Goal: Task Accomplishment & Management: Complete application form

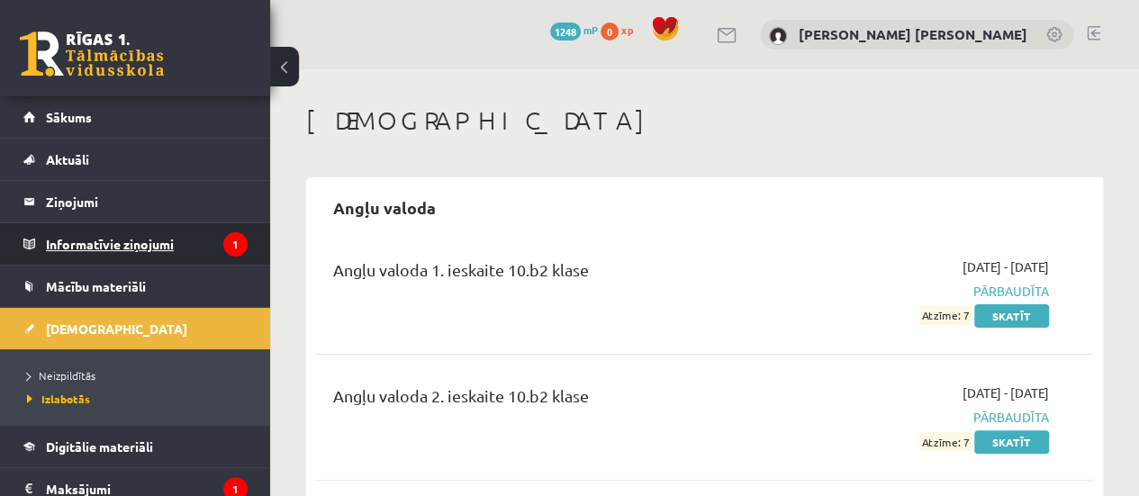
click at [194, 247] on legend "Informatīvie ziņojumi 1" at bounding box center [147, 243] width 202 height 41
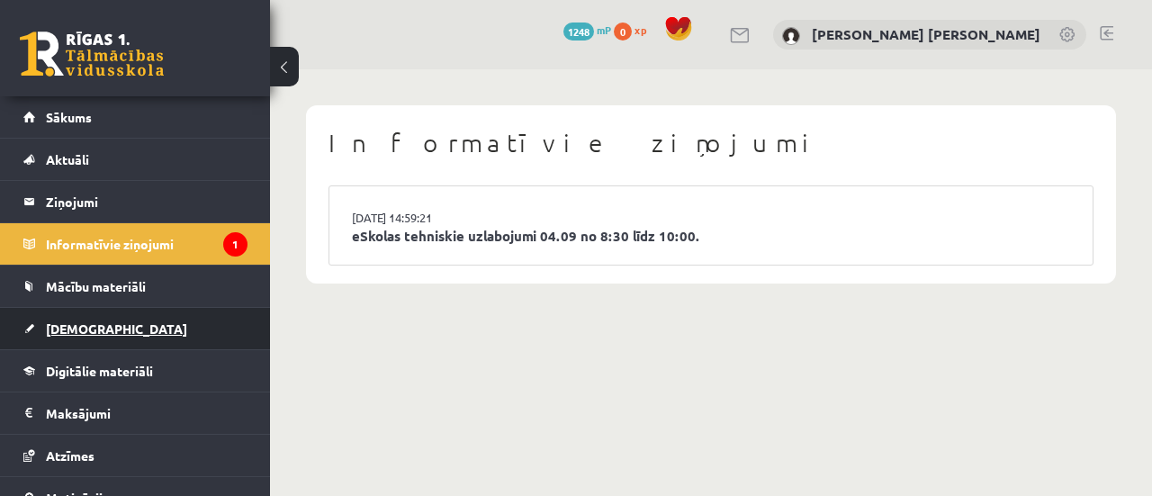
click at [157, 329] on link "[DEMOGRAPHIC_DATA]" at bounding box center [135, 328] width 224 height 41
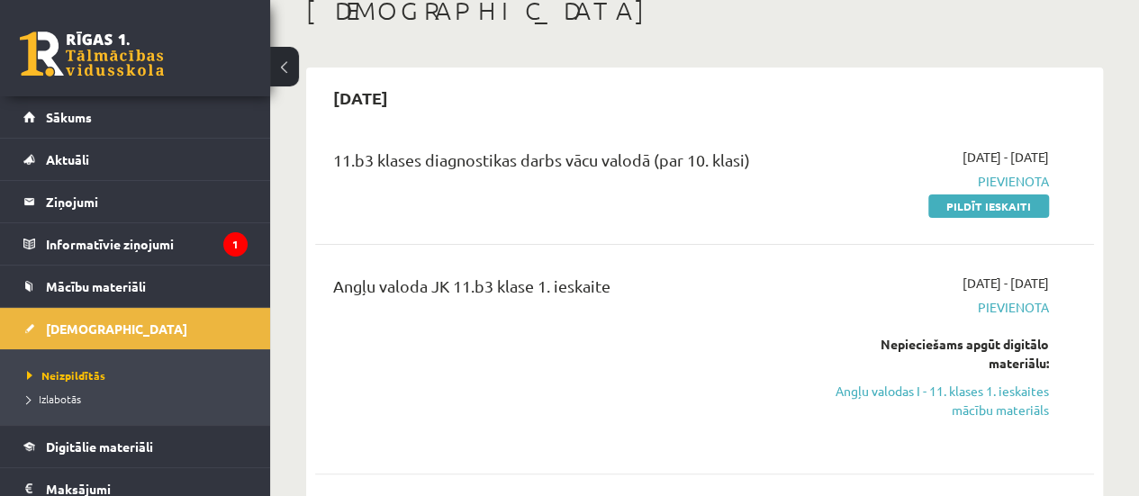
scroll to position [104, 0]
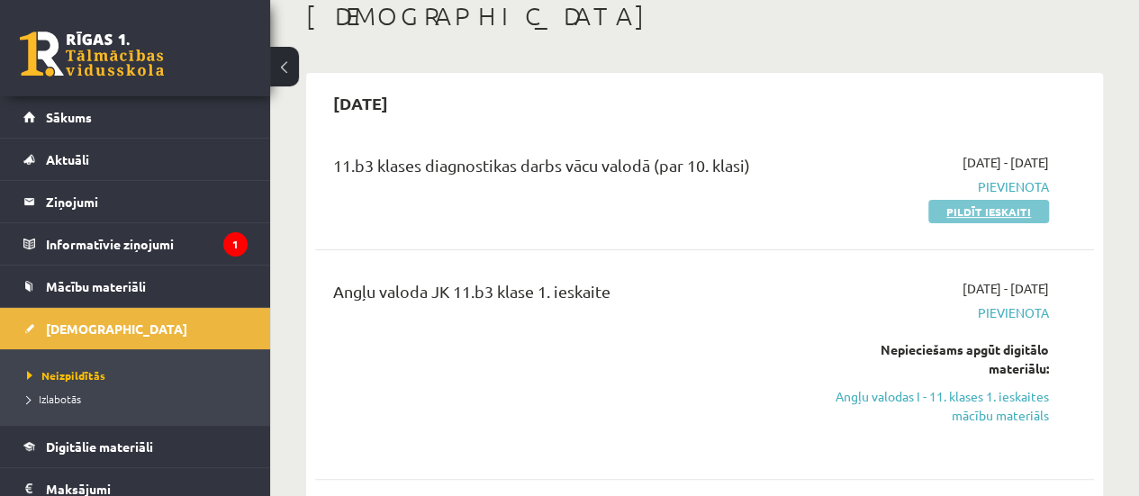
click at [1009, 213] on link "Pildīt ieskaiti" at bounding box center [988, 211] width 121 height 23
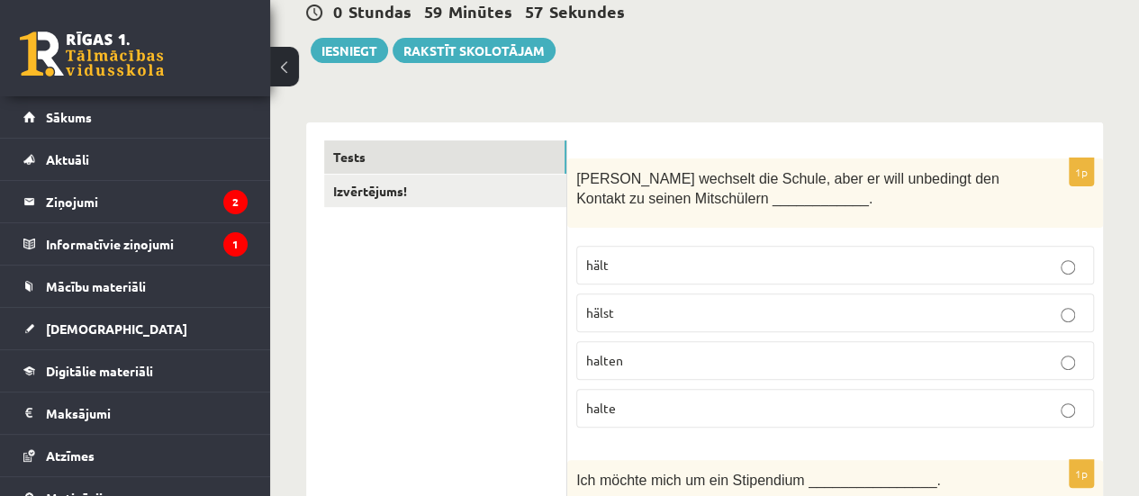
scroll to position [184, 0]
click at [646, 350] on p "halten" at bounding box center [835, 359] width 498 height 19
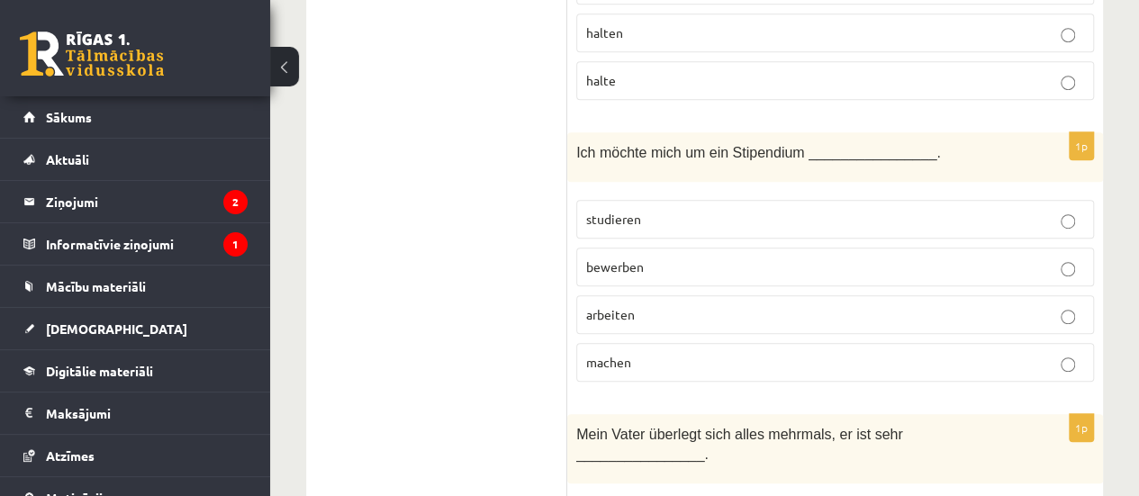
scroll to position [511, 0]
click at [632, 261] on span "bewerben" at bounding box center [615, 265] width 58 height 16
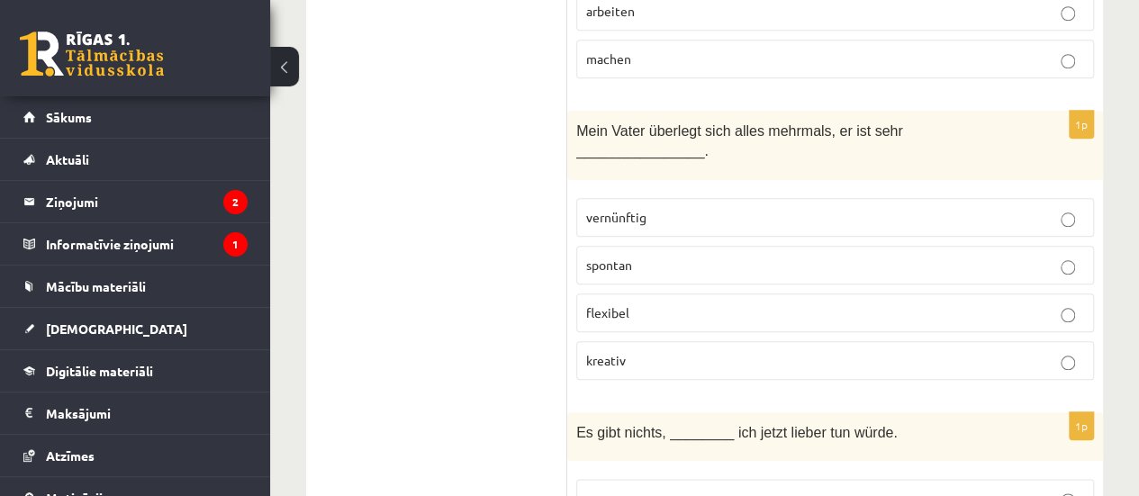
scroll to position [815, 0]
click at [661, 200] on label "vernünftig" at bounding box center [835, 216] width 518 height 39
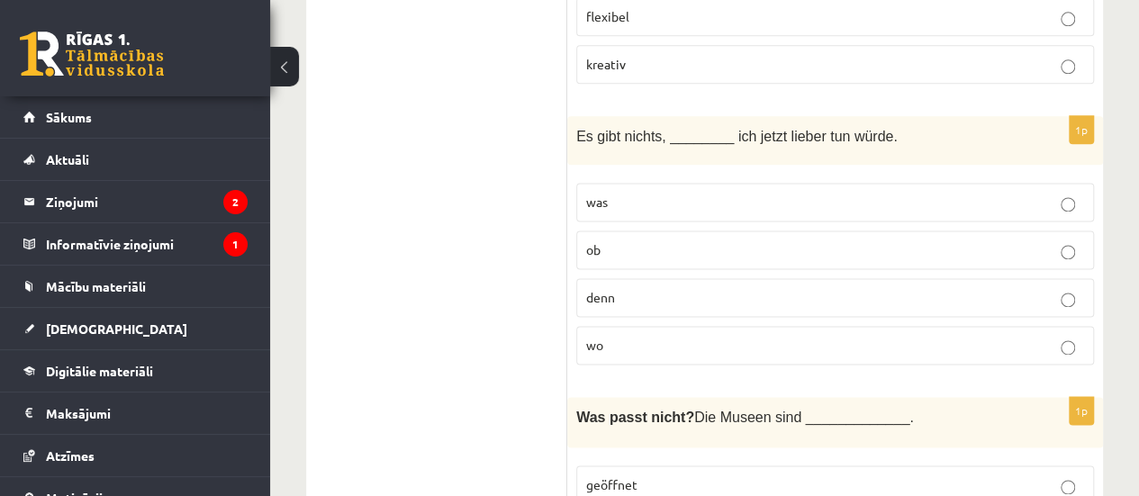
scroll to position [1112, 0]
click at [717, 190] on p "was" at bounding box center [835, 199] width 498 height 19
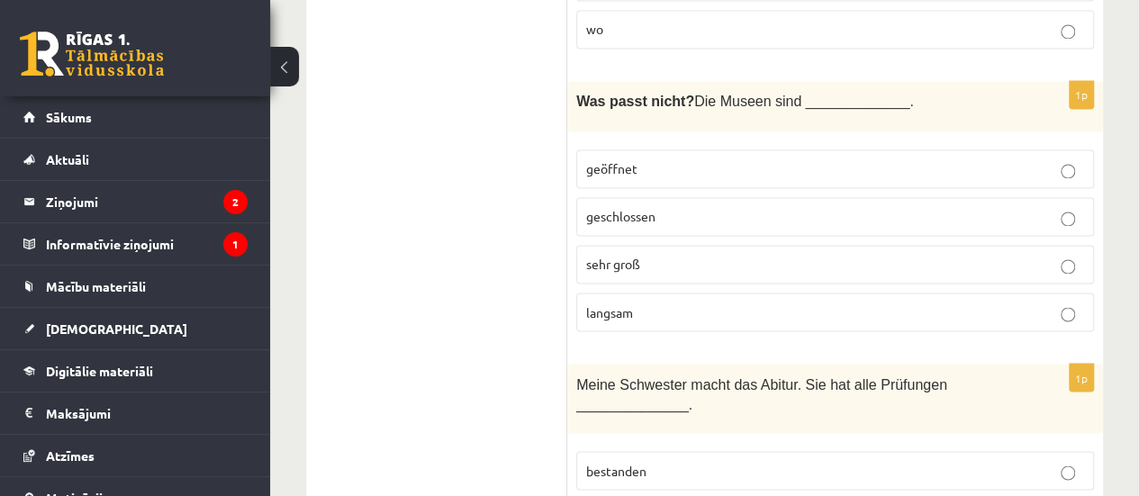
scroll to position [1397, 0]
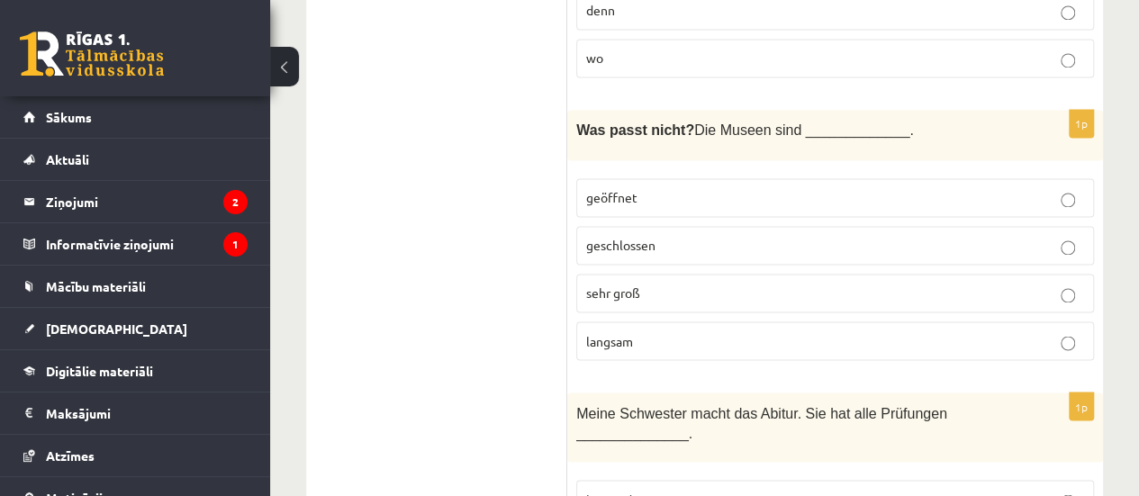
click at [626, 331] on p "langsam" at bounding box center [835, 340] width 498 height 19
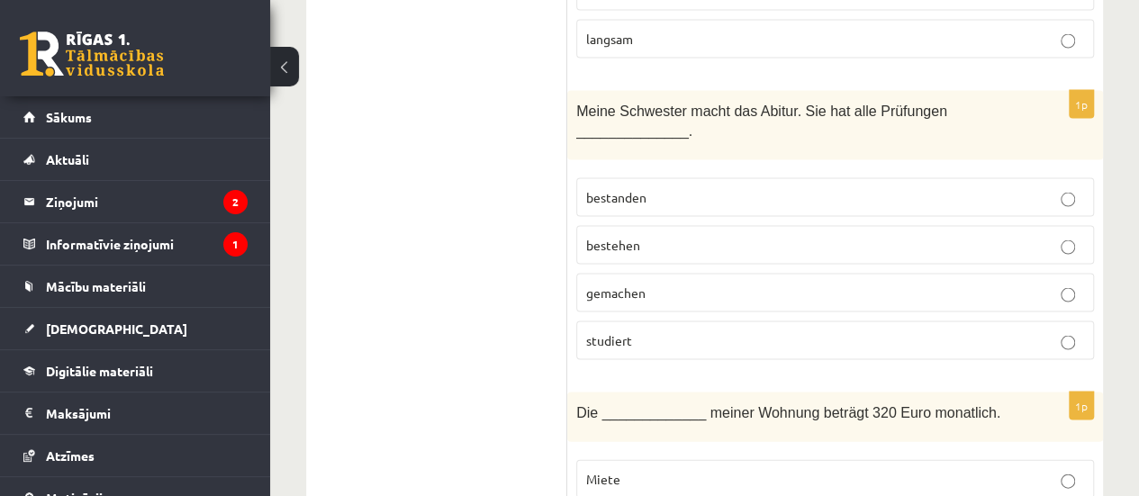
scroll to position [1697, 0]
click at [657, 189] on p "bestanden" at bounding box center [835, 198] width 498 height 19
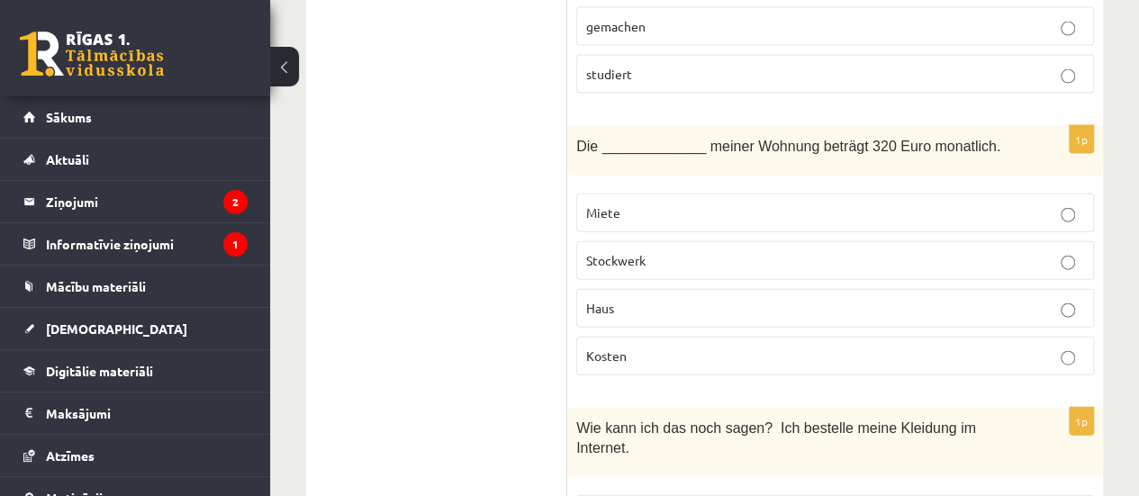
scroll to position [1966, 0]
click at [640, 193] on label "Miete" at bounding box center [835, 212] width 518 height 39
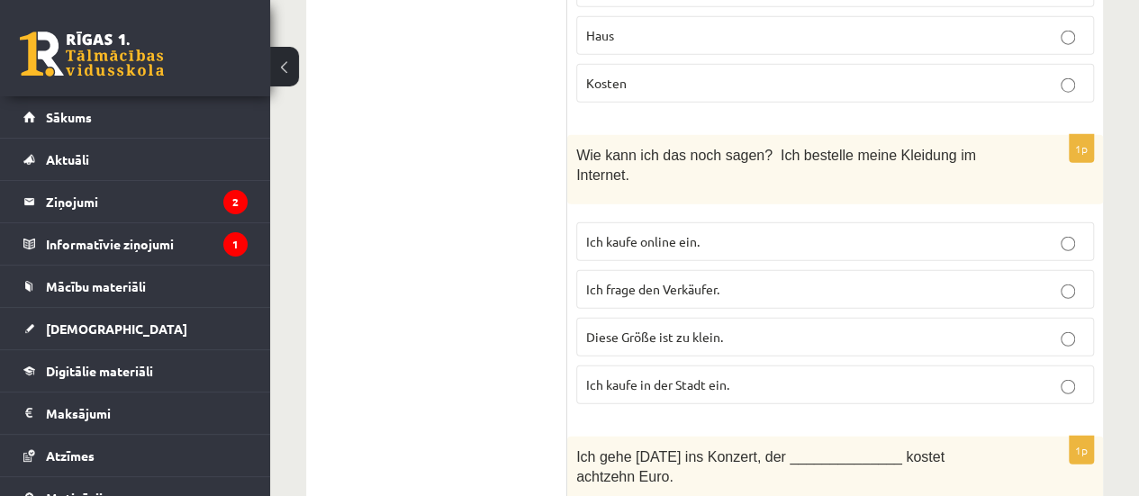
scroll to position [2240, 0]
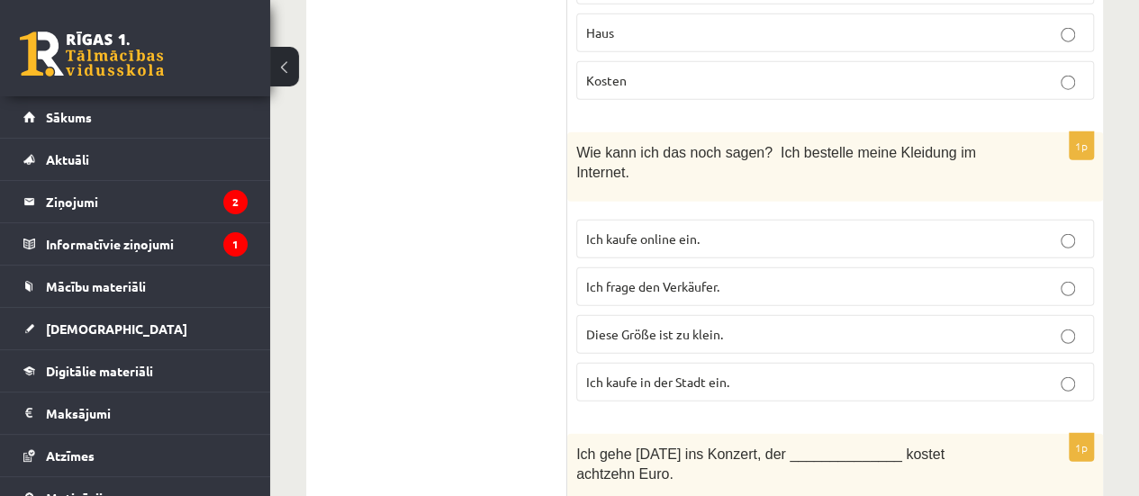
click at [668, 230] on p "Ich kaufe online ein." at bounding box center [835, 239] width 498 height 19
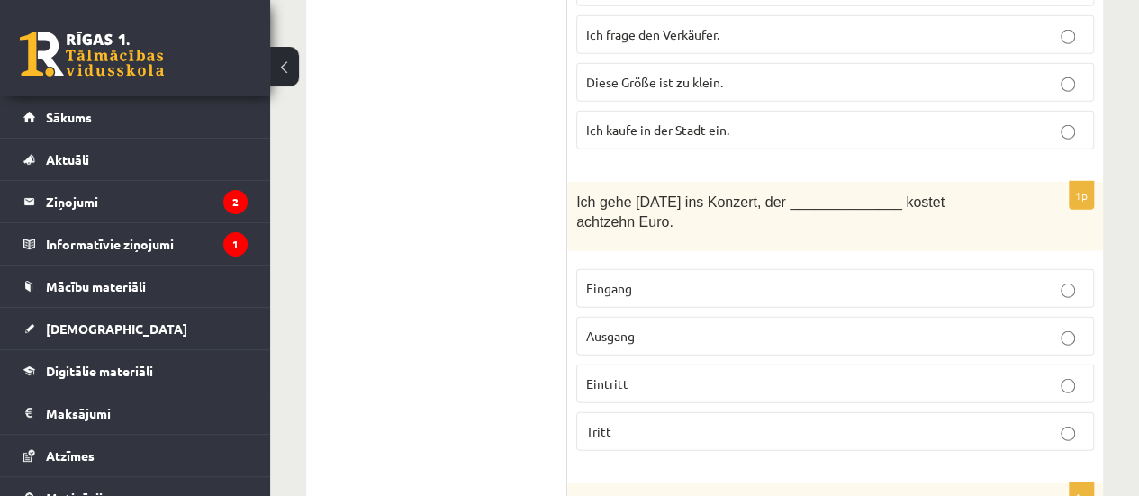
scroll to position [2514, 0]
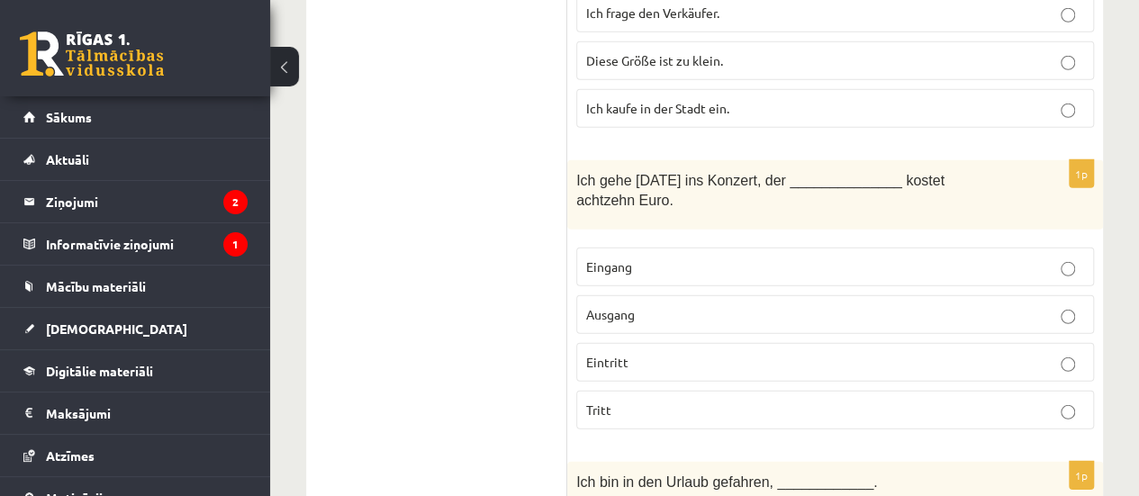
click at [649, 353] on p "Eintritt" at bounding box center [835, 362] width 498 height 19
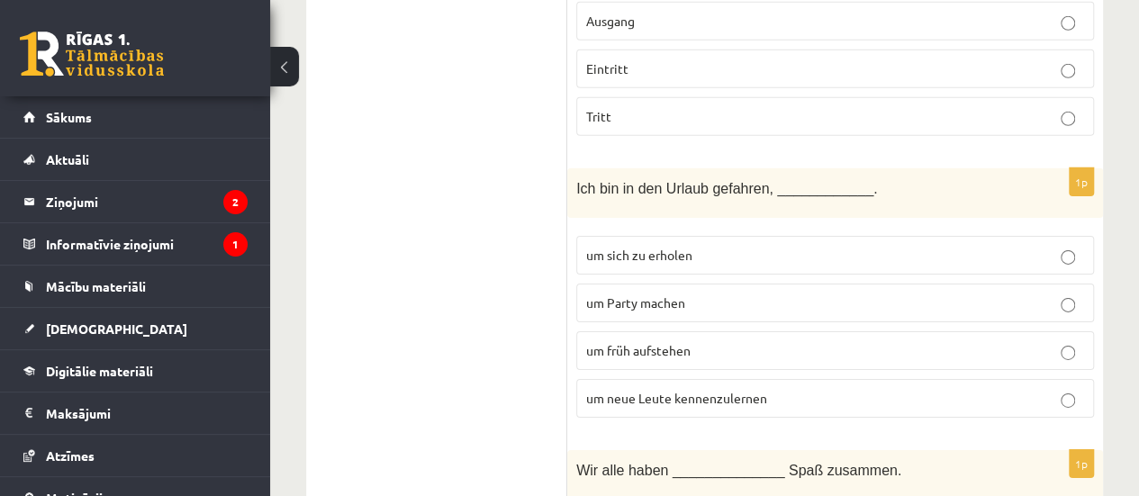
scroll to position [2809, 0]
click at [625, 388] on span "um neue Leute kennenzulernen" at bounding box center [676, 396] width 181 height 16
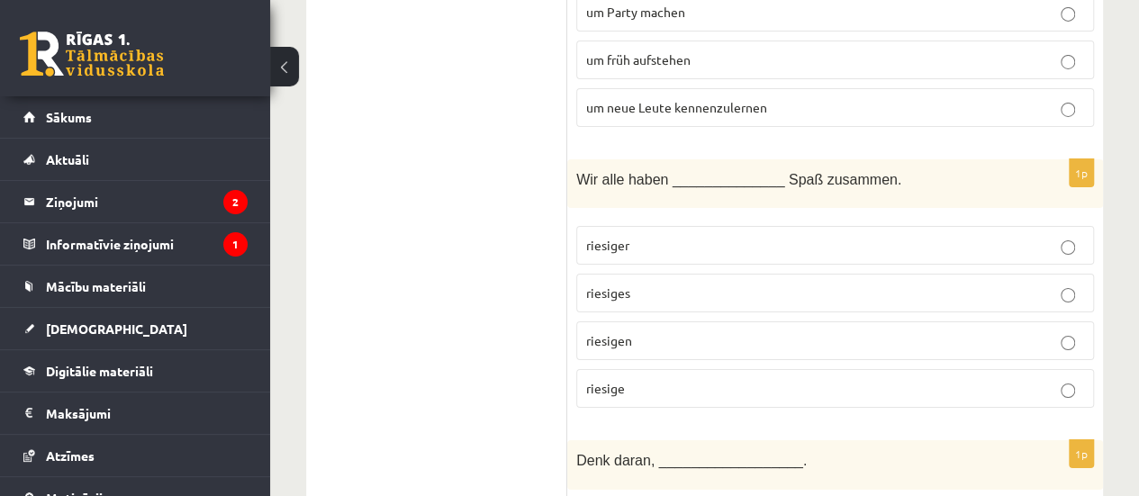
scroll to position [3102, 0]
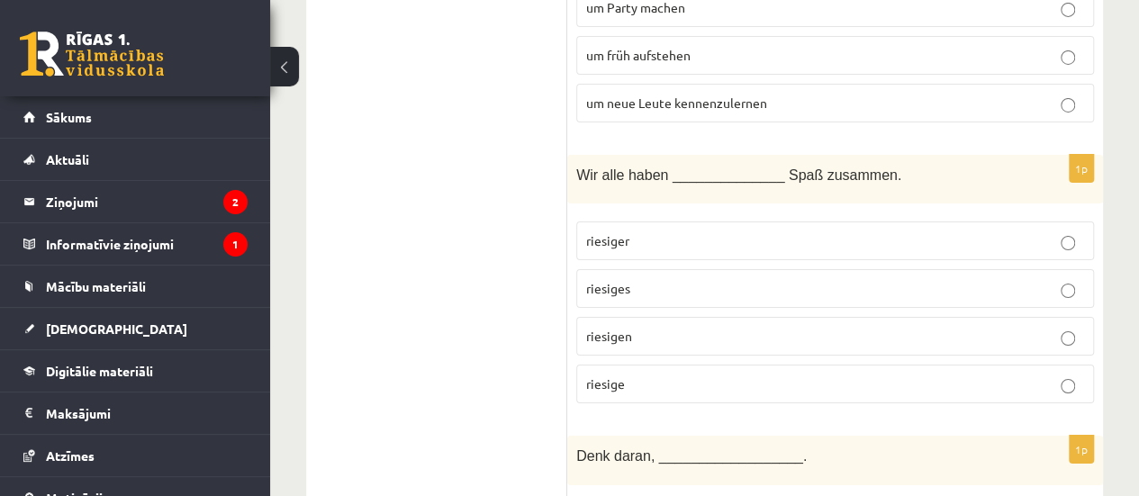
click at [659, 317] on label "riesigen" at bounding box center [835, 336] width 518 height 39
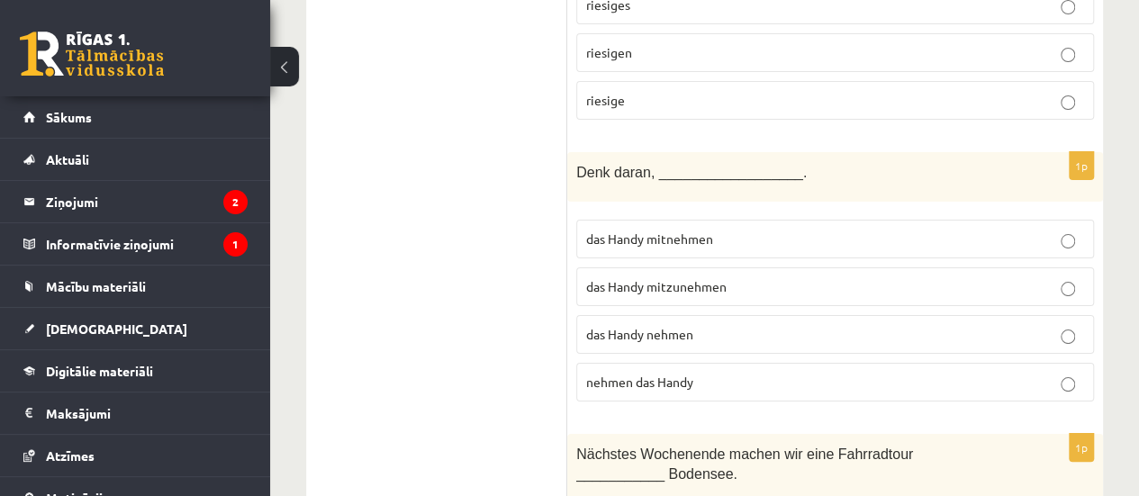
scroll to position [3389, 0]
click at [668, 275] on span "das Handy mitzunehmen" at bounding box center [656, 283] width 140 height 16
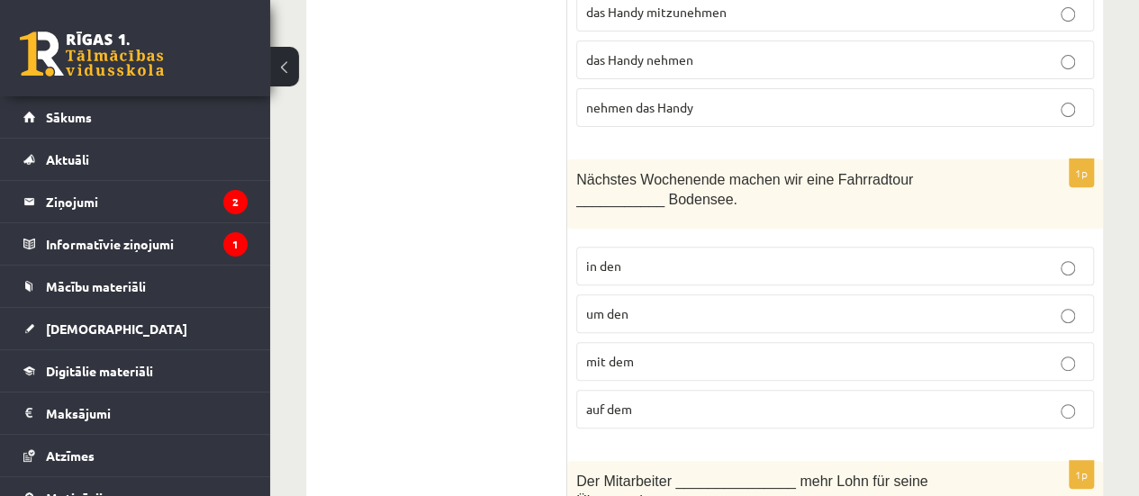
scroll to position [3661, 0]
click at [661, 293] on label "um den" at bounding box center [835, 312] width 518 height 39
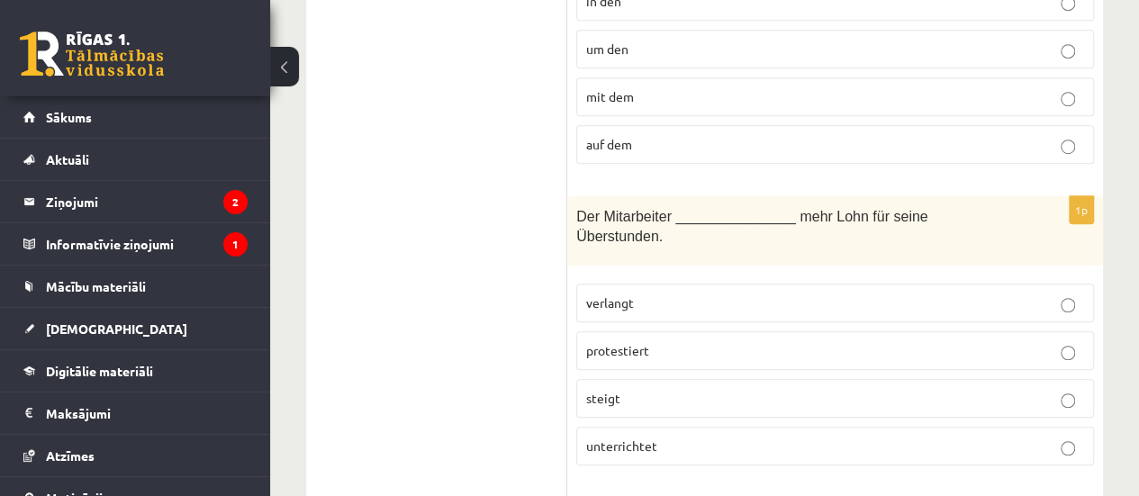
scroll to position [3983, 0]
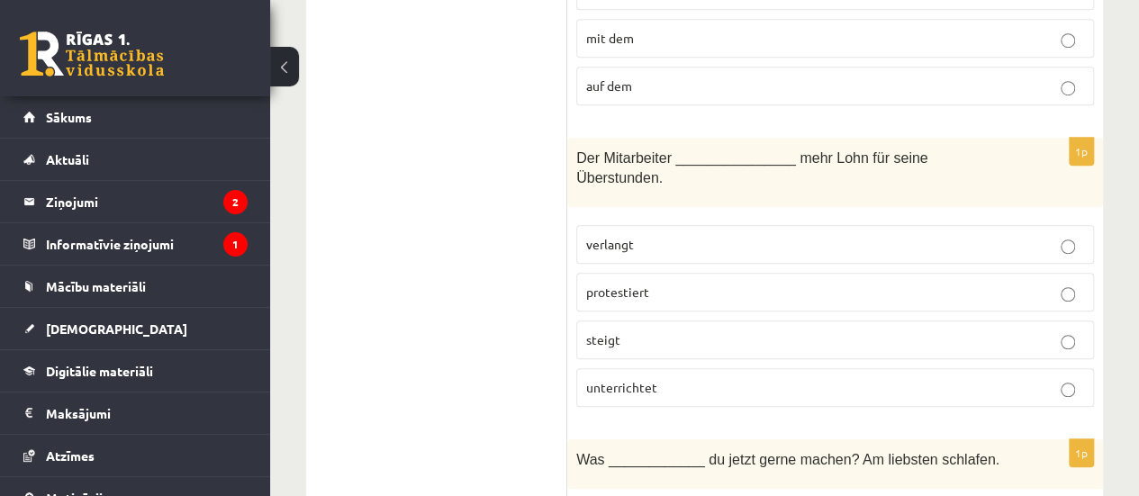
click at [647, 235] on p "verlangt" at bounding box center [835, 244] width 498 height 19
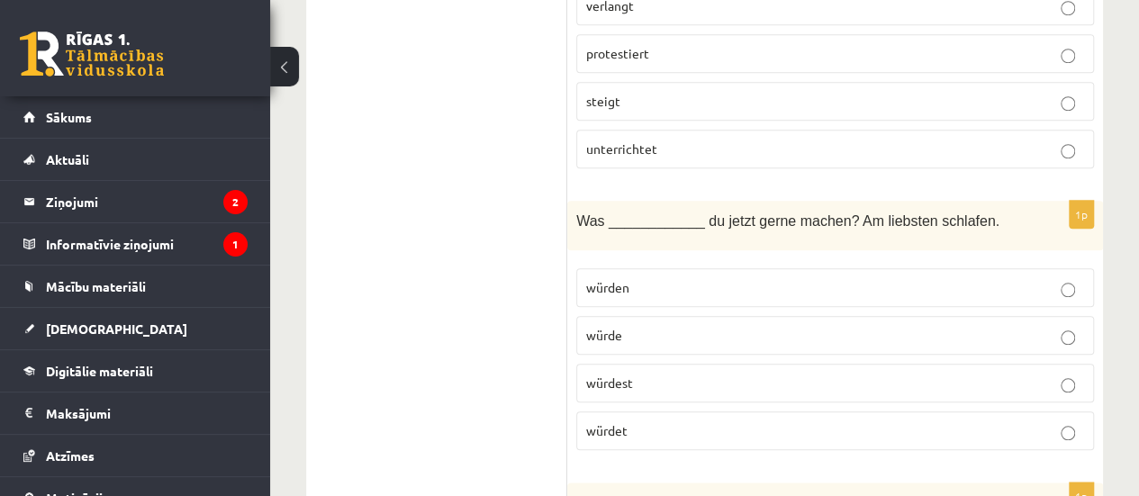
scroll to position [4223, 0]
click at [655, 373] on p "würdest" at bounding box center [835, 382] width 498 height 19
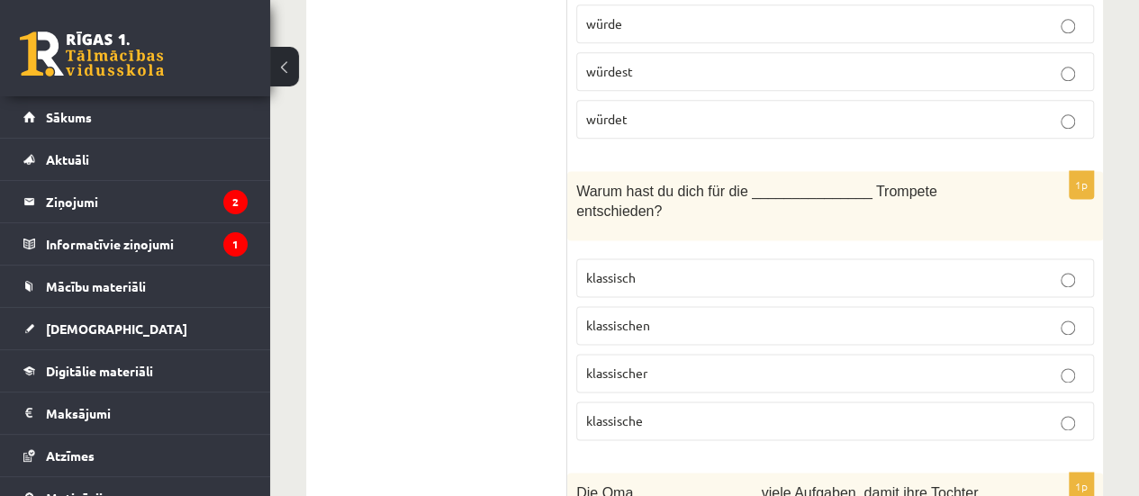
scroll to position [4531, 0]
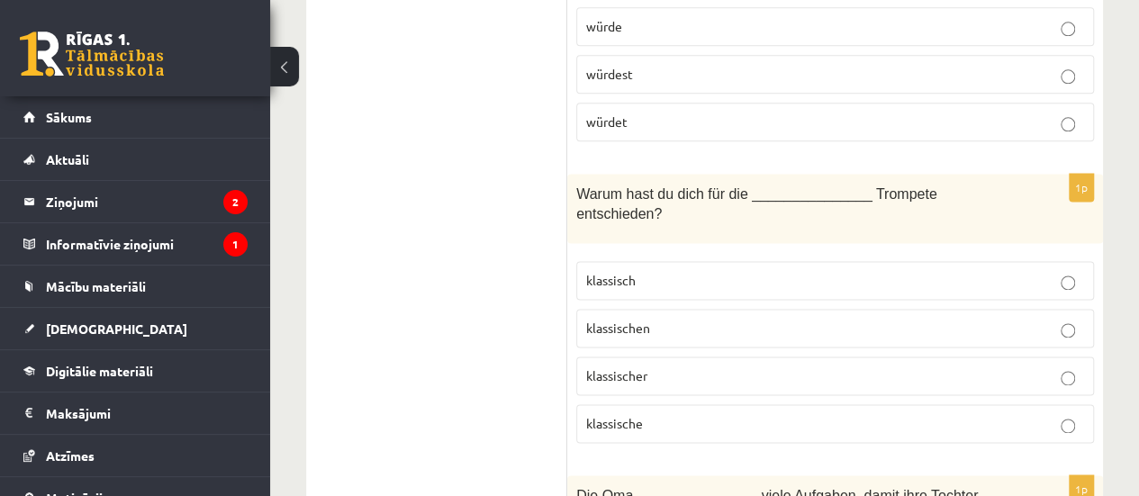
click at [671, 319] on p "klassischen" at bounding box center [835, 328] width 498 height 19
click at [666, 414] on p "klassische" at bounding box center [835, 423] width 498 height 19
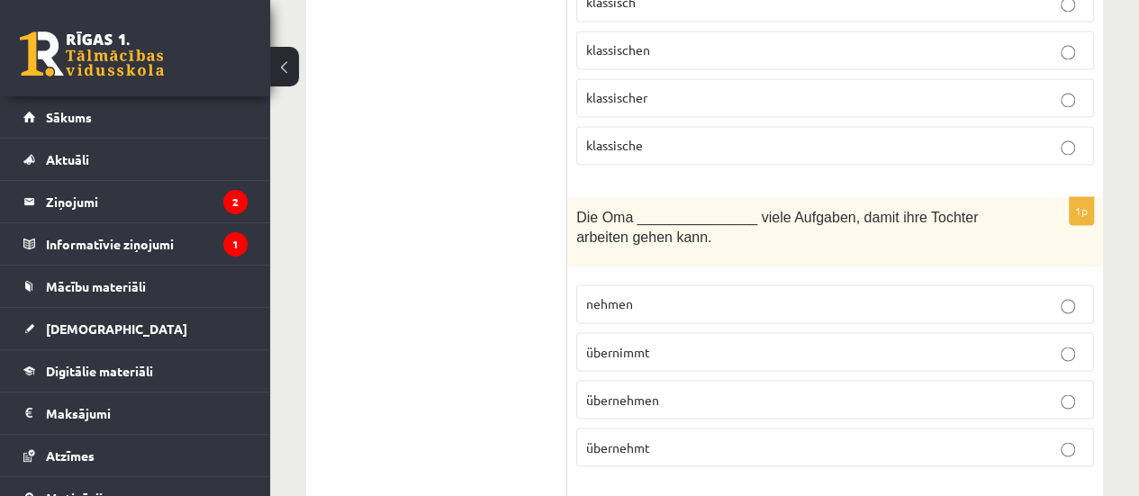
scroll to position [4813, 0]
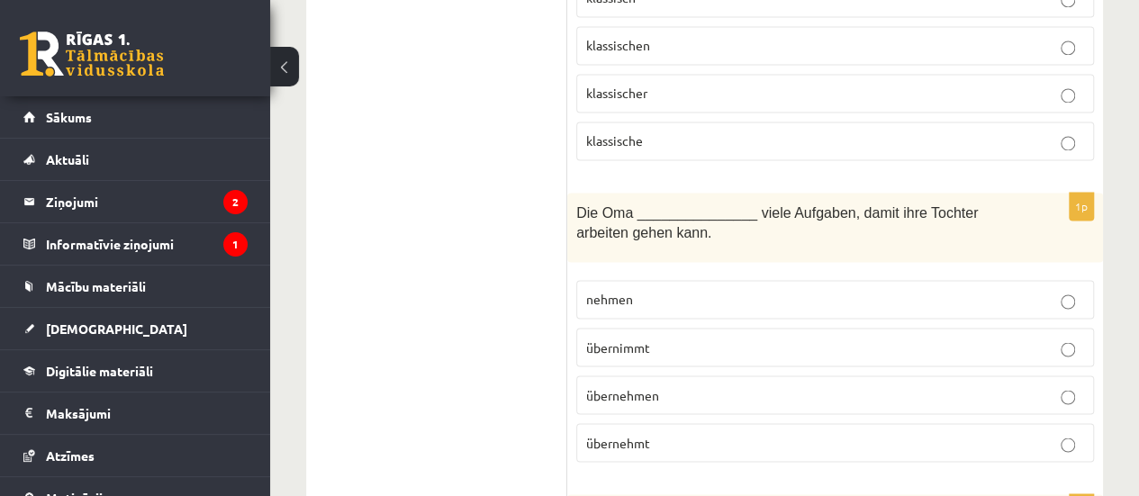
click at [643, 338] on span "übernimmt" at bounding box center [618, 346] width 64 height 16
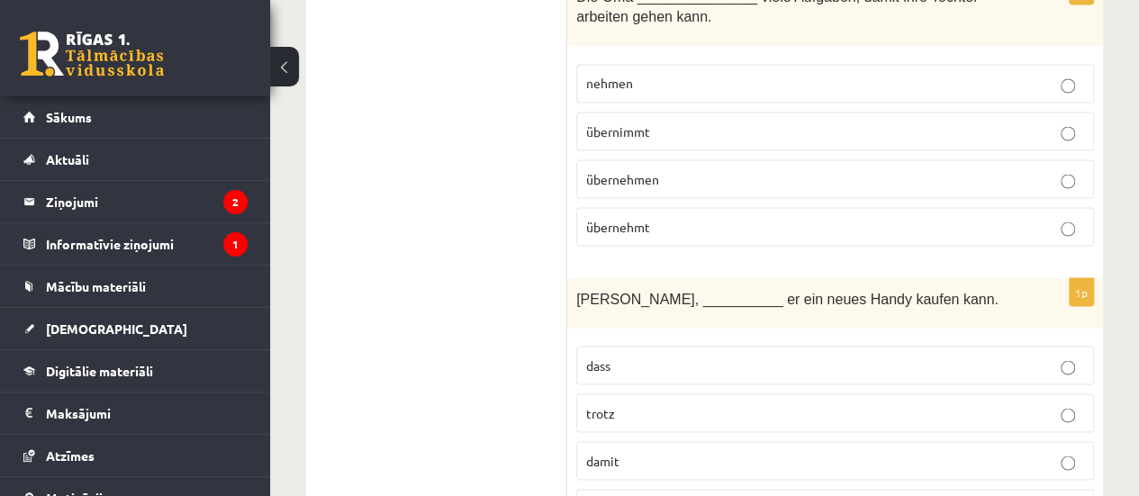
scroll to position [5065, 0]
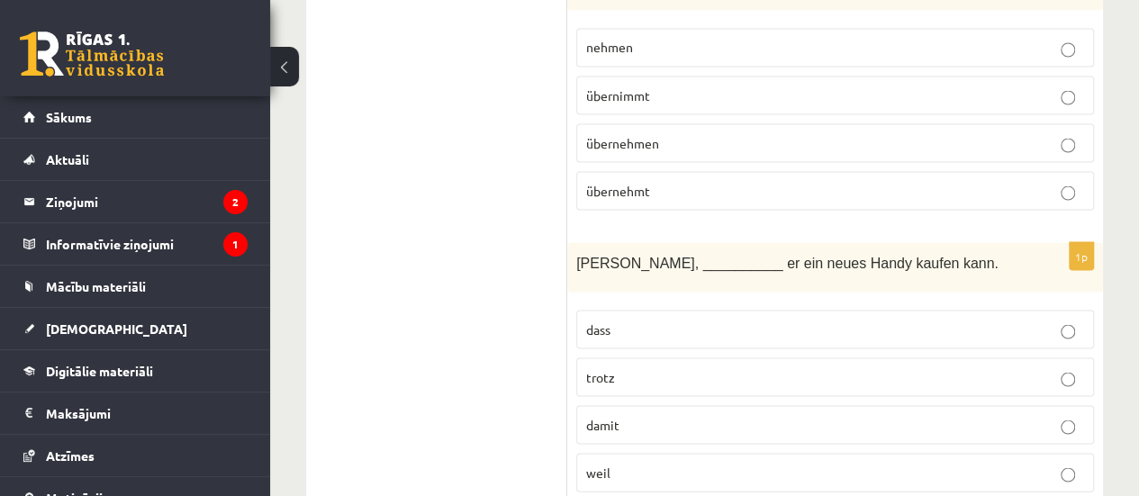
click at [634, 415] on p "damit" at bounding box center [835, 424] width 498 height 19
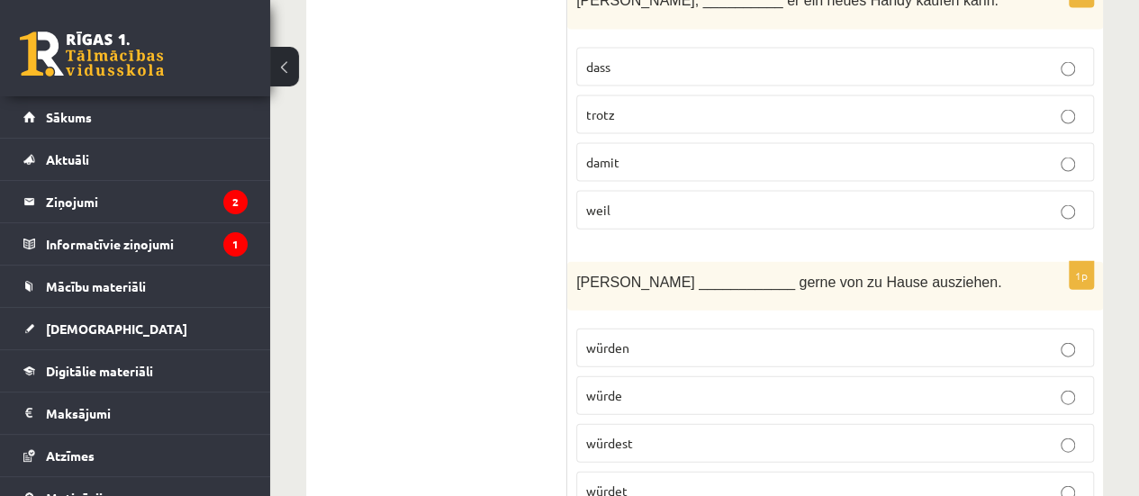
scroll to position [5351, 0]
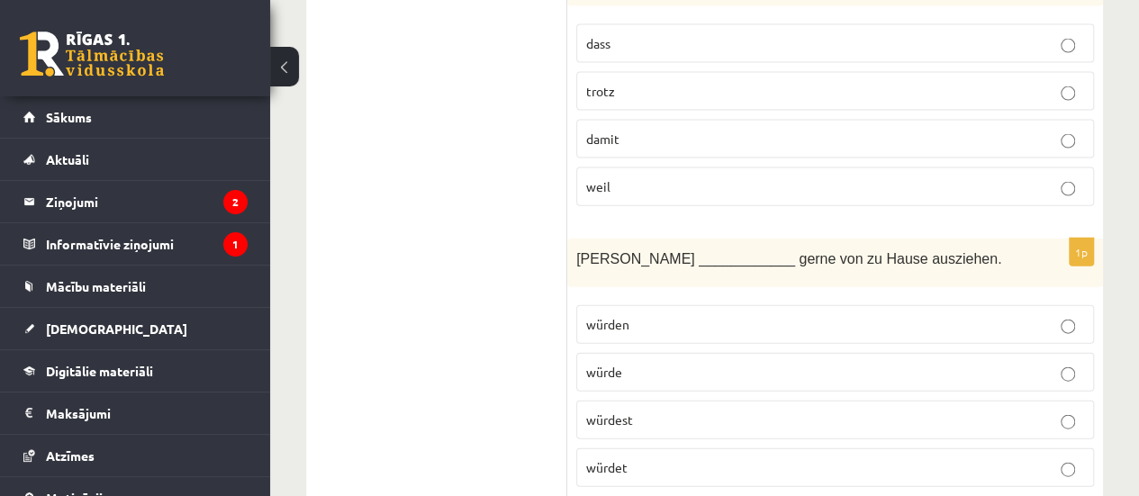
click at [635, 363] on p "würde" at bounding box center [835, 372] width 498 height 19
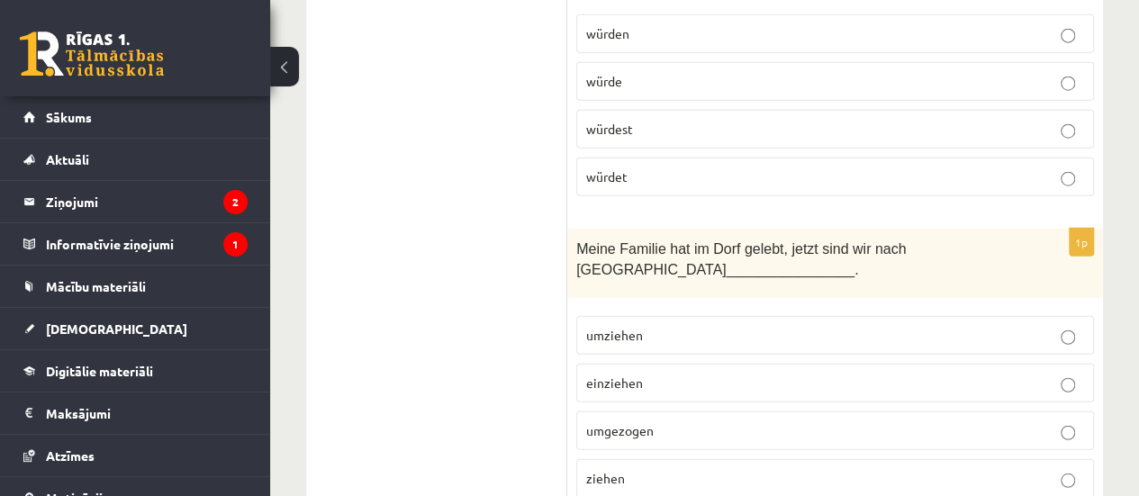
scroll to position [5642, 0]
click at [644, 421] on span "umgezogen" at bounding box center [620, 429] width 68 height 16
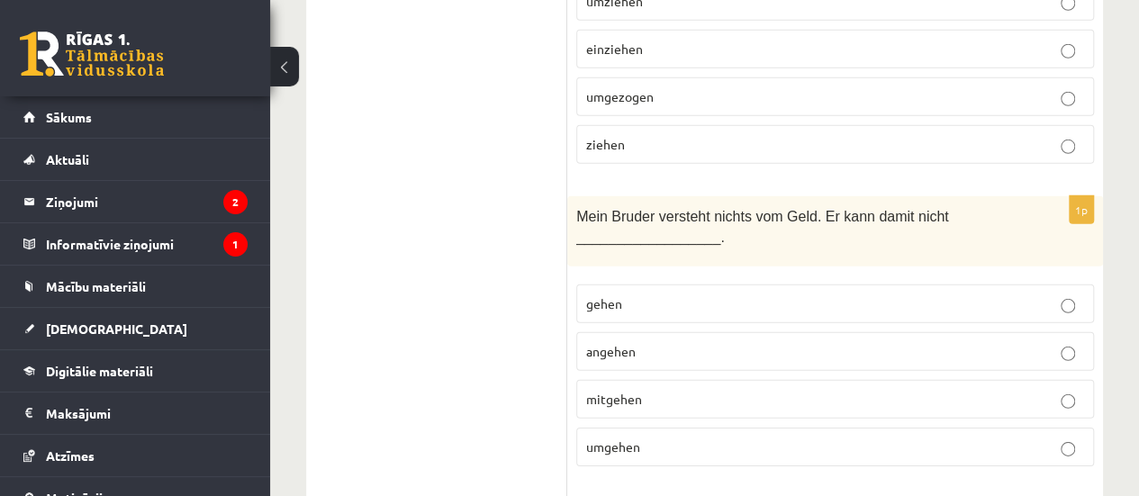
scroll to position [5974, 0]
click at [615, 439] on span "umgehen" at bounding box center [613, 447] width 54 height 16
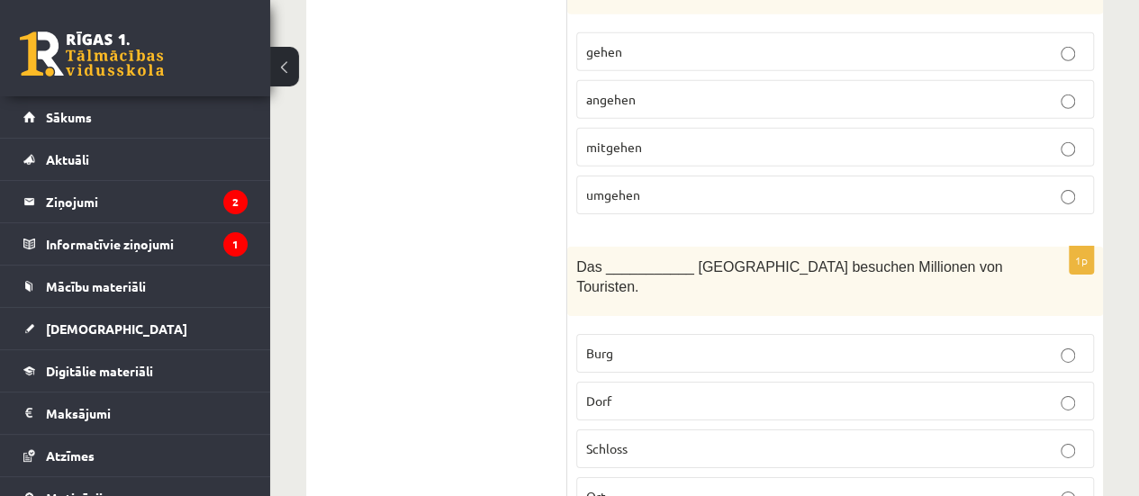
scroll to position [6231, 0]
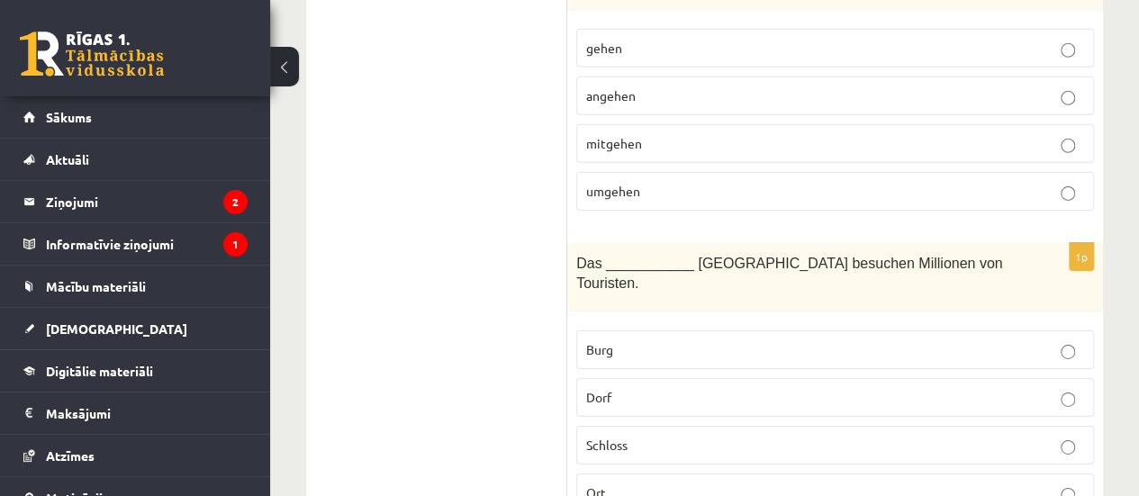
click at [661, 426] on label "Schloss" at bounding box center [835, 445] width 518 height 39
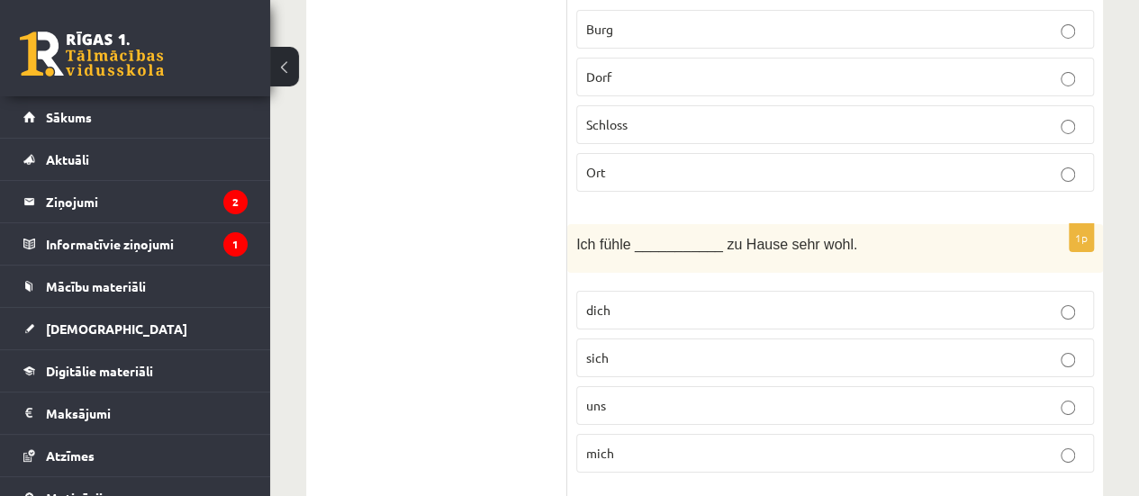
scroll to position [6540, 0]
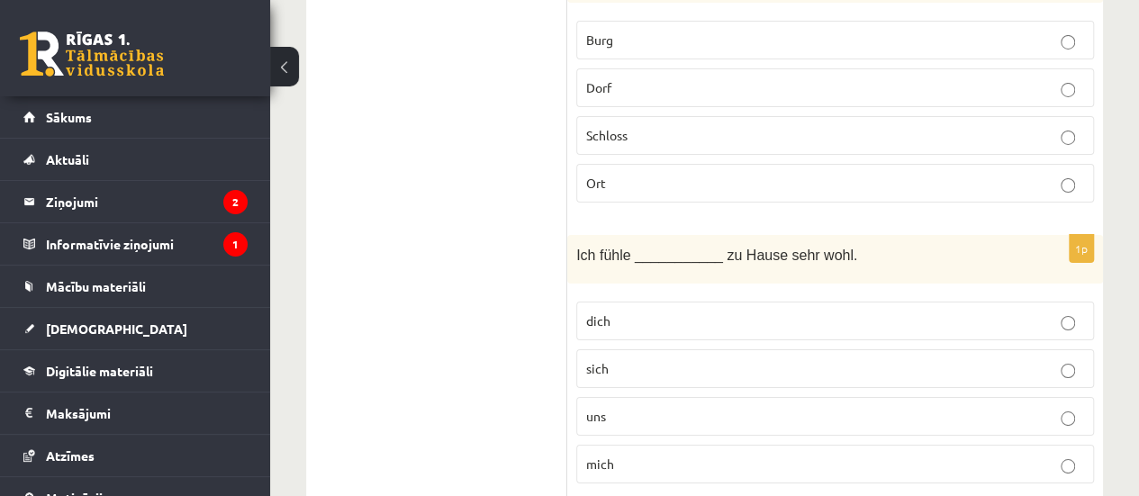
click at [639, 445] on label "mich" at bounding box center [835, 464] width 518 height 39
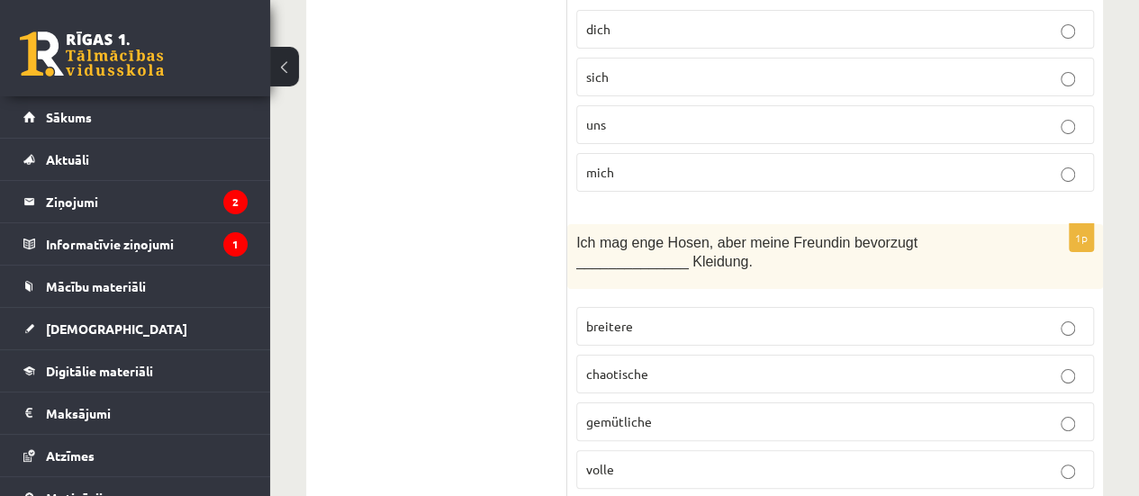
scroll to position [6831, 0]
click at [651, 318] on p "breitere" at bounding box center [835, 327] width 498 height 19
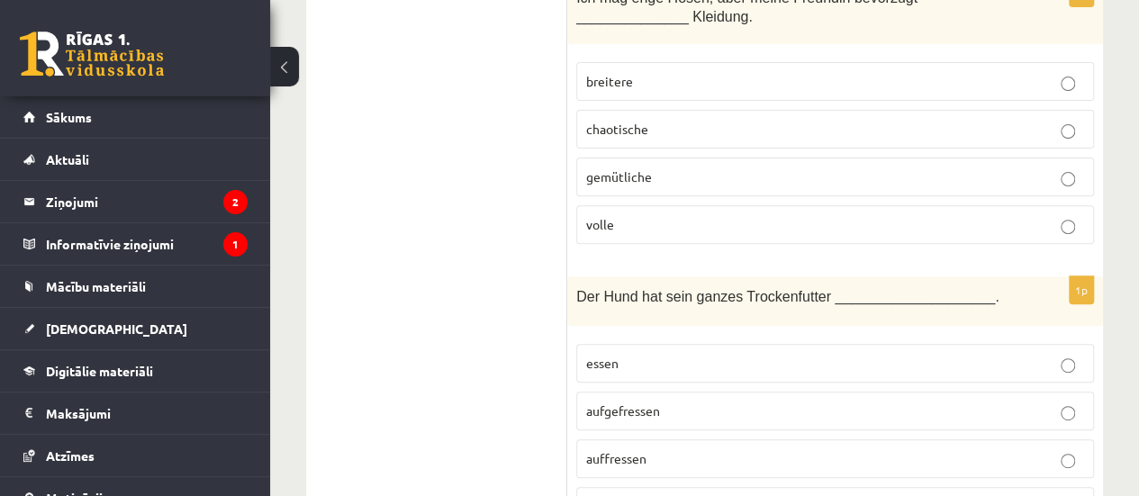
scroll to position [7079, 0]
click at [672, 400] on p "aufgefressen" at bounding box center [835, 409] width 498 height 19
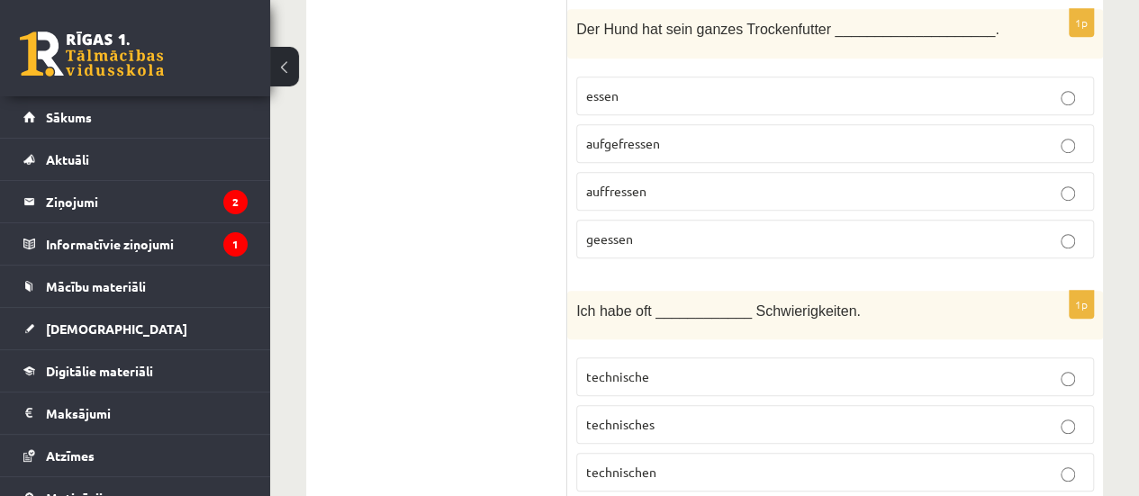
scroll to position [7345, 0]
click at [644, 367] on span "technische" at bounding box center [617, 375] width 63 height 16
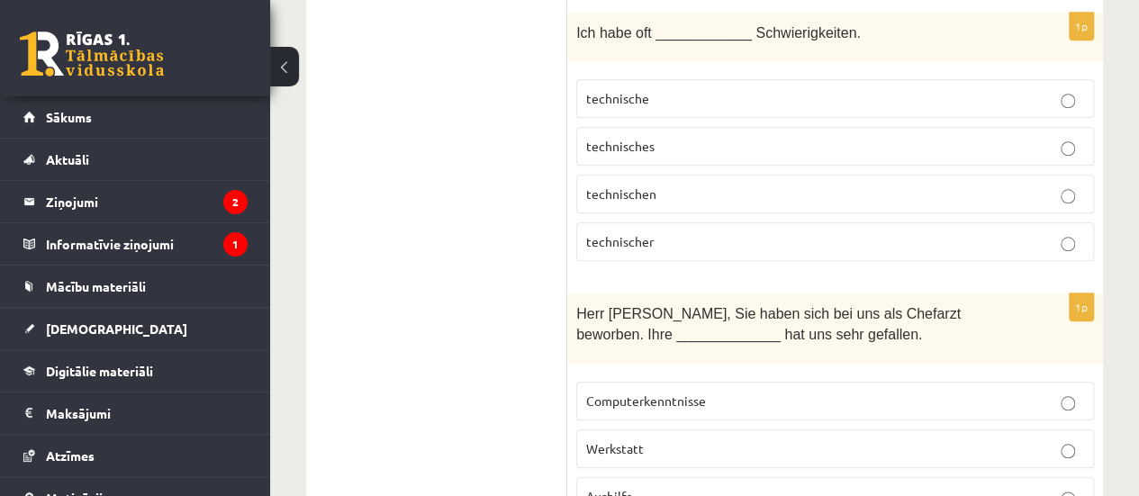
scroll to position [7637, 0]
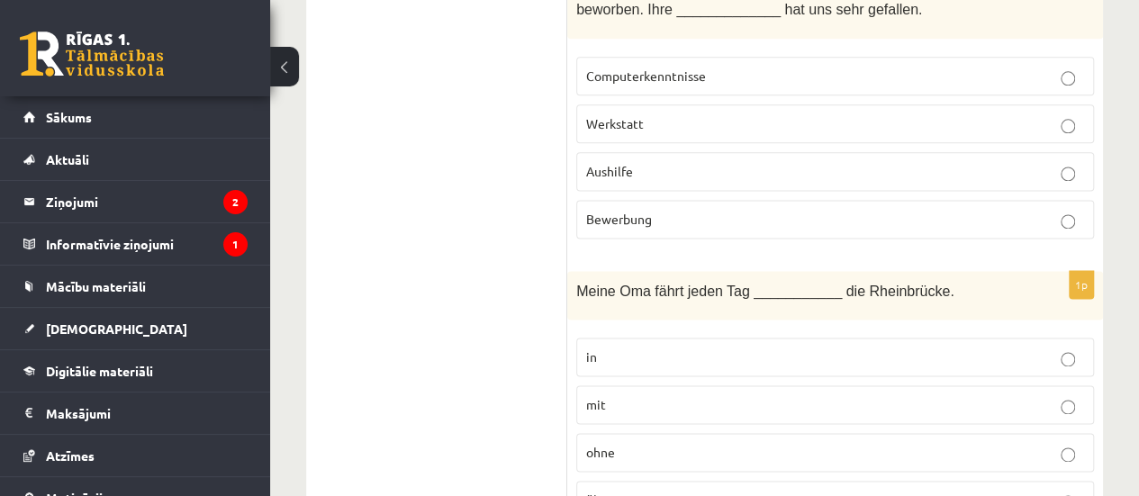
scroll to position [7949, 0]
click at [606, 490] on span "über" at bounding box center [599, 498] width 26 height 16
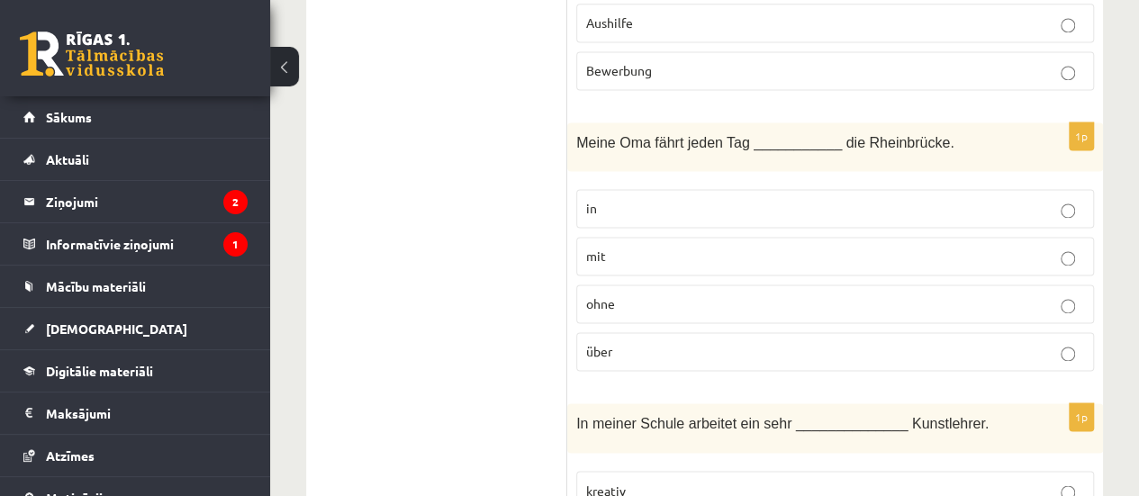
scroll to position [8121, 0]
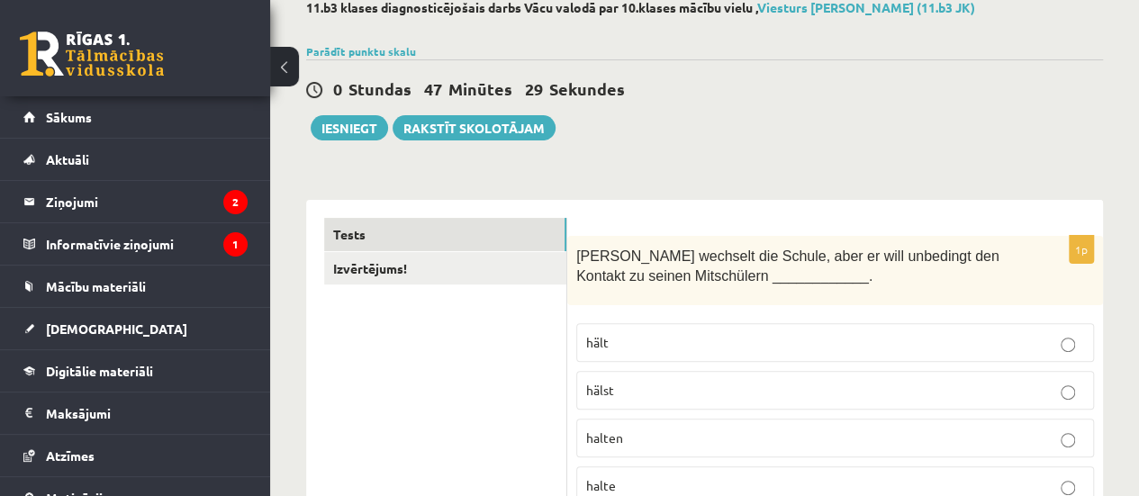
scroll to position [106, 0]
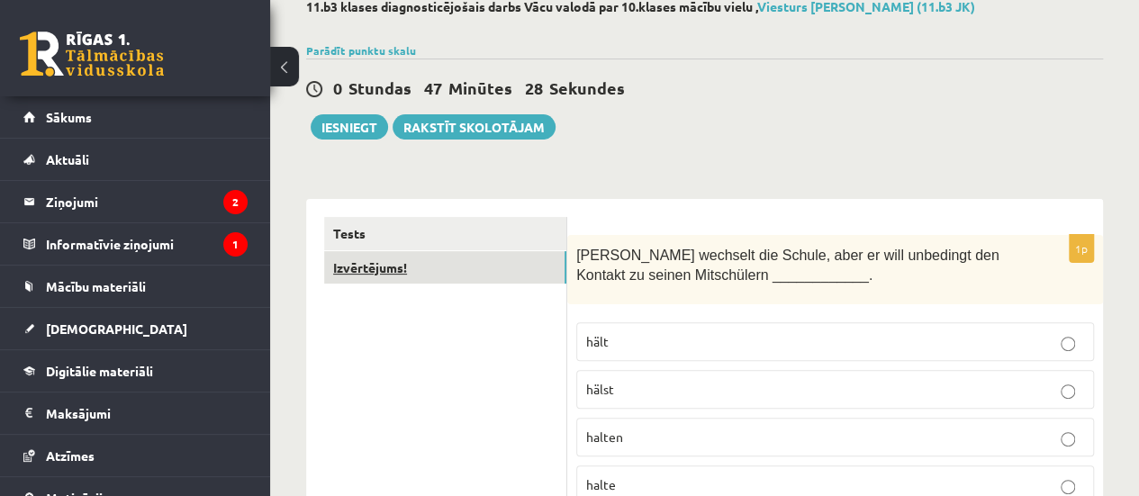
click at [506, 263] on link "Izvērtējums!" at bounding box center [445, 267] width 242 height 33
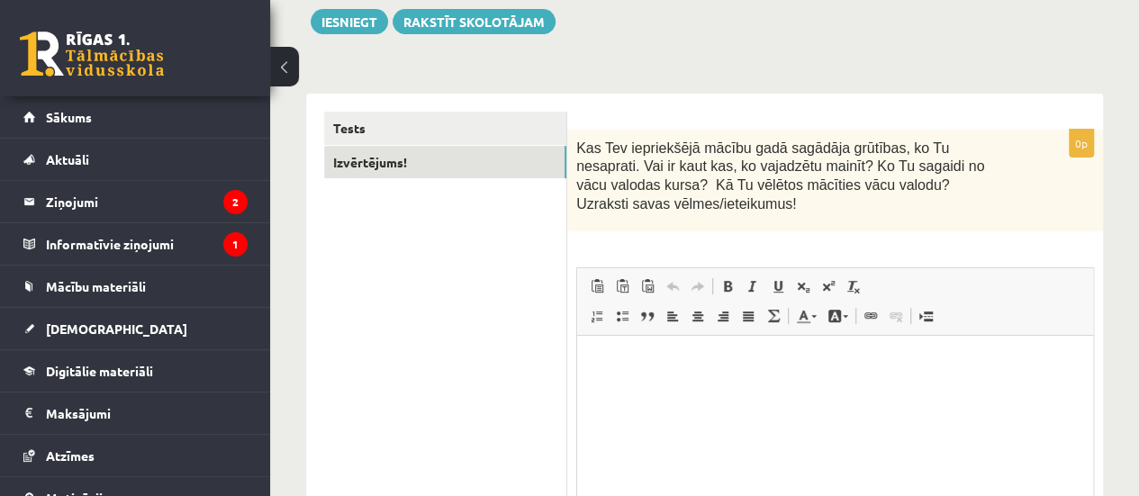
scroll to position [212, 0]
click at [347, 19] on button "Iesniegt" at bounding box center [349, 20] width 77 height 25
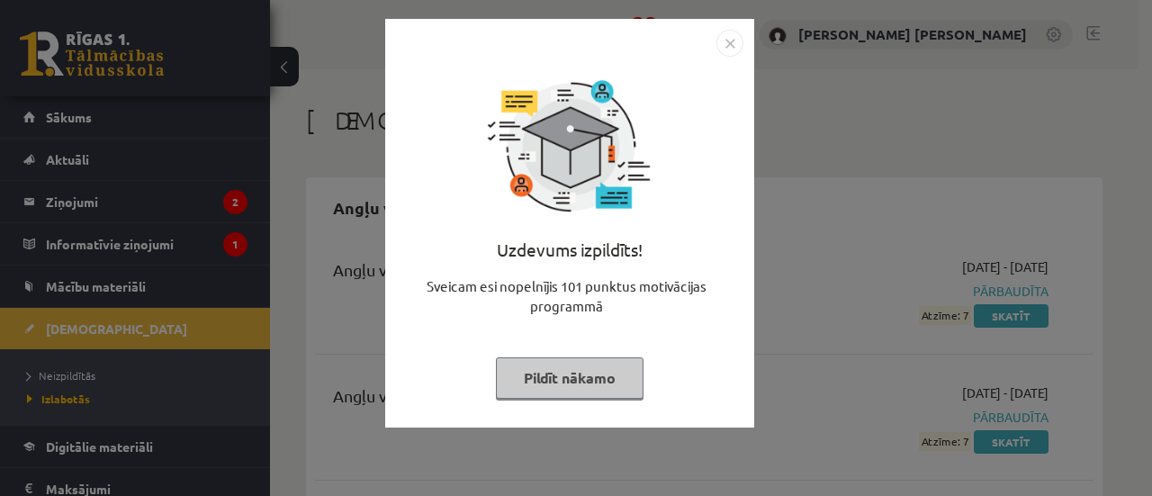
click at [592, 392] on button "Pildīt nākamo" at bounding box center [570, 377] width 148 height 41
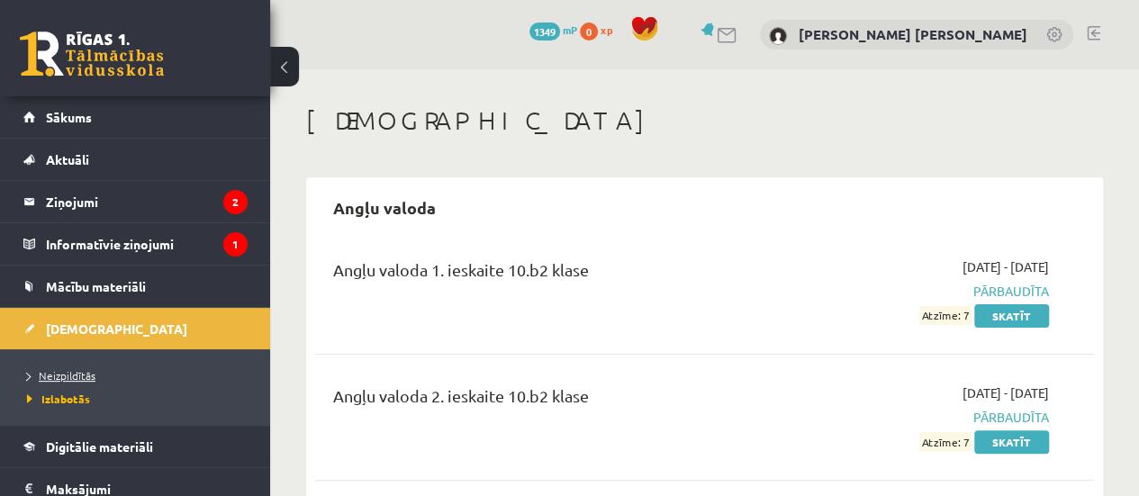
click at [82, 372] on span "Neizpildītās" at bounding box center [61, 375] width 68 height 14
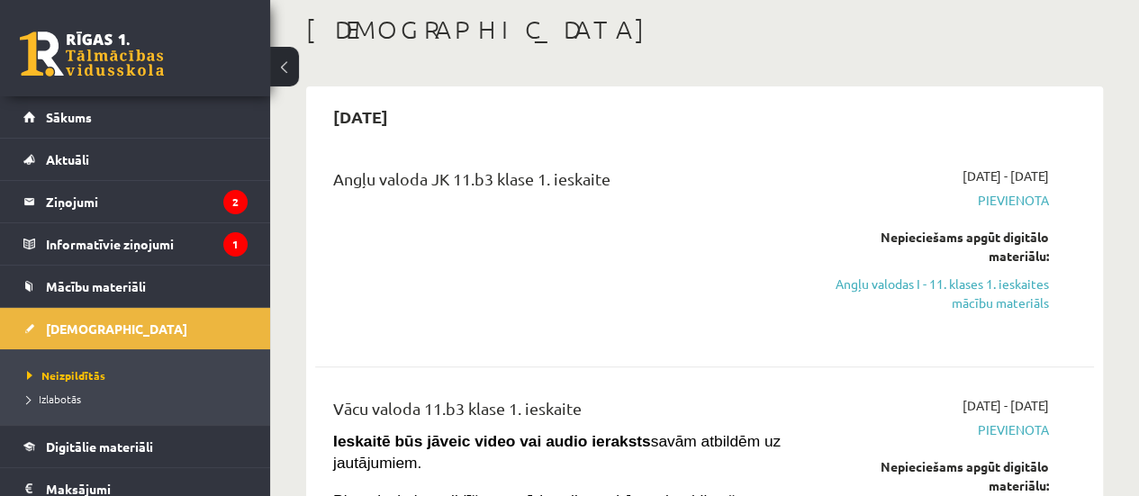
scroll to position [95, 0]
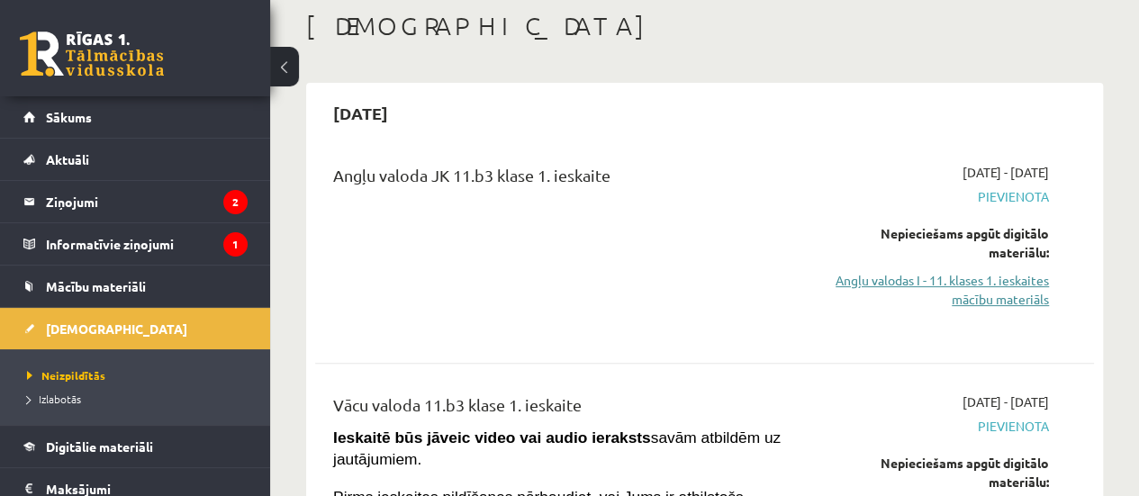
click at [1021, 284] on link "Angļu valodas I - 11. klases 1. ieskaites mācību materiāls" at bounding box center [938, 290] width 221 height 38
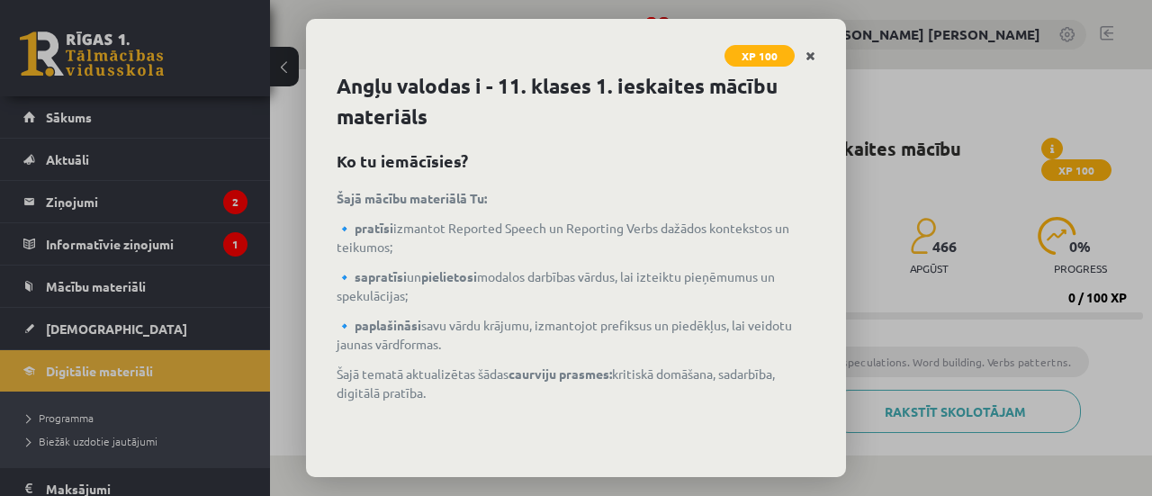
click at [813, 59] on icon "Close" at bounding box center [811, 56] width 10 height 13
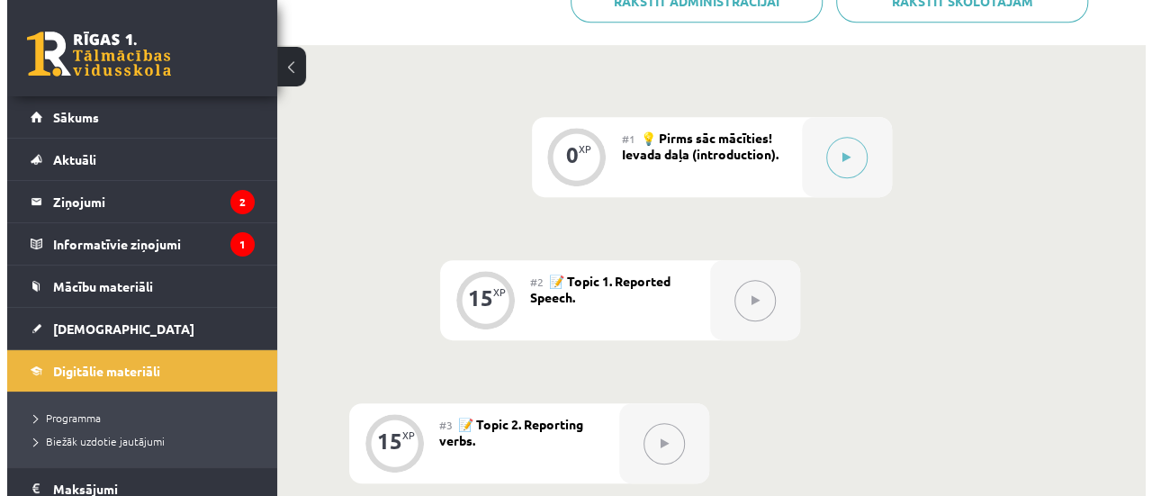
scroll to position [410, 0]
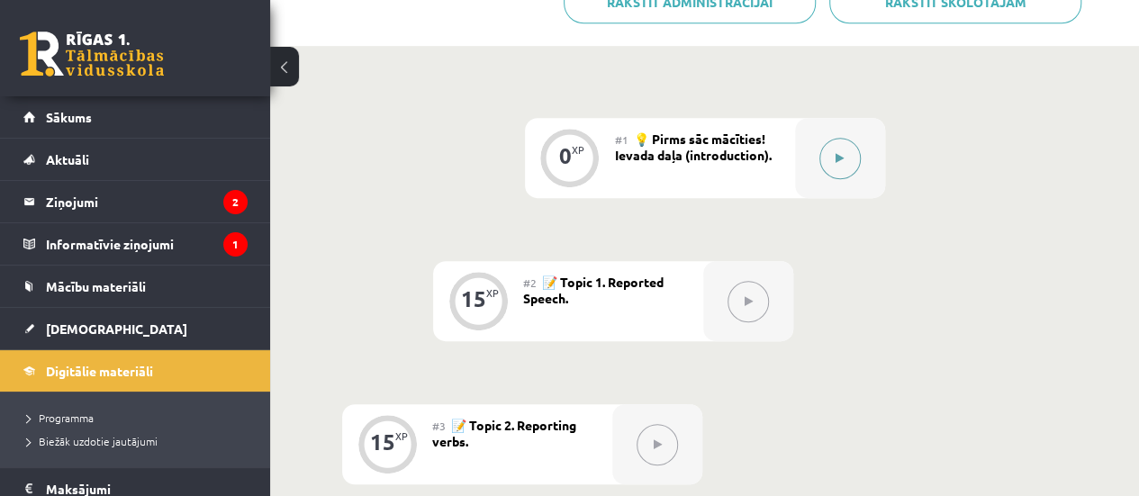
click at [844, 145] on button at bounding box center [839, 158] width 41 height 41
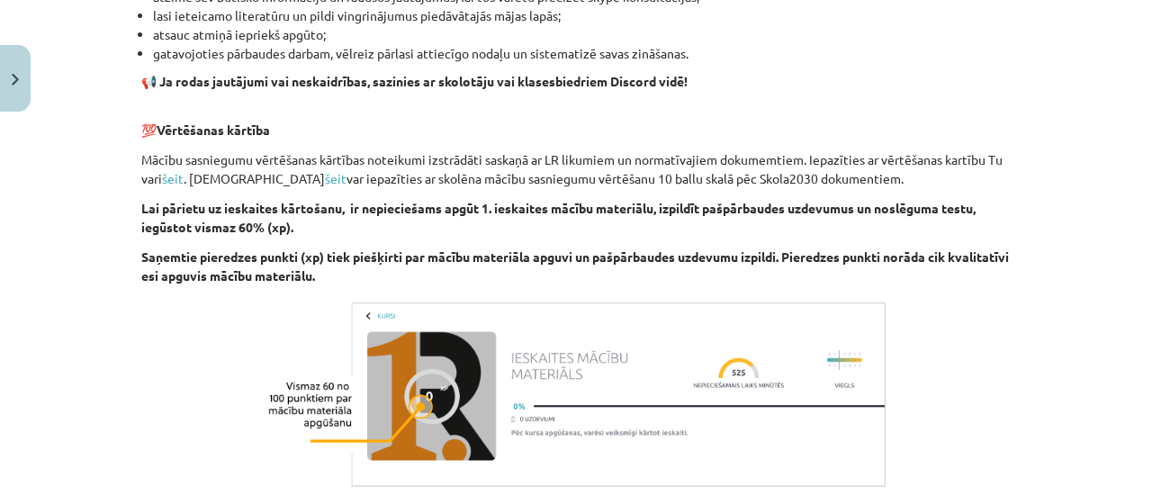
scroll to position [1395, 0]
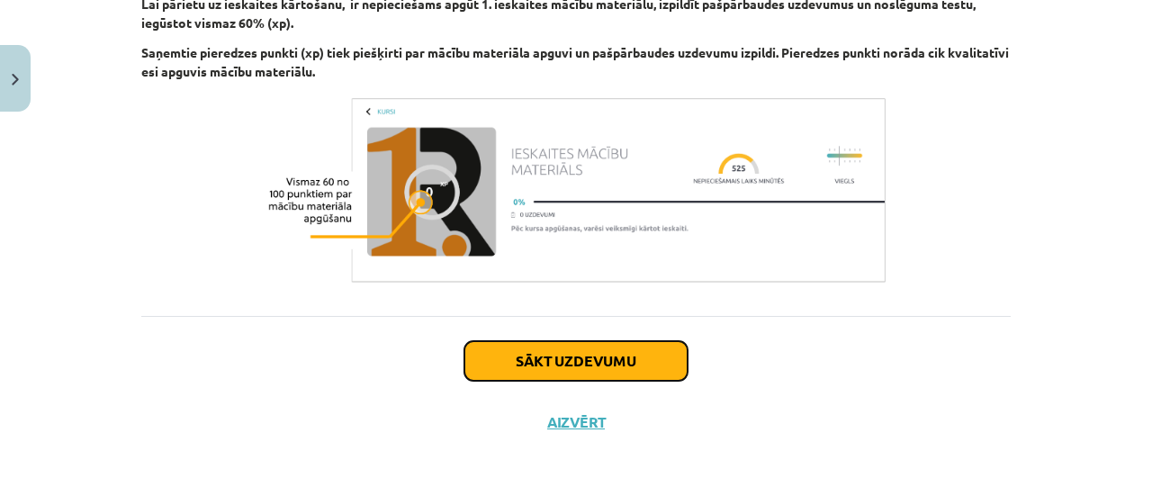
click at [562, 363] on button "Sākt uzdevumu" at bounding box center [575, 361] width 223 height 40
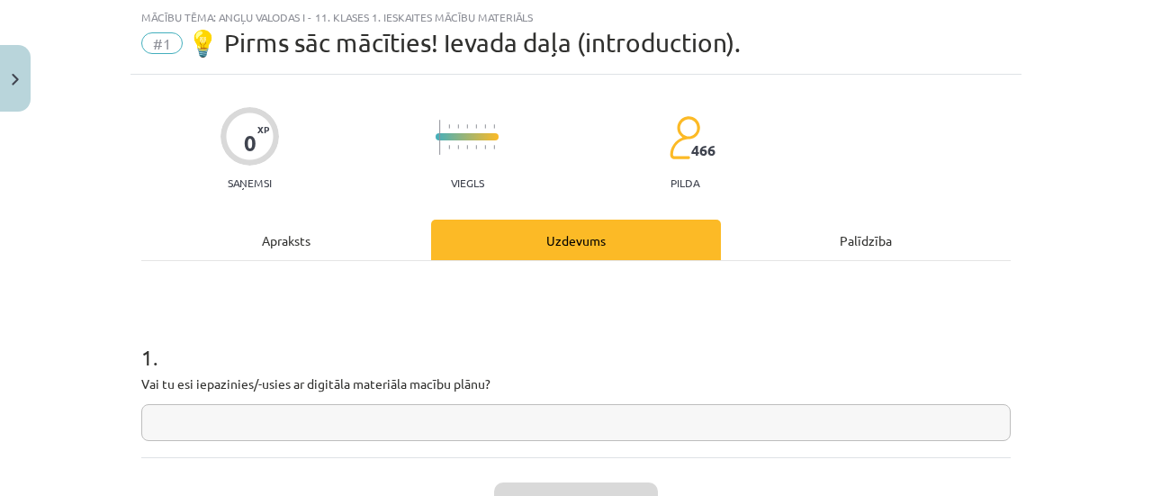
scroll to position [187, 0]
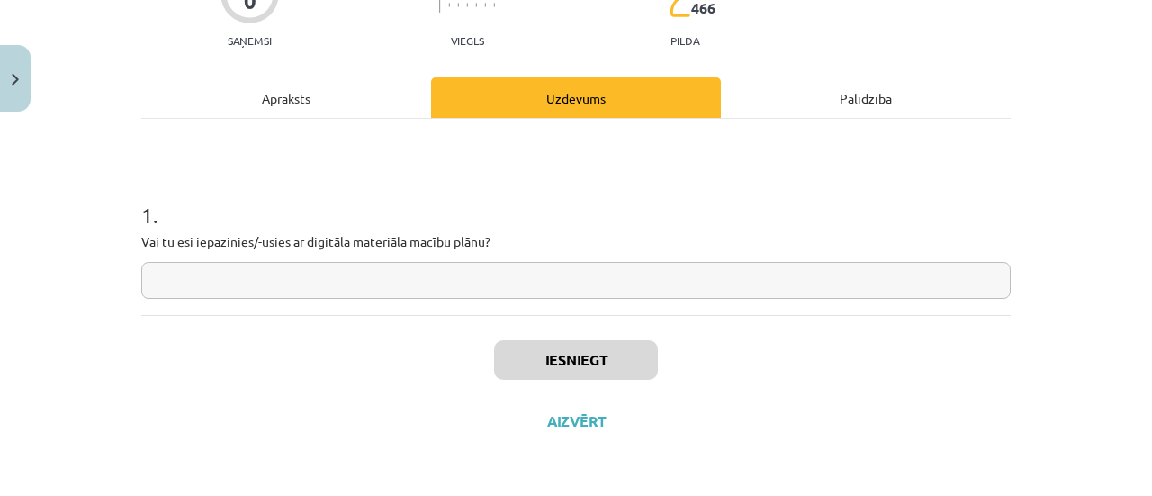
click at [365, 286] on input "text" at bounding box center [575, 280] width 869 height 37
type input "*"
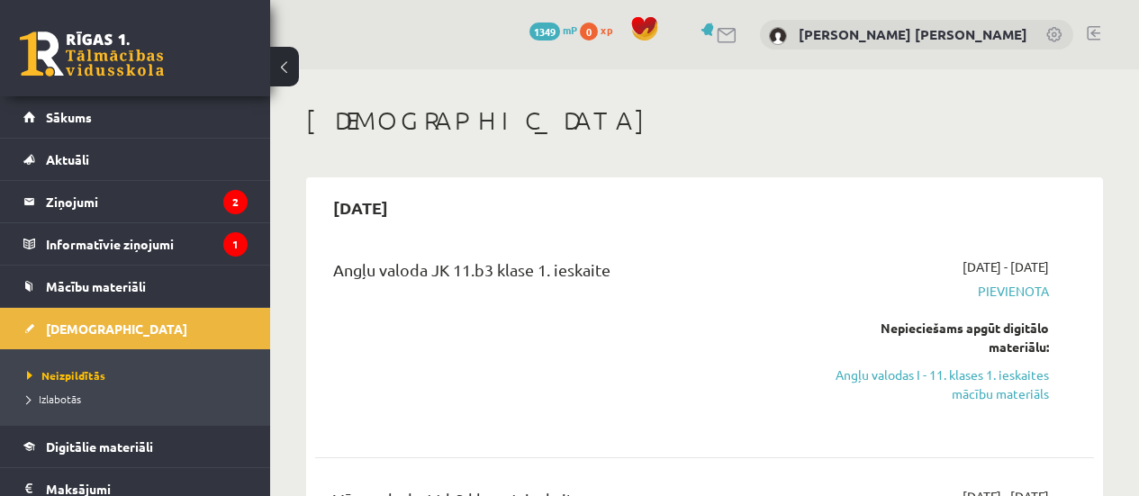
scroll to position [95, 0]
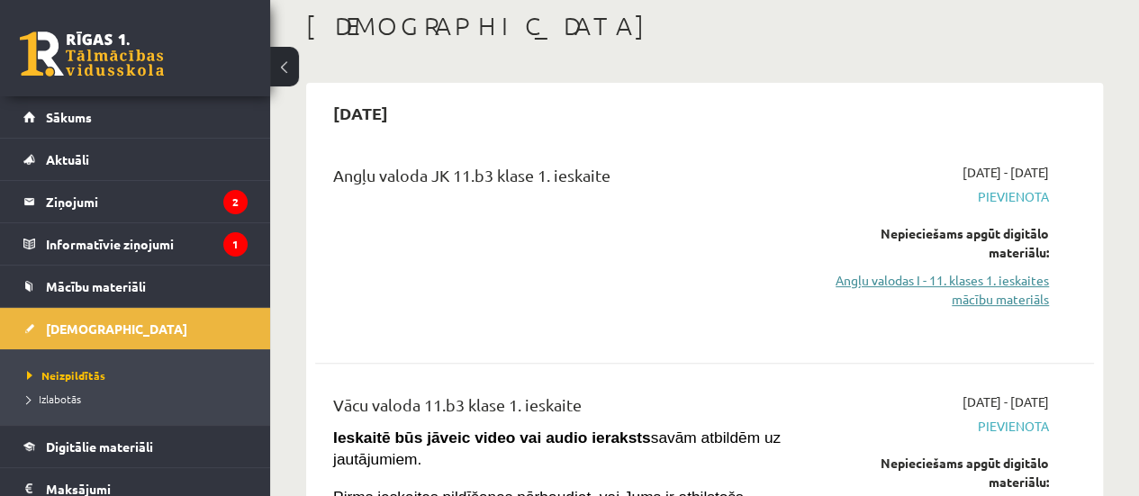
click at [968, 293] on link "Angļu valodas I - 11. klases 1. ieskaites mācību materiāls" at bounding box center [938, 290] width 221 height 38
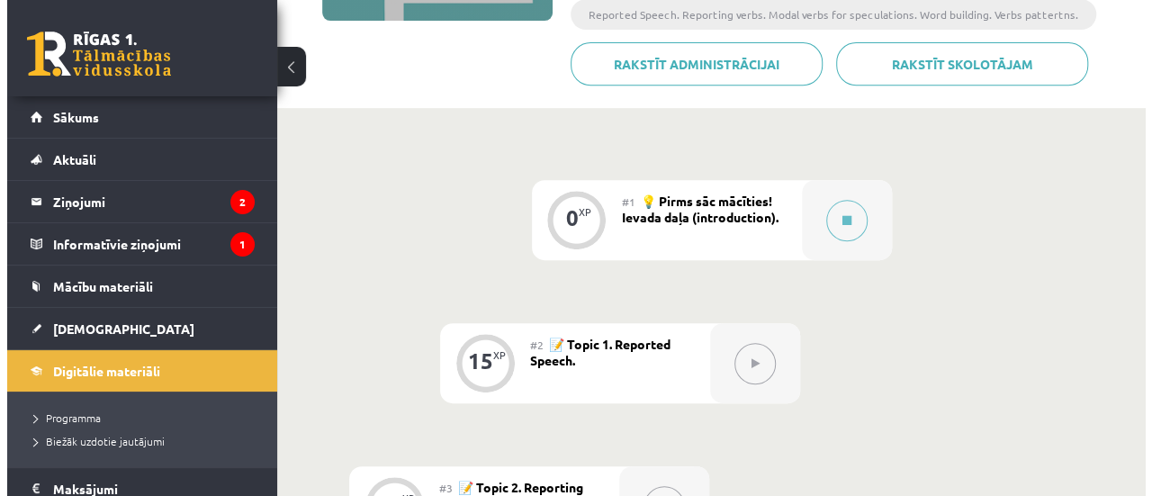
scroll to position [382, 0]
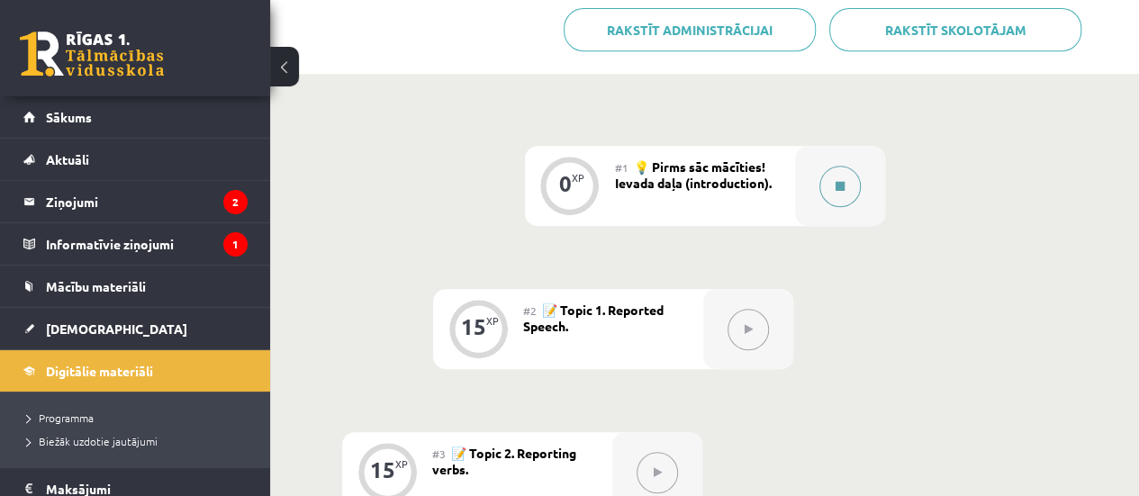
click at [841, 193] on button at bounding box center [839, 186] width 41 height 41
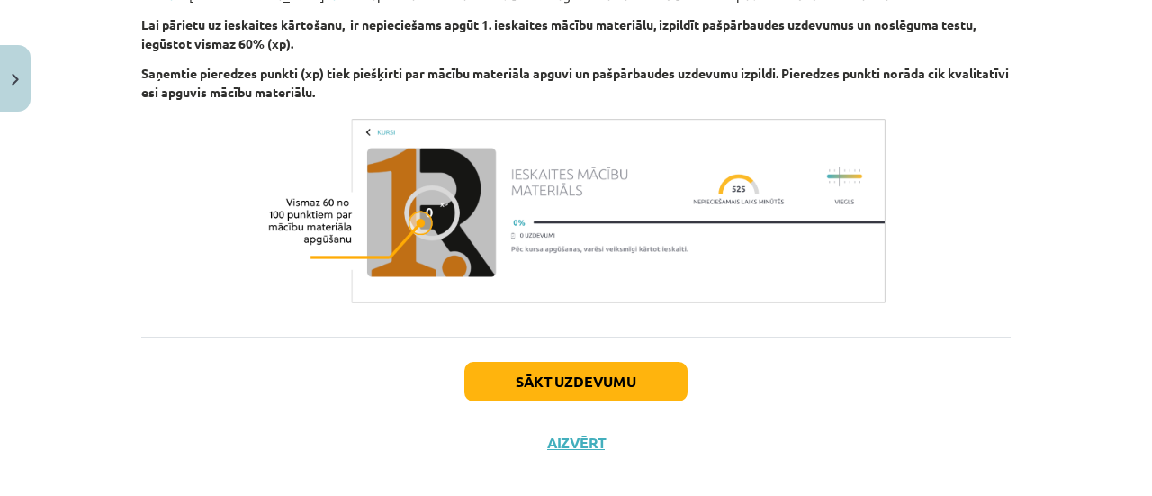
scroll to position [1395, 0]
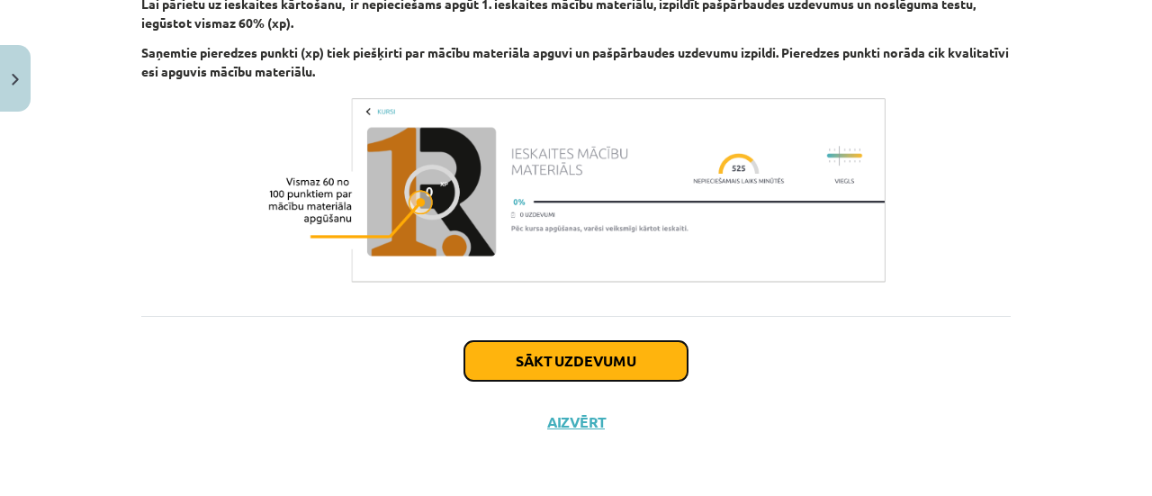
click at [631, 373] on button "Sākt uzdevumu" at bounding box center [575, 361] width 223 height 40
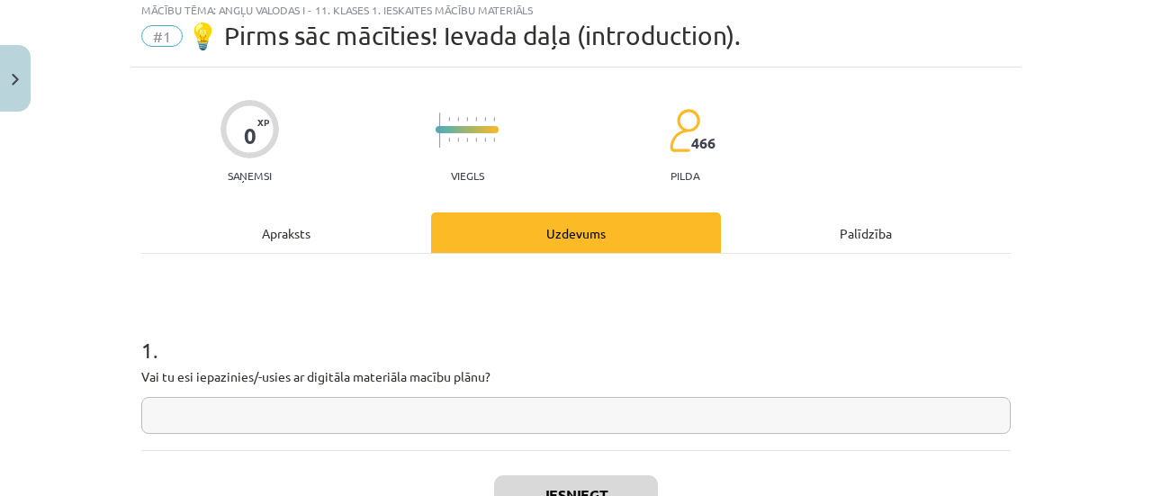
scroll to position [45, 0]
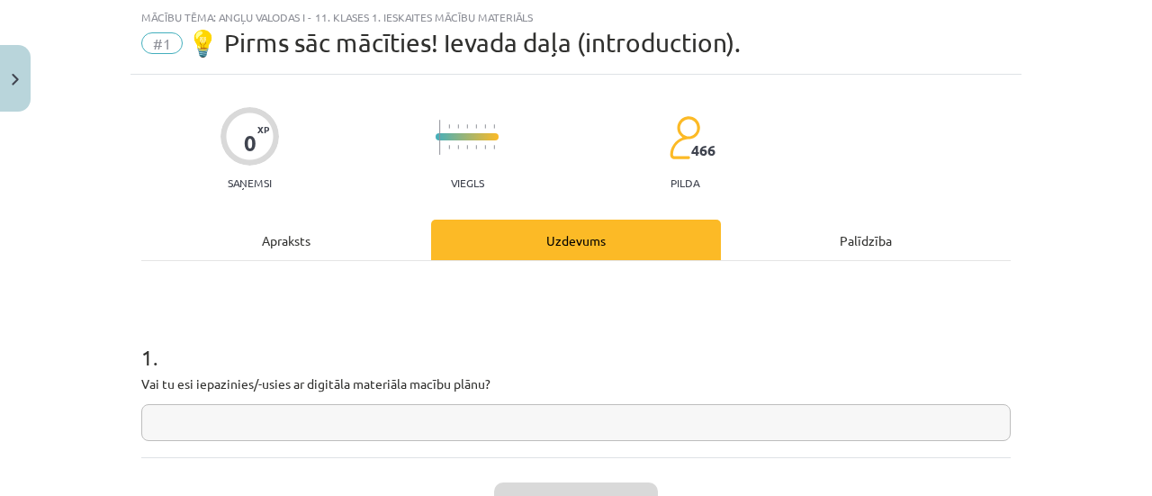
click at [456, 419] on input "text" at bounding box center [575, 422] width 869 height 37
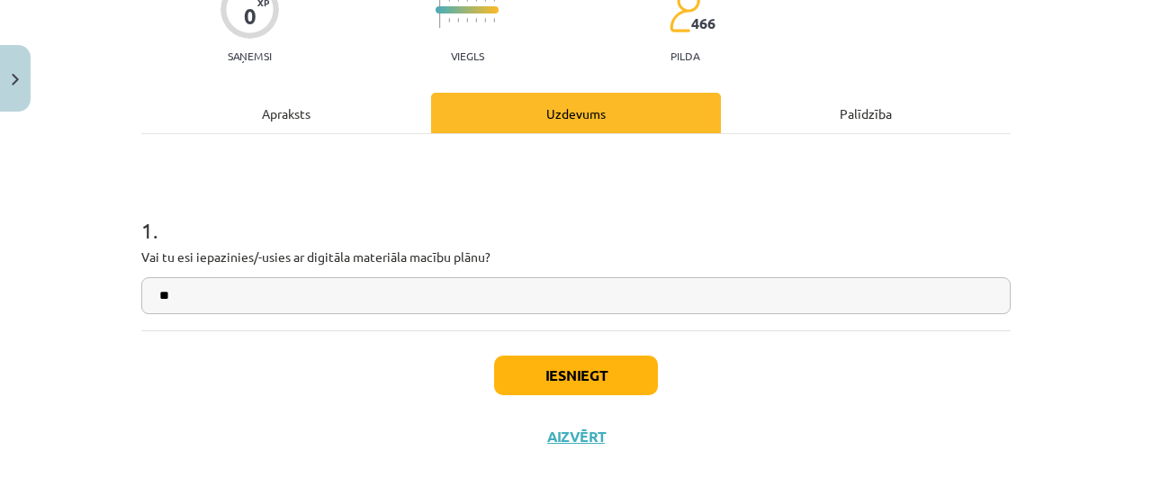
scroll to position [176, 0]
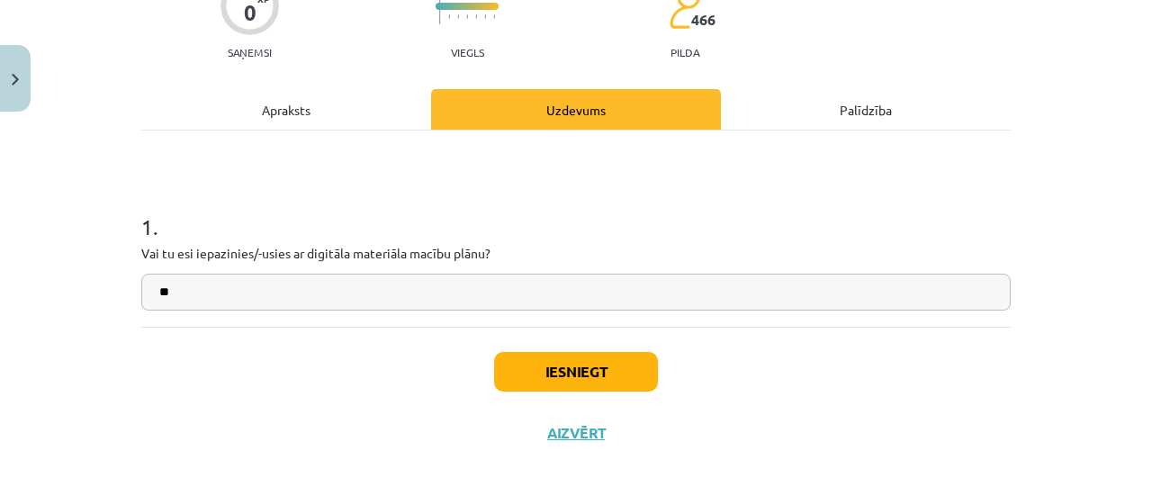
type input "**"
click at [615, 357] on button "Iesniegt" at bounding box center [576, 372] width 164 height 40
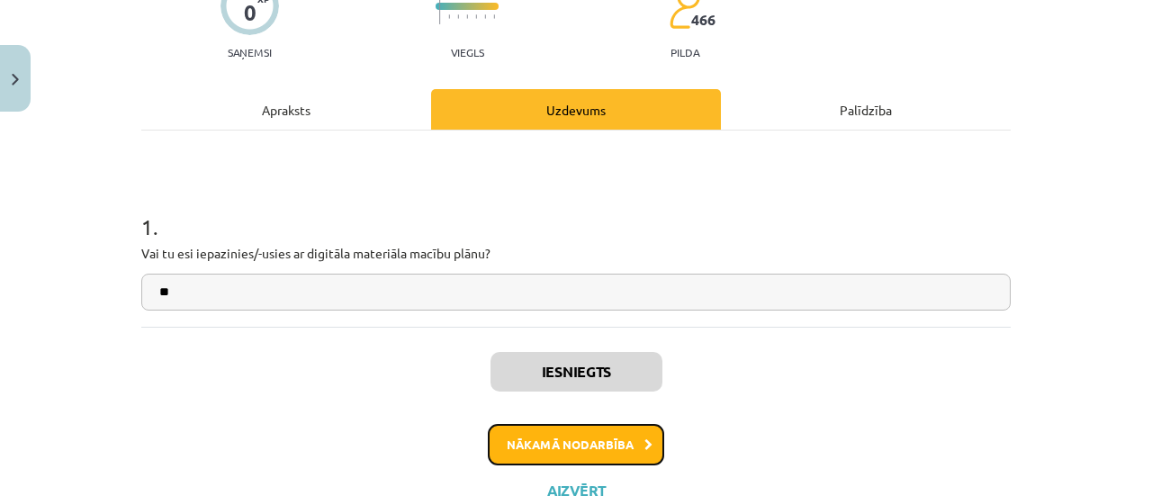
click at [614, 456] on button "Nākamā nodarbība" at bounding box center [576, 444] width 176 height 41
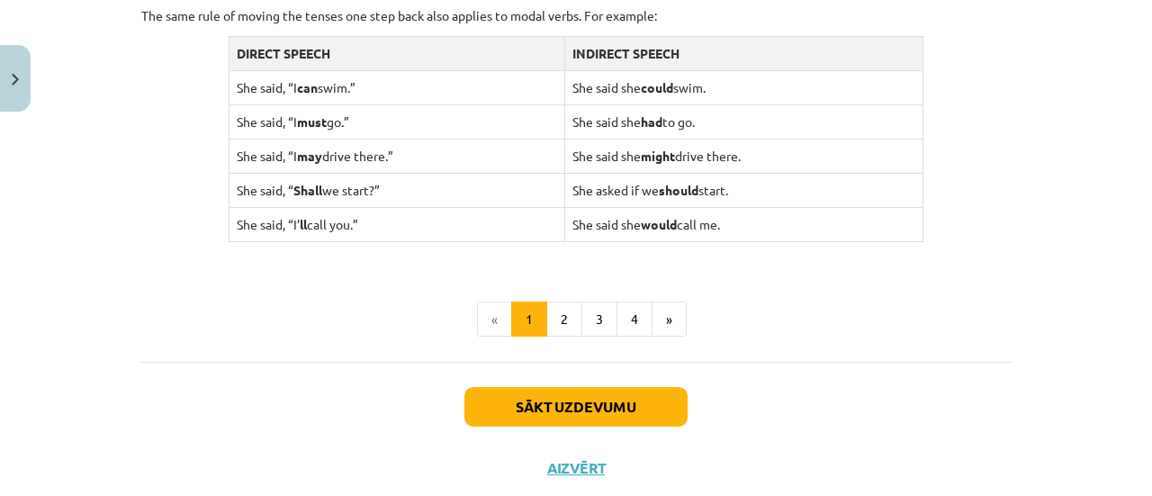
scroll to position [1930, 0]
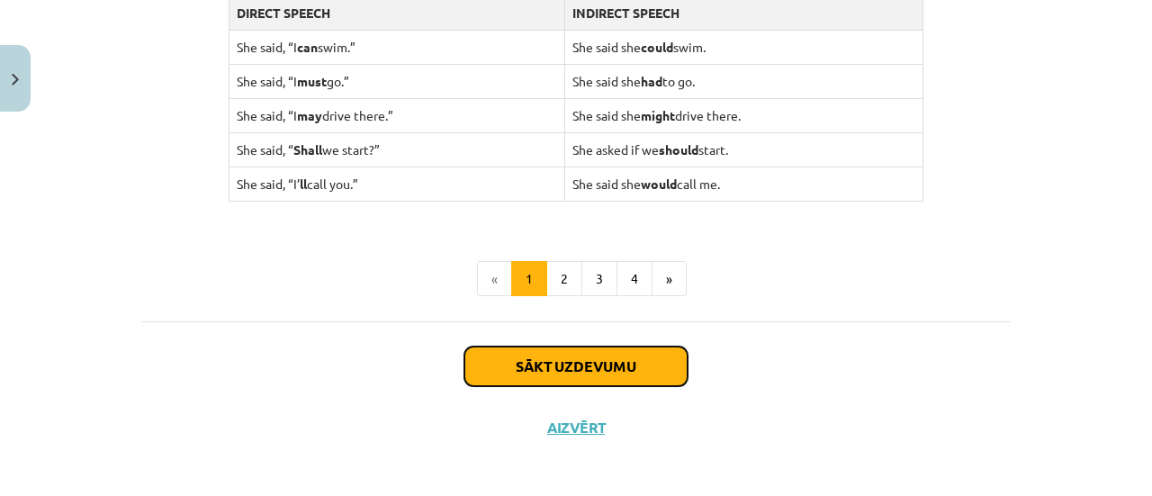
click at [635, 363] on button "Sākt uzdevumu" at bounding box center [575, 367] width 223 height 40
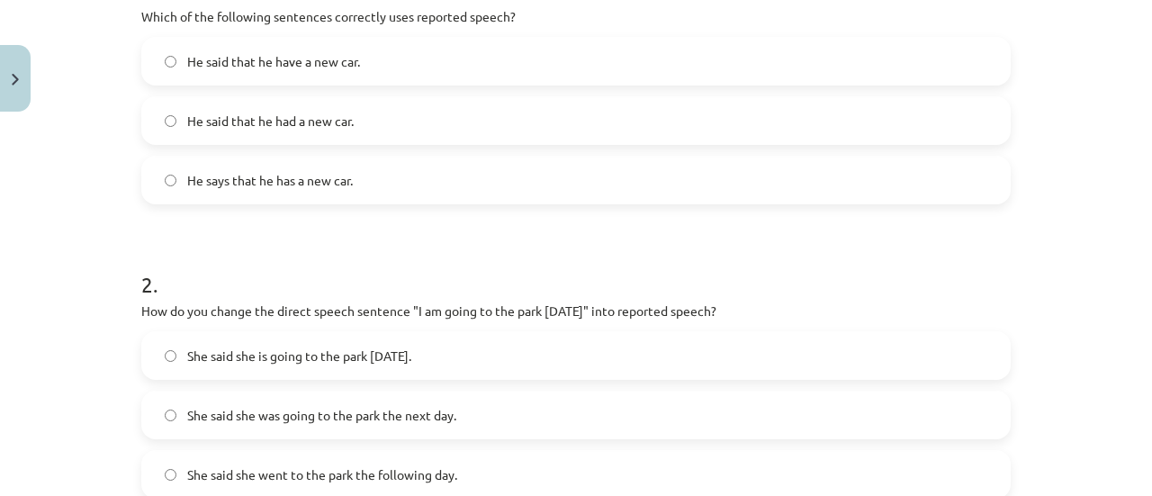
scroll to position [411, 0]
click at [320, 114] on span "He said that he had a new car." at bounding box center [270, 122] width 167 height 19
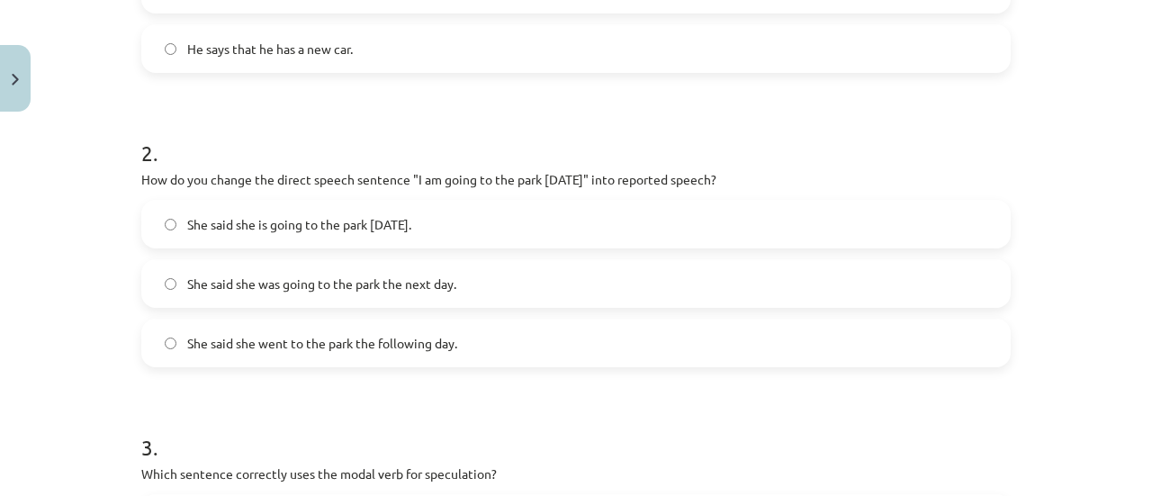
scroll to position [545, 0]
click at [331, 285] on span "She said she was going to the park the next day." at bounding box center [321, 283] width 269 height 19
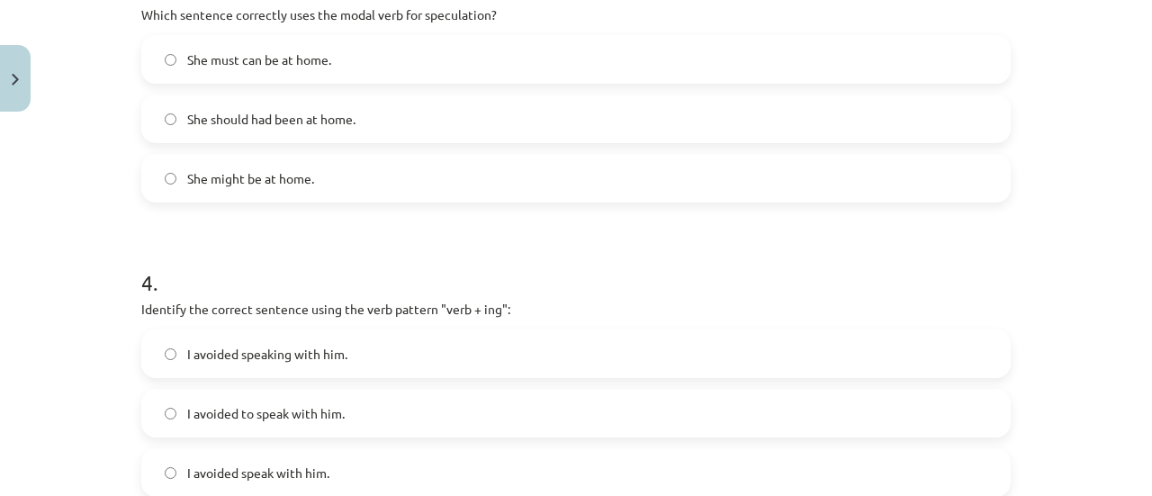
scroll to position [1001, 0]
click at [253, 180] on span "She might be at home." at bounding box center [250, 180] width 127 height 19
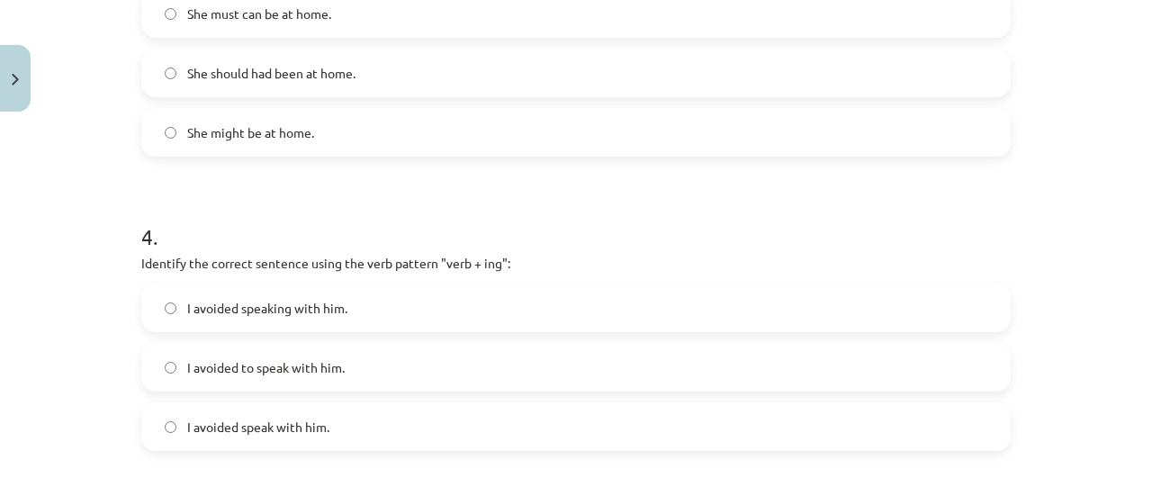
scroll to position [1049, 0]
click at [263, 299] on span "I avoided speaking with him." at bounding box center [267, 307] width 160 height 19
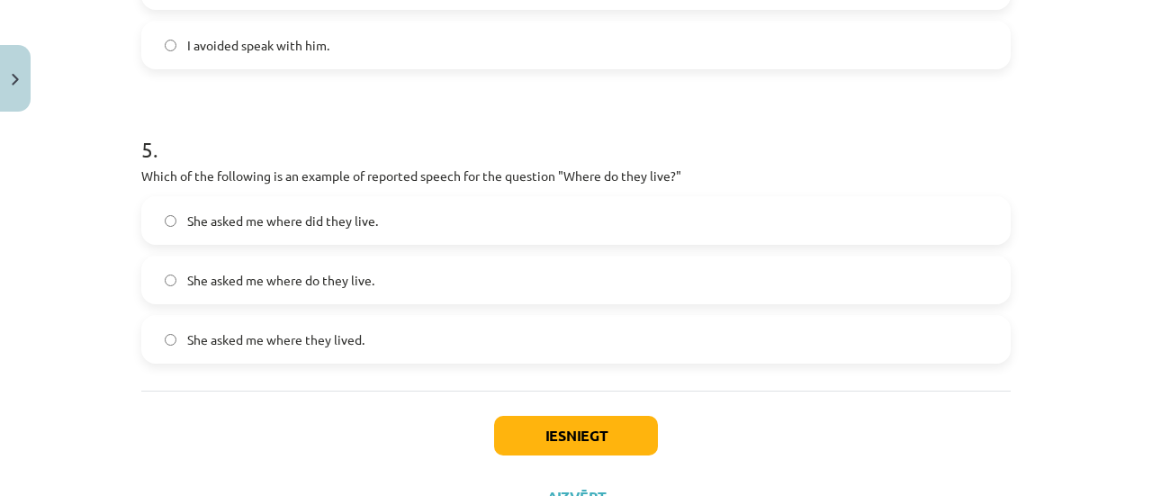
scroll to position [1431, 0]
click at [338, 343] on span "She asked me where they lived." at bounding box center [275, 338] width 177 height 19
click at [598, 431] on button "Iesniegt" at bounding box center [576, 435] width 164 height 40
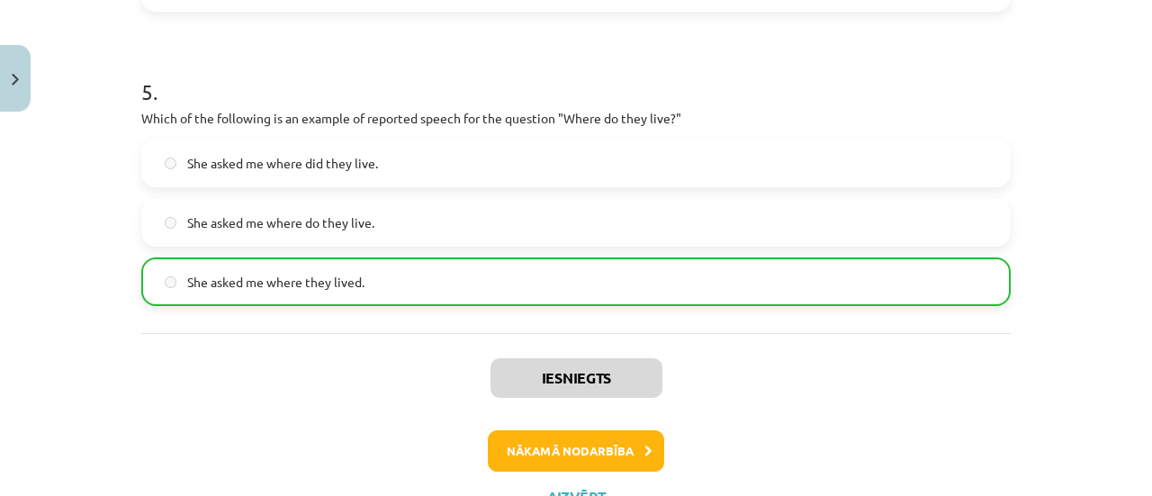
scroll to position [1562, 0]
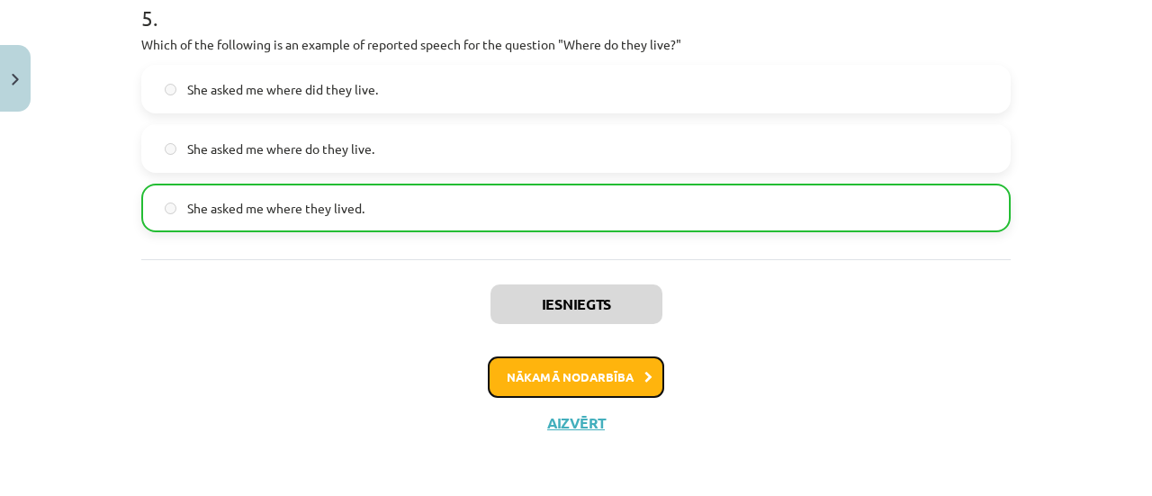
click at [533, 370] on button "Nākamā nodarbība" at bounding box center [576, 376] width 176 height 41
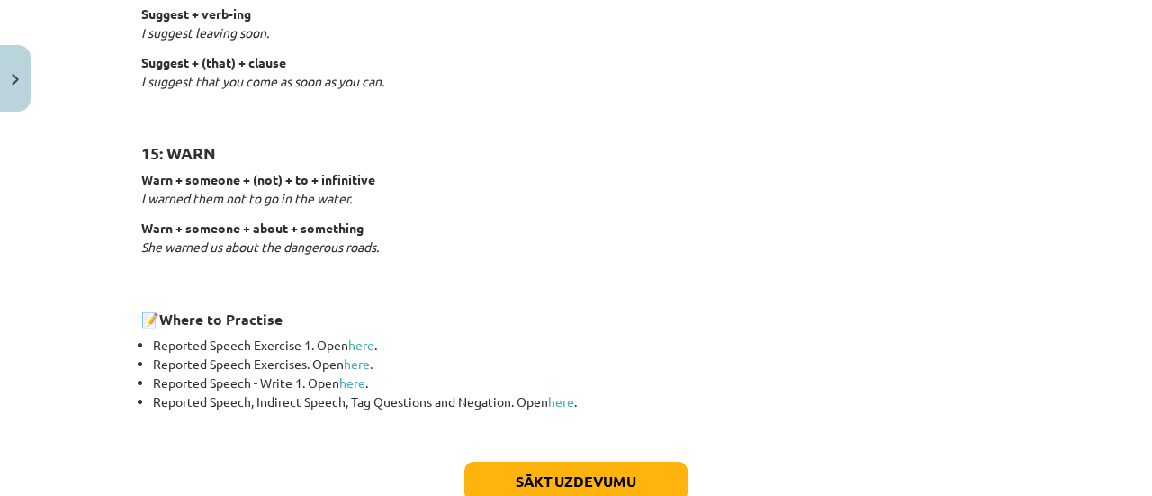
scroll to position [2976, 0]
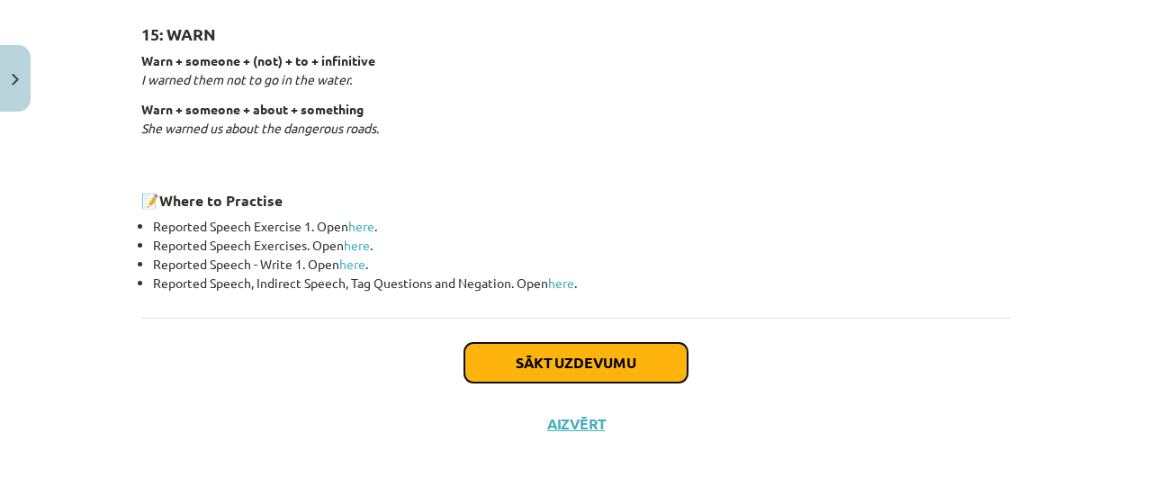
click at [533, 370] on button "Sākt uzdevumu" at bounding box center [575, 363] width 223 height 40
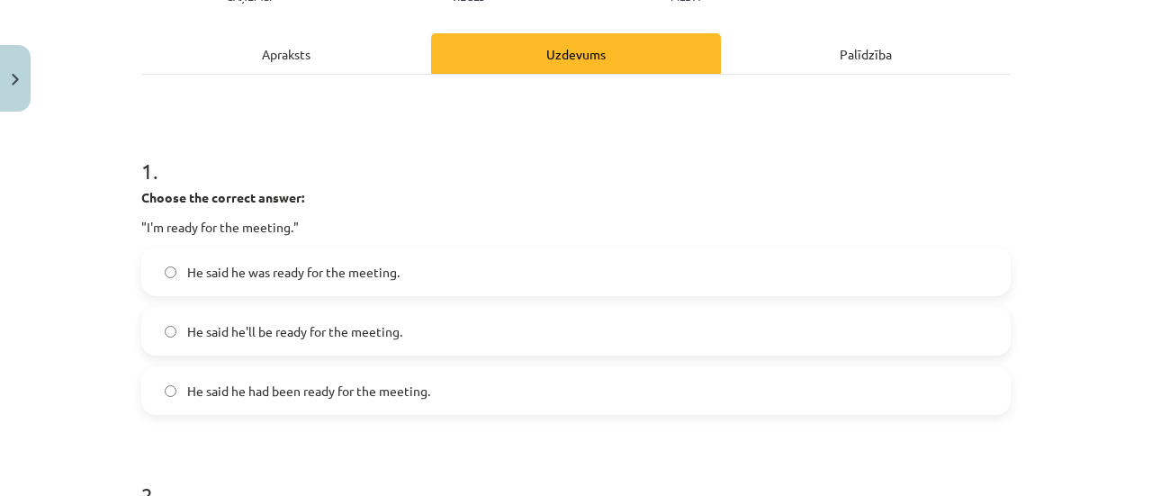
scroll to position [232, 0]
click at [315, 267] on span "He said he was ready for the meeting." at bounding box center [293, 271] width 212 height 19
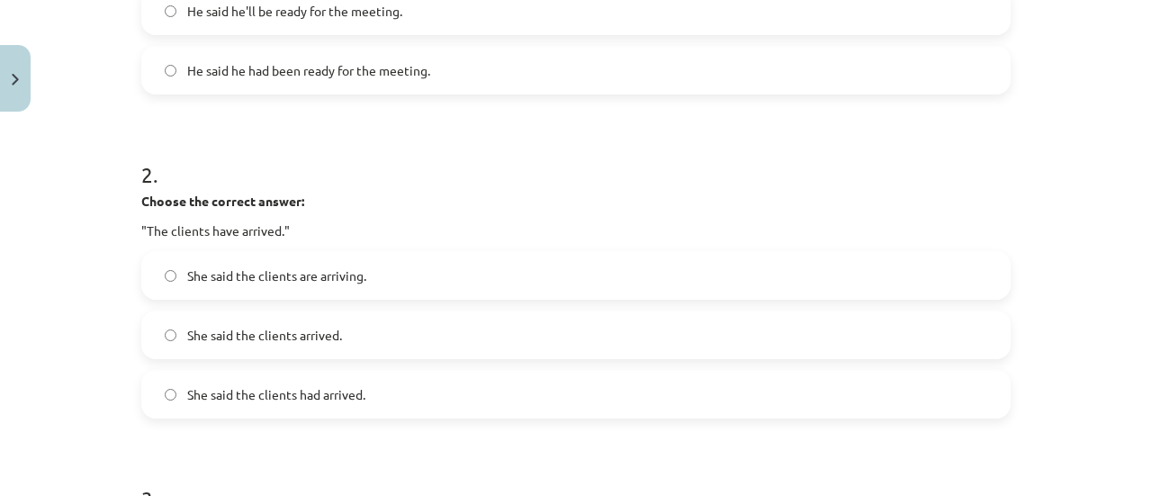
scroll to position [571, 0]
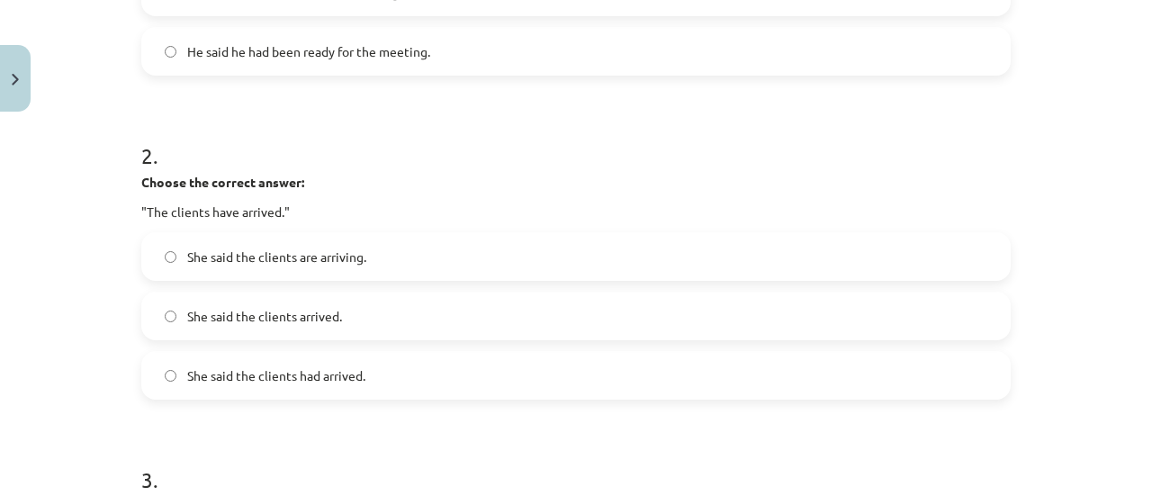
click at [343, 370] on span "She said the clients had arrived." at bounding box center [276, 375] width 178 height 19
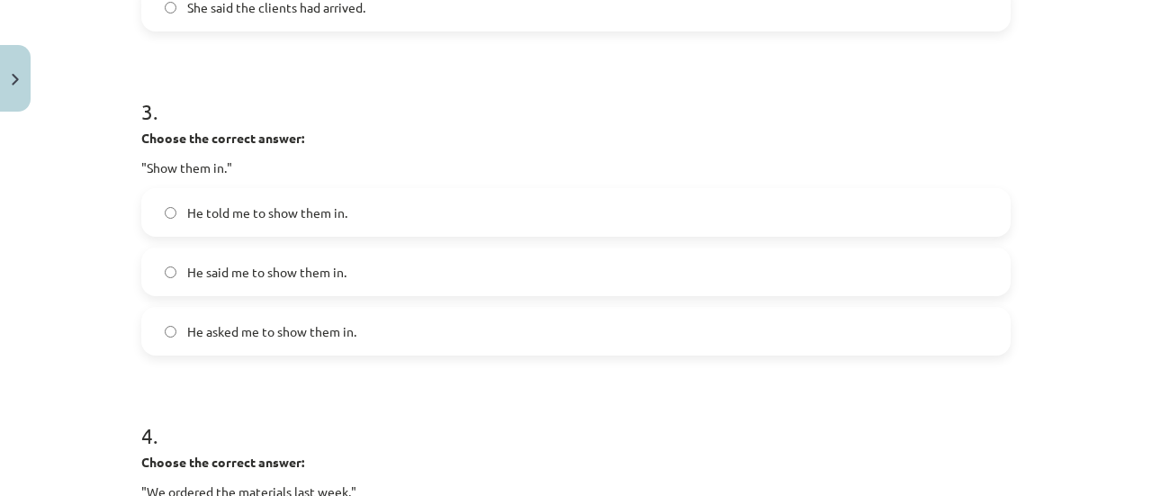
scroll to position [958, 0]
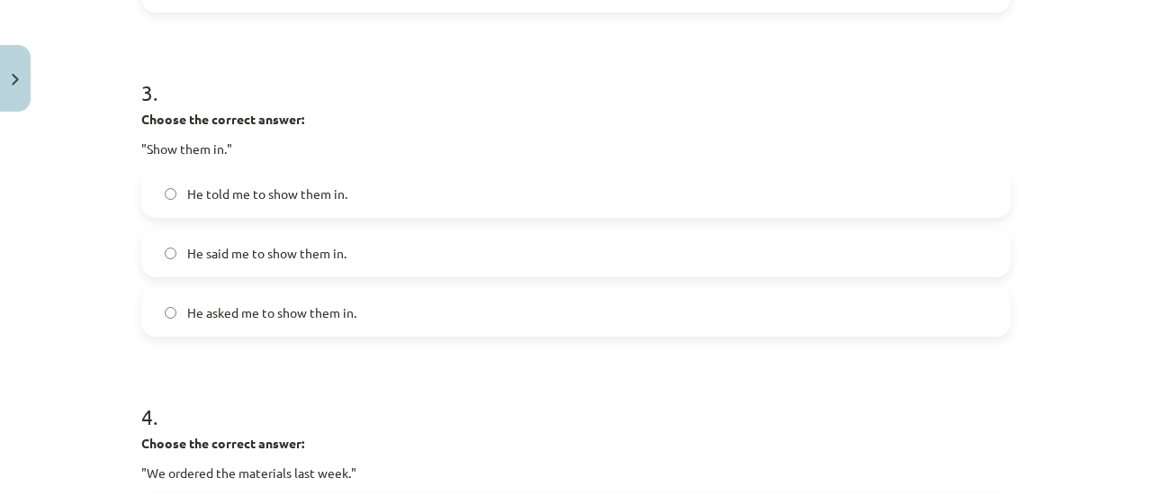
click at [346, 202] on label "He told me to show them in." at bounding box center [576, 193] width 866 height 45
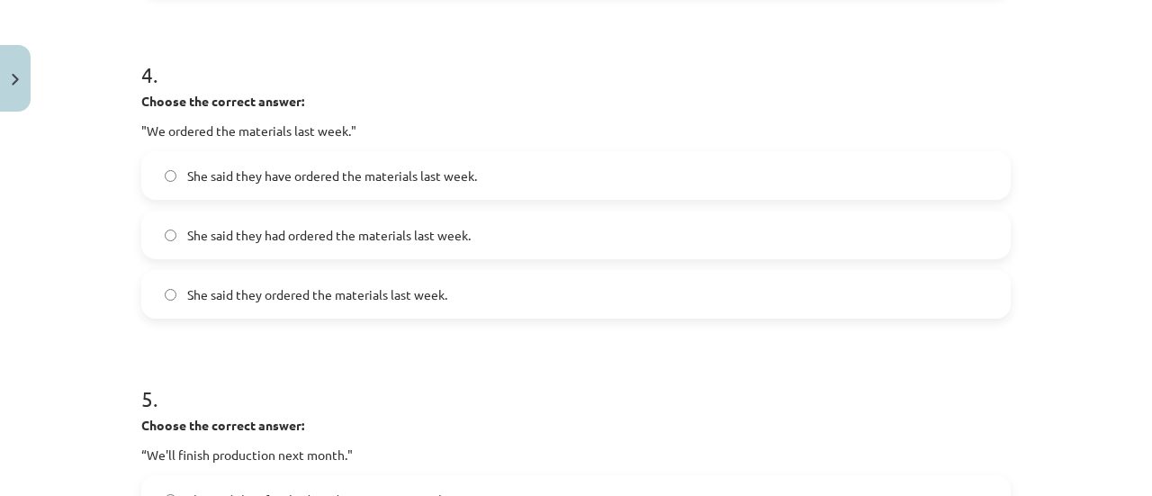
click at [278, 243] on span "She said they had ordered the materials last week." at bounding box center [329, 235] width 284 height 19
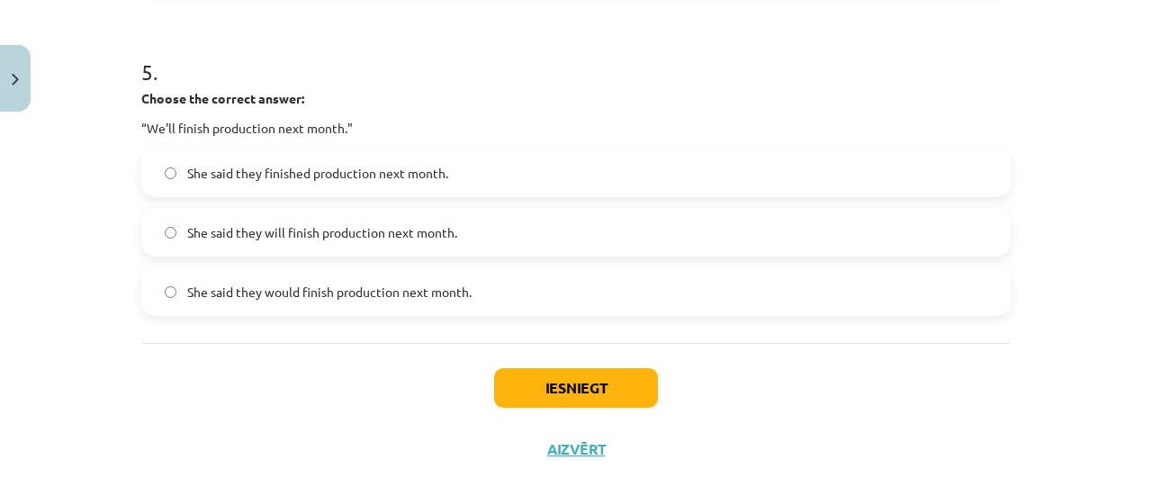
scroll to position [1639, 0]
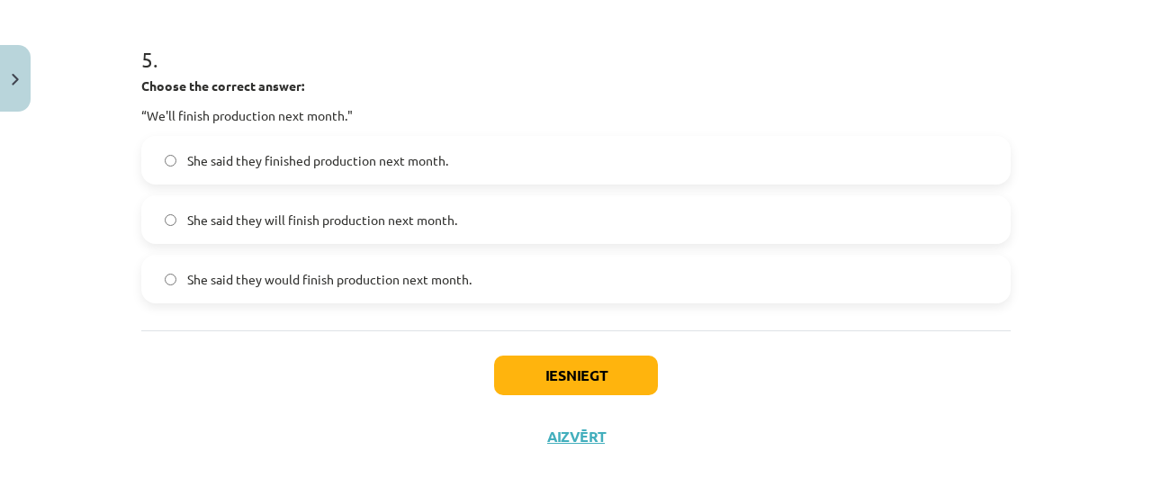
click at [258, 291] on label "She said they would finish production next month." at bounding box center [576, 279] width 866 height 45
click at [581, 381] on button "Iesniegt" at bounding box center [576, 376] width 164 height 40
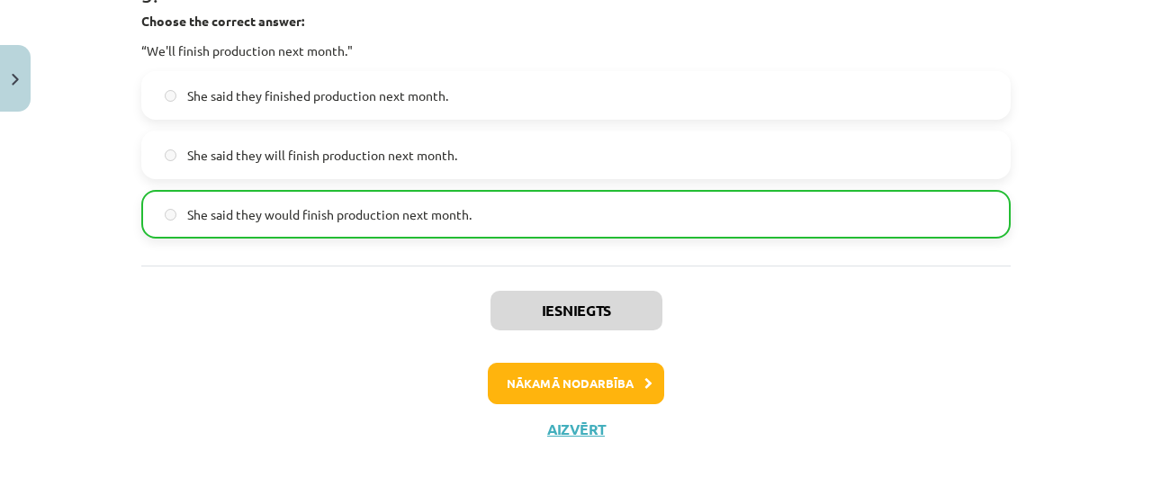
scroll to position [1710, 0]
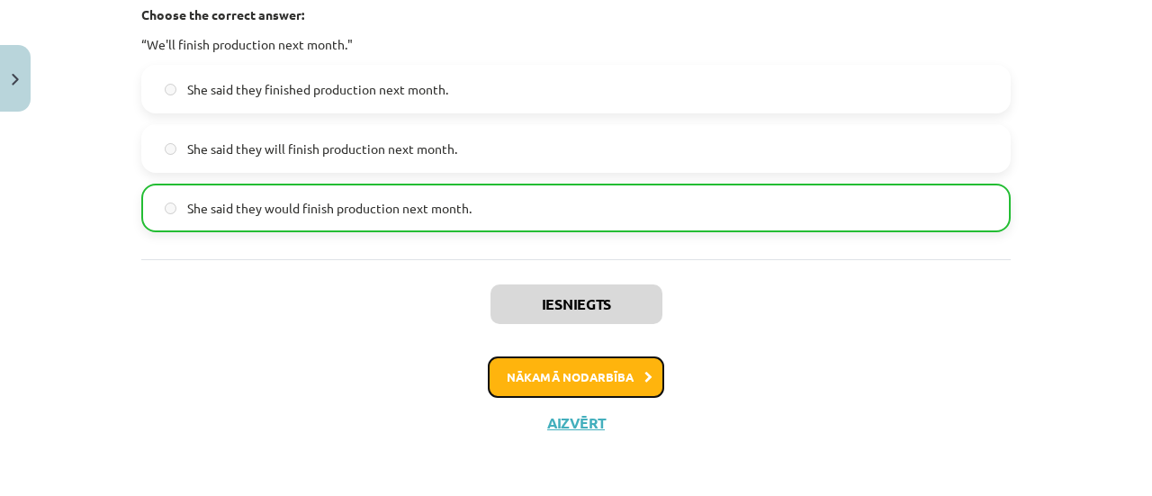
click at [515, 376] on button "Nākamā nodarbība" at bounding box center [576, 376] width 176 height 41
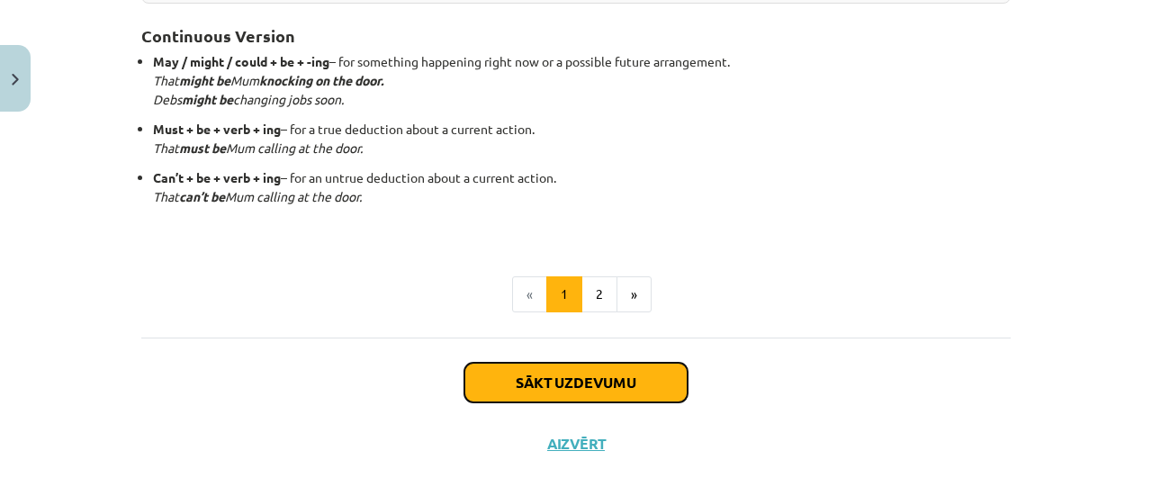
click at [545, 365] on button "Sākt uzdevumu" at bounding box center [575, 383] width 223 height 40
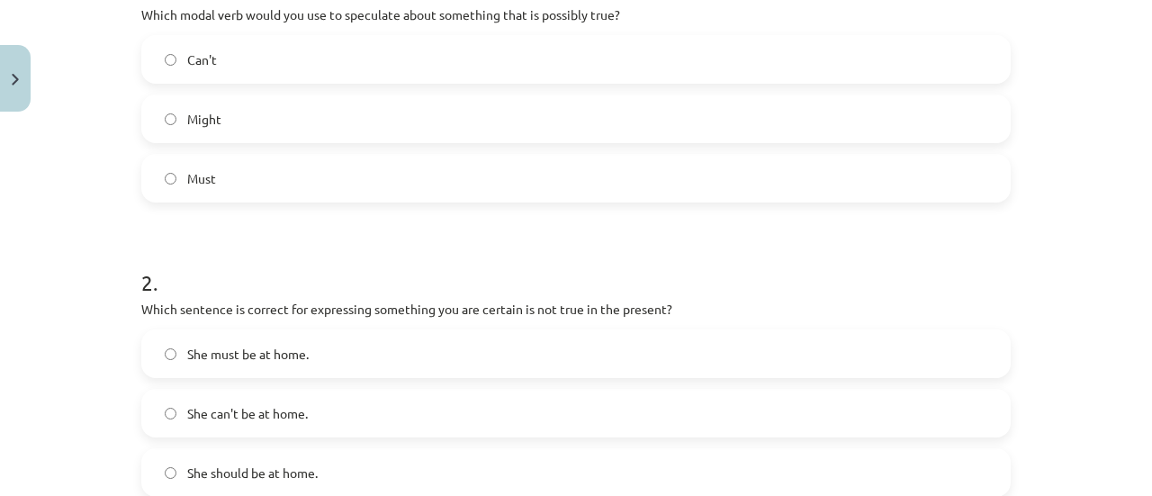
scroll to position [416, 0]
click at [212, 108] on span "Might" at bounding box center [204, 117] width 34 height 19
click at [239, 406] on span "She can't be at home." at bounding box center [247, 411] width 121 height 19
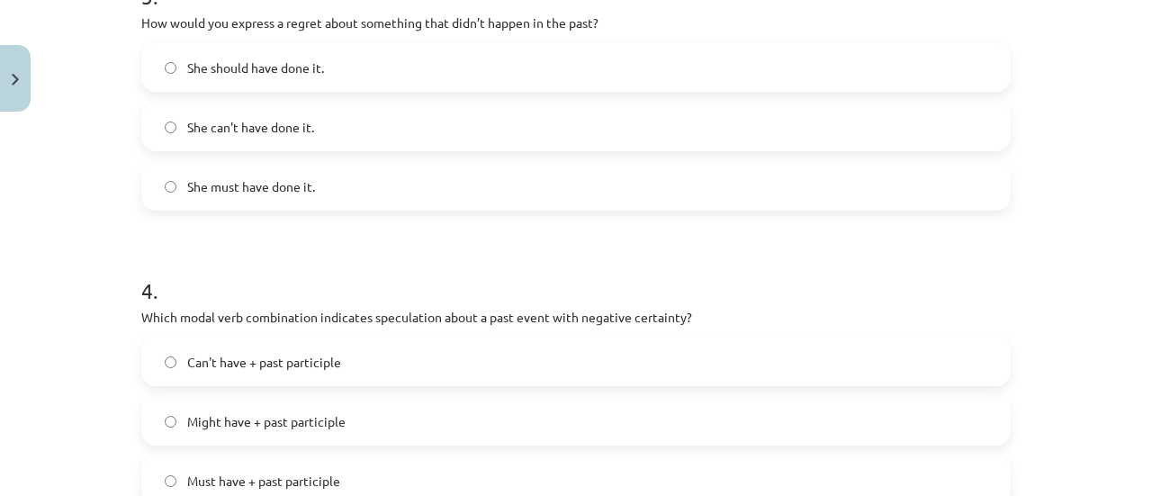
scroll to position [995, 0]
click at [269, 50] on label "She should have done it." at bounding box center [576, 66] width 866 height 45
click at [256, 352] on span "Can't have + past participle" at bounding box center [264, 361] width 154 height 19
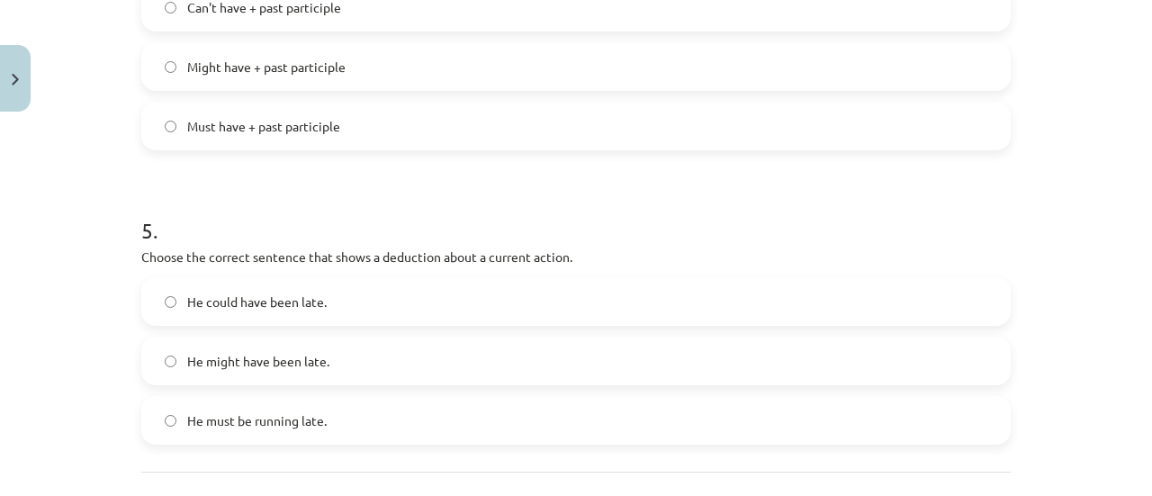
scroll to position [1381, 0]
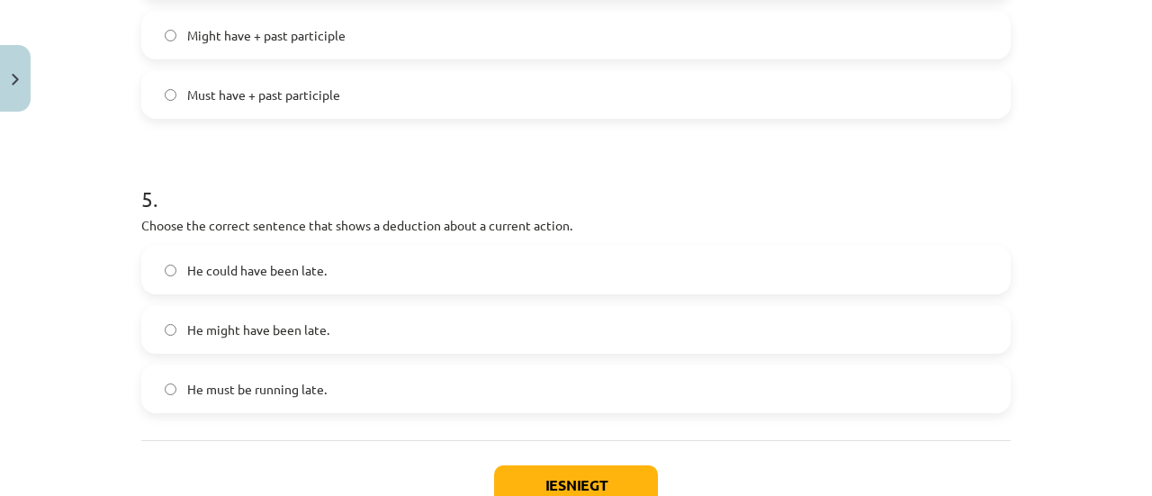
click at [225, 383] on span "He must be running late." at bounding box center [257, 389] width 140 height 19
click at [565, 478] on button "Iesniegt" at bounding box center [576, 485] width 164 height 40
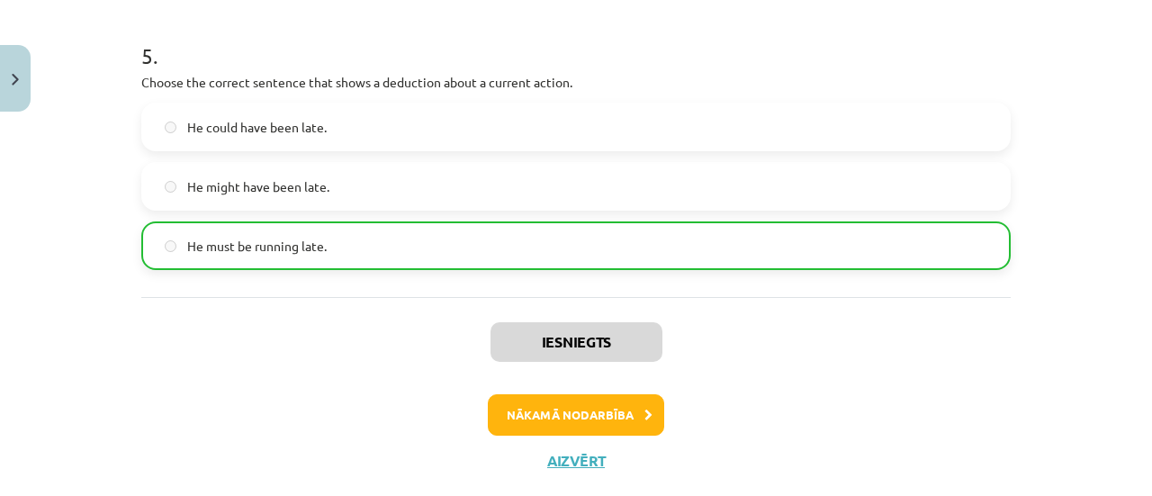
scroll to position [1562, 0]
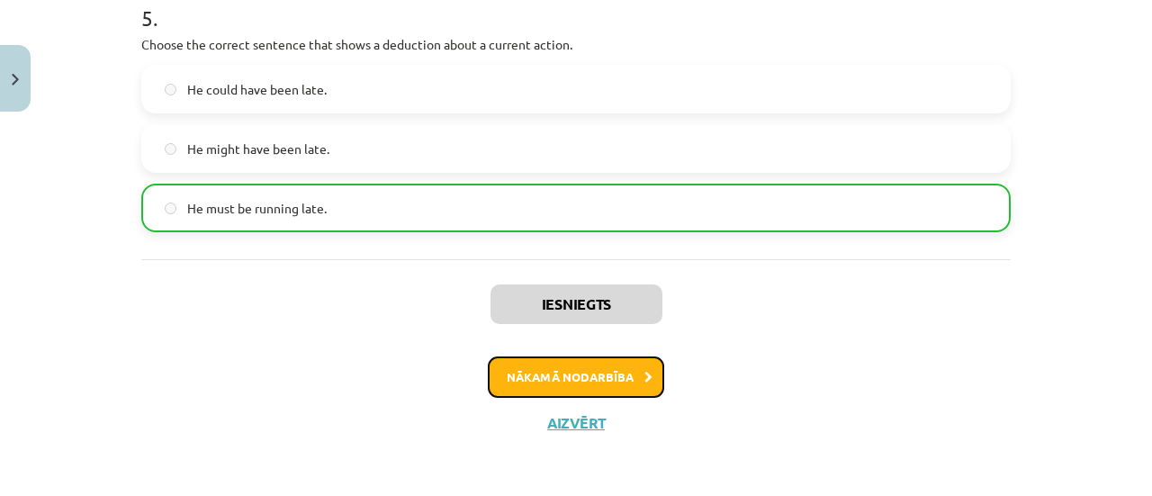
click at [544, 370] on button "Nākamā nodarbība" at bounding box center [576, 376] width 176 height 41
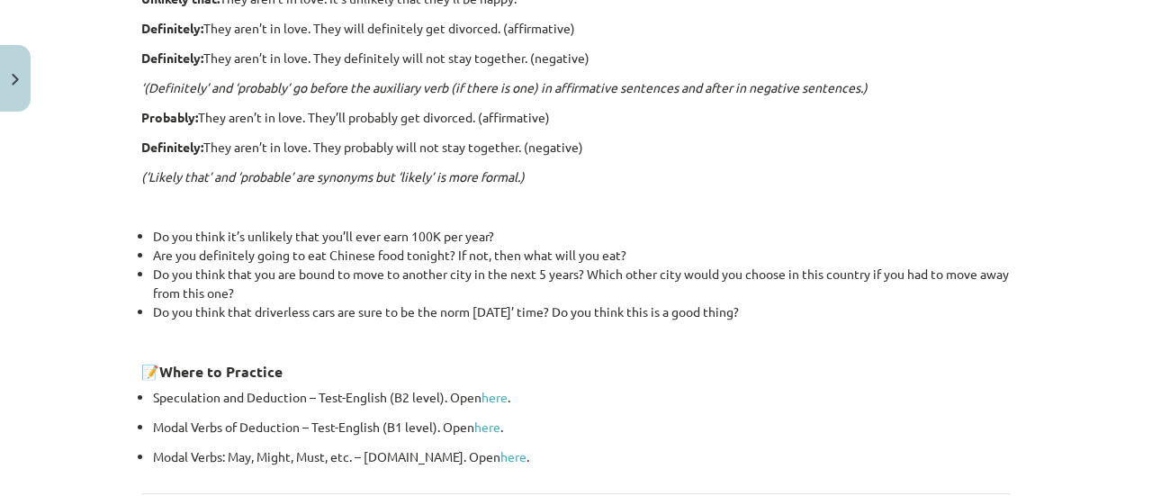
scroll to position [743, 0]
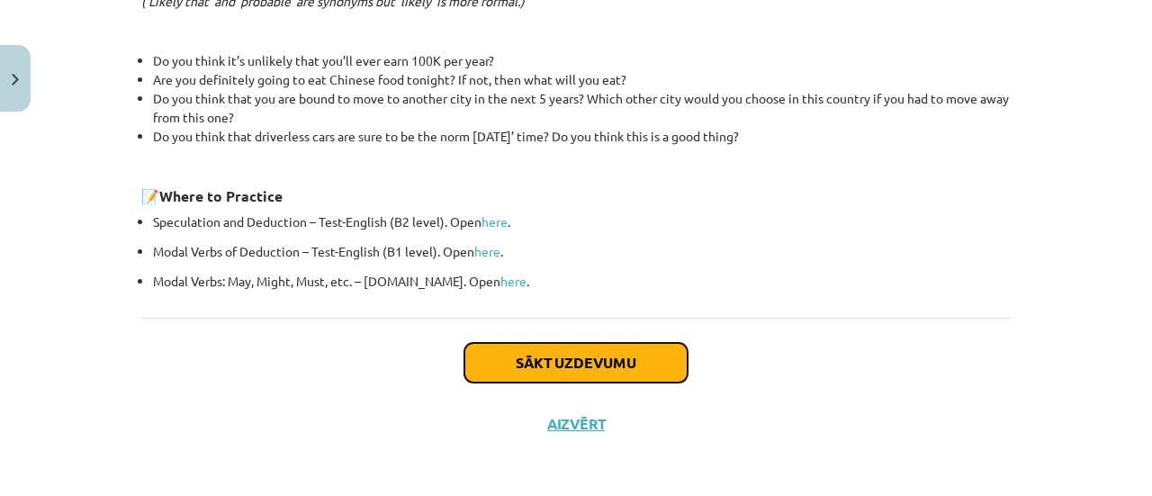
click at [522, 376] on button "Sākt uzdevumu" at bounding box center [575, 363] width 223 height 40
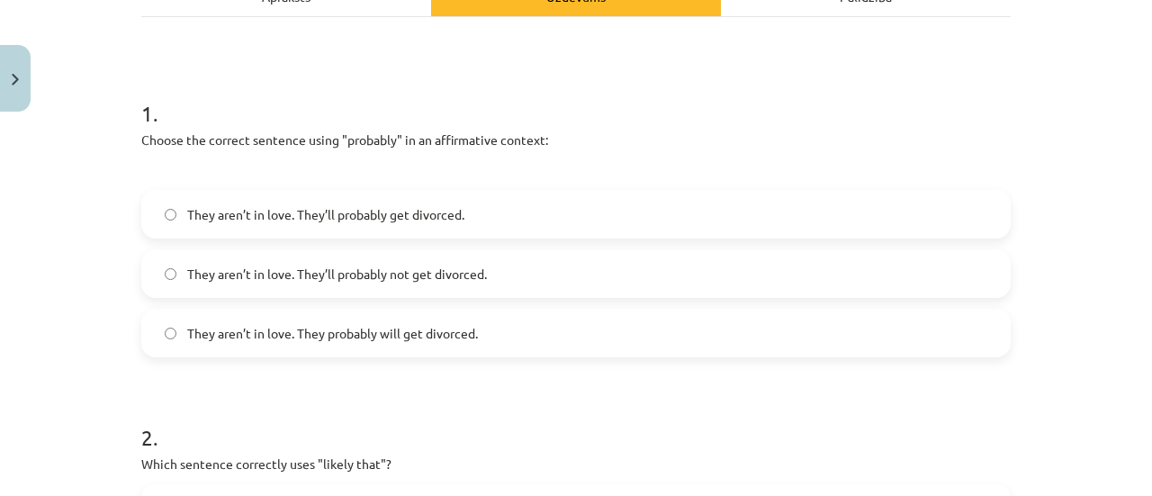
scroll to position [290, 0]
click at [338, 335] on span "They aren’t in love. They probably will get divorced." at bounding box center [332, 332] width 291 height 19
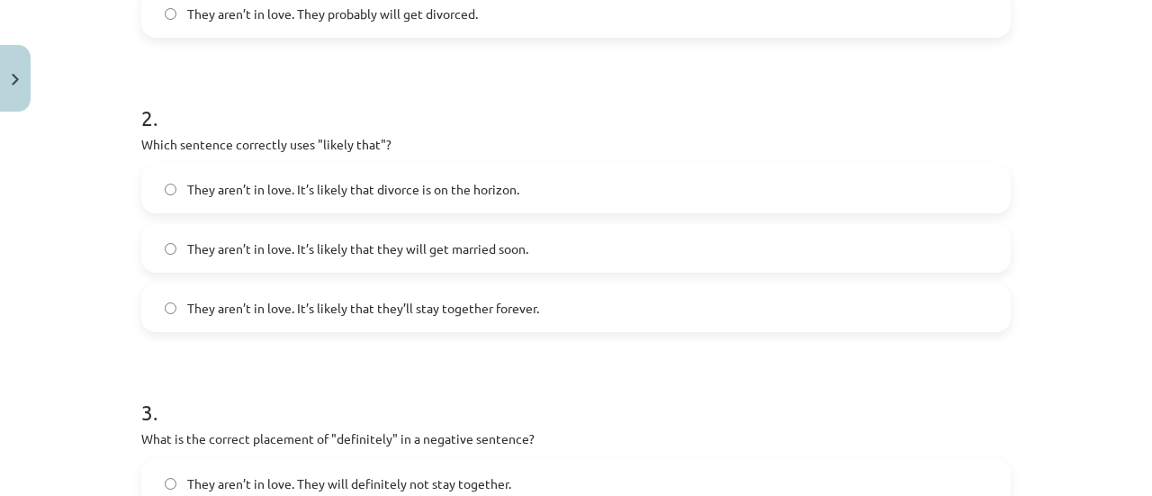
scroll to position [611, 0]
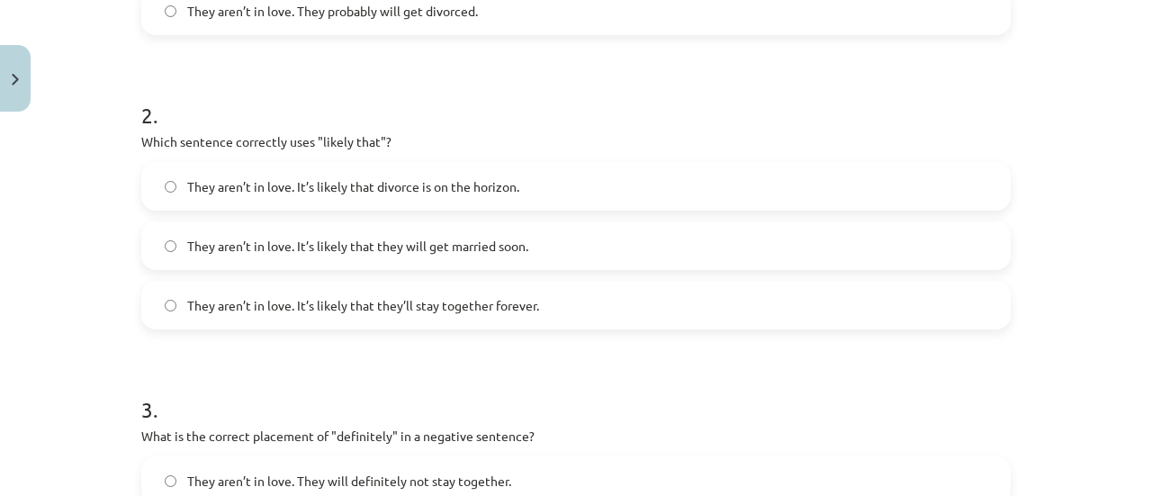
click at [259, 189] on span "They aren’t in love. It’s likely that divorce is on the horizon." at bounding box center [353, 186] width 332 height 19
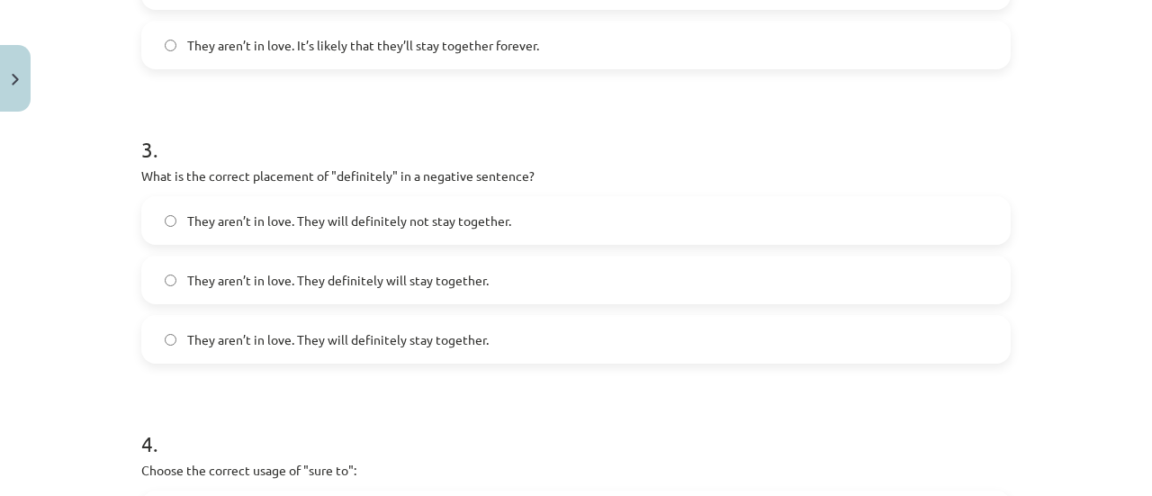
scroll to position [896, 0]
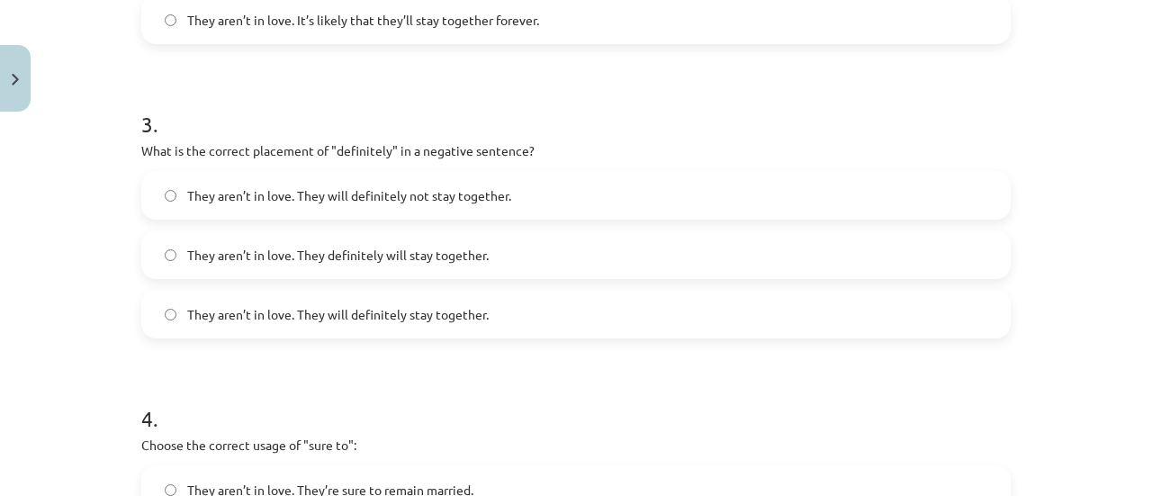
click at [329, 186] on span "They aren’t in love. They will definitely not stay together." at bounding box center [349, 195] width 324 height 19
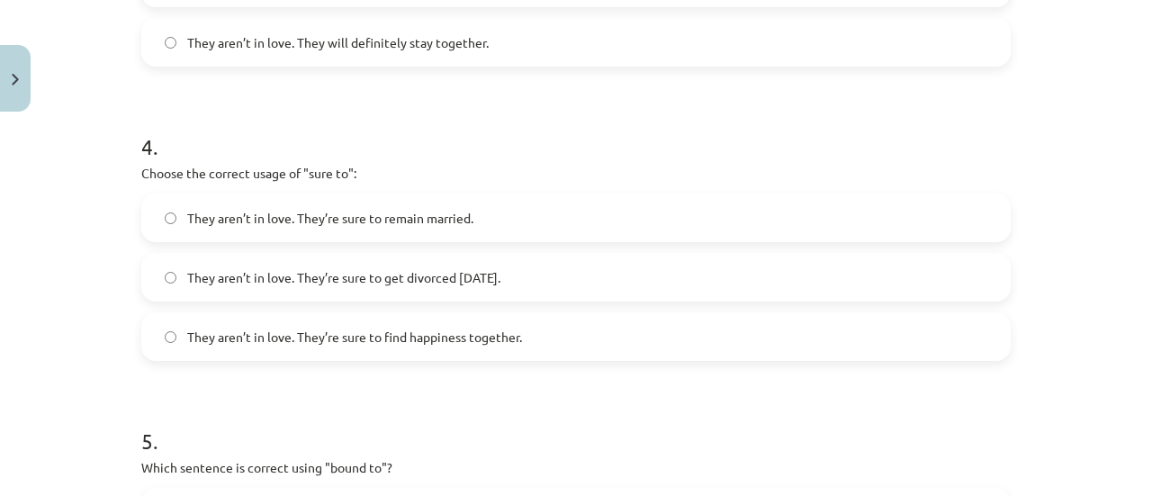
scroll to position [1169, 0]
click at [356, 264] on label "They aren’t in love. They’re sure to get divorced within six months." at bounding box center [576, 276] width 866 height 45
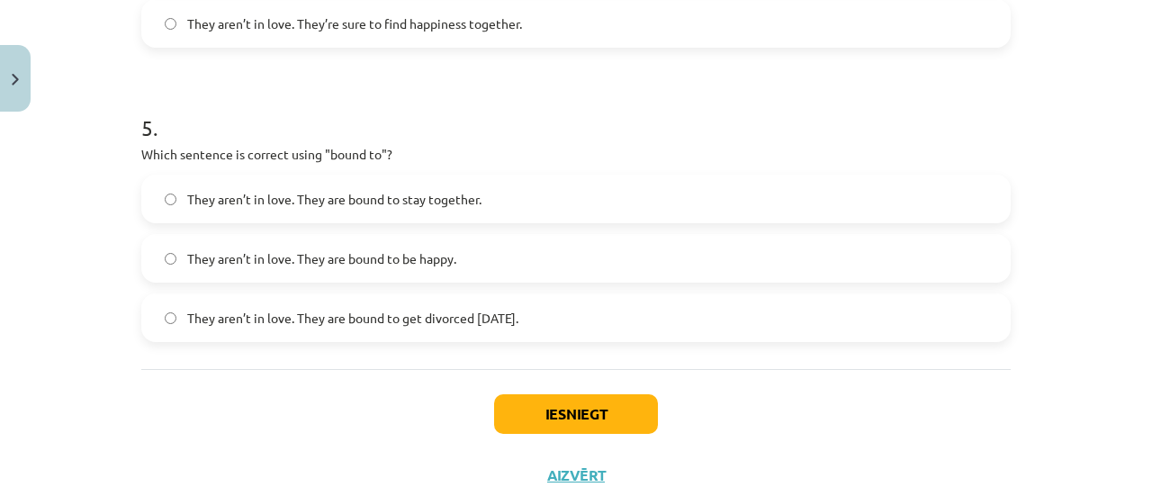
scroll to position [1482, 0]
click at [275, 303] on label "They aren’t in love. They are bound to get divorced within six months." at bounding box center [576, 316] width 866 height 45
click at [523, 418] on button "Iesniegt" at bounding box center [576, 413] width 164 height 40
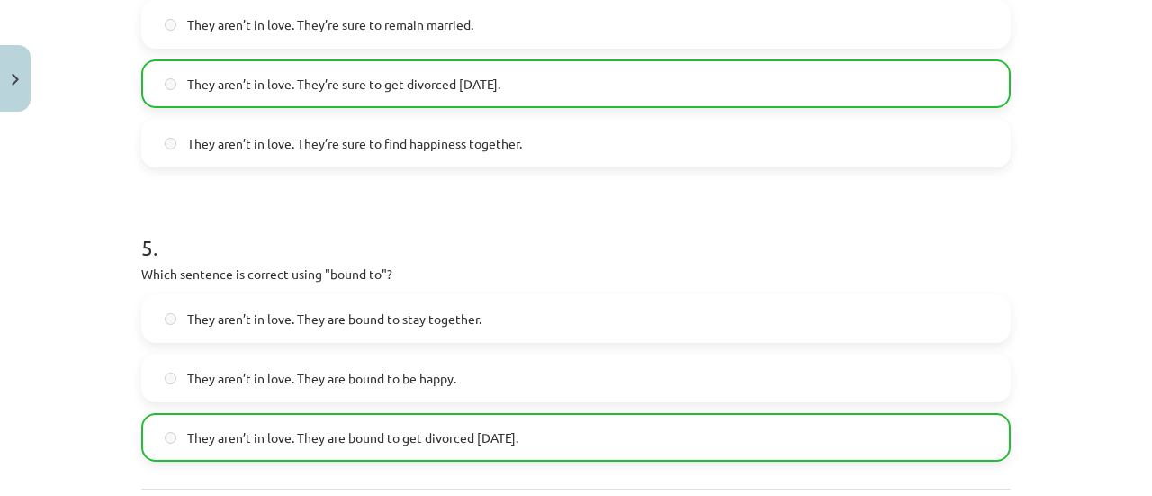
scroll to position [1591, 0]
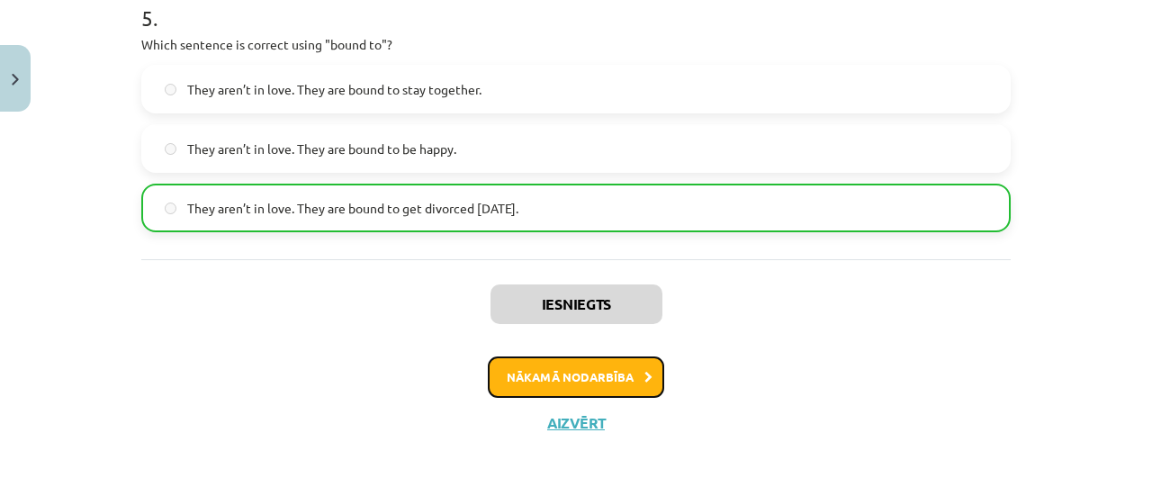
click at [510, 368] on button "Nākamā nodarbība" at bounding box center [576, 376] width 176 height 41
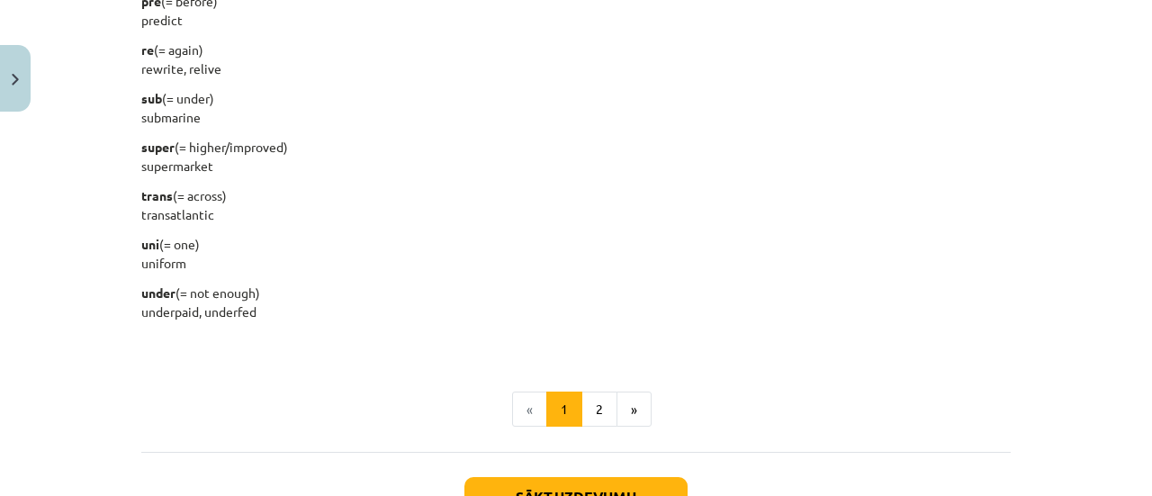
scroll to position [2439, 0]
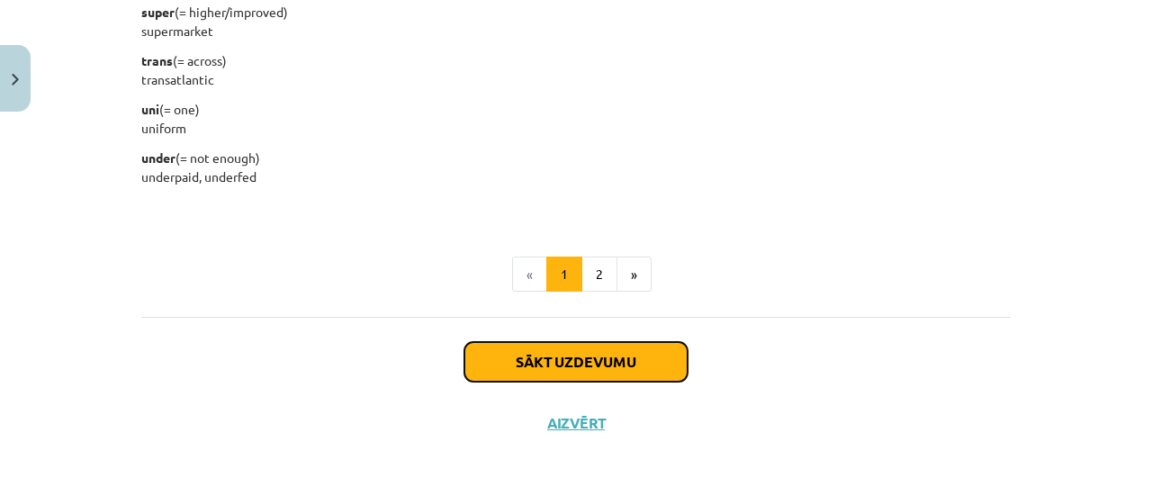
click at [558, 361] on button "Sākt uzdevumu" at bounding box center [575, 362] width 223 height 40
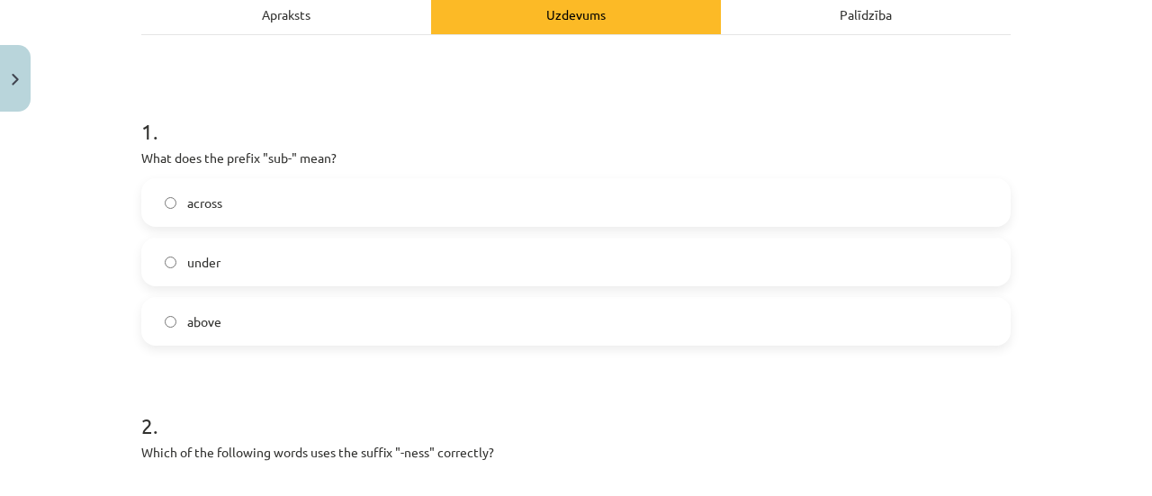
scroll to position [267, 0]
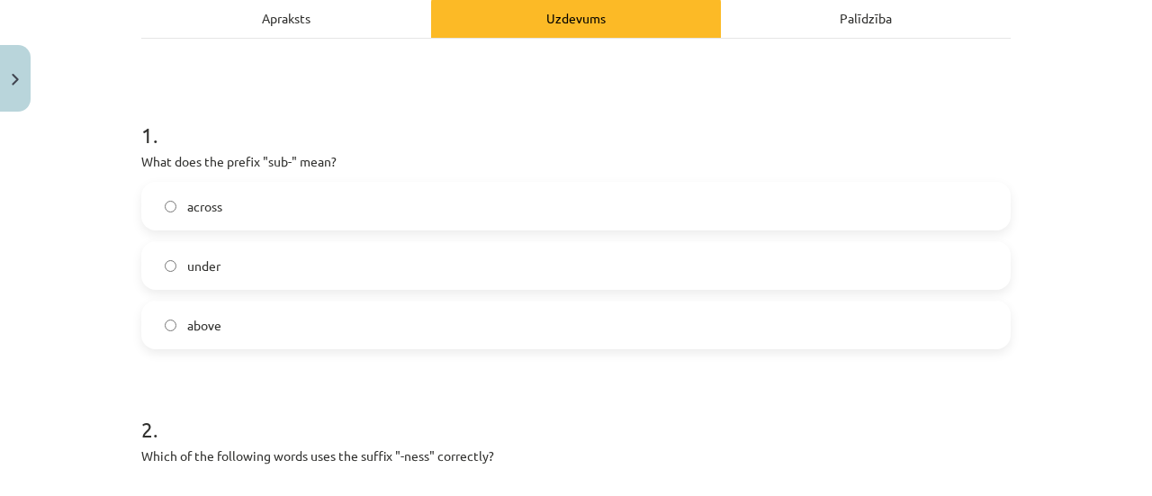
click at [222, 268] on label "under" at bounding box center [576, 265] width 866 height 45
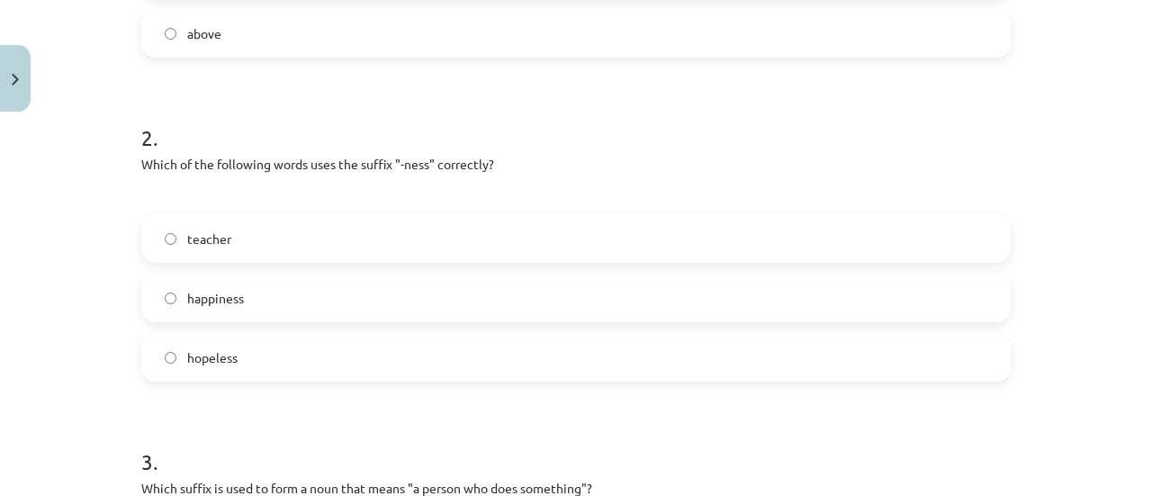
scroll to position [563, 0]
click at [271, 296] on label "happiness" at bounding box center [576, 294] width 866 height 45
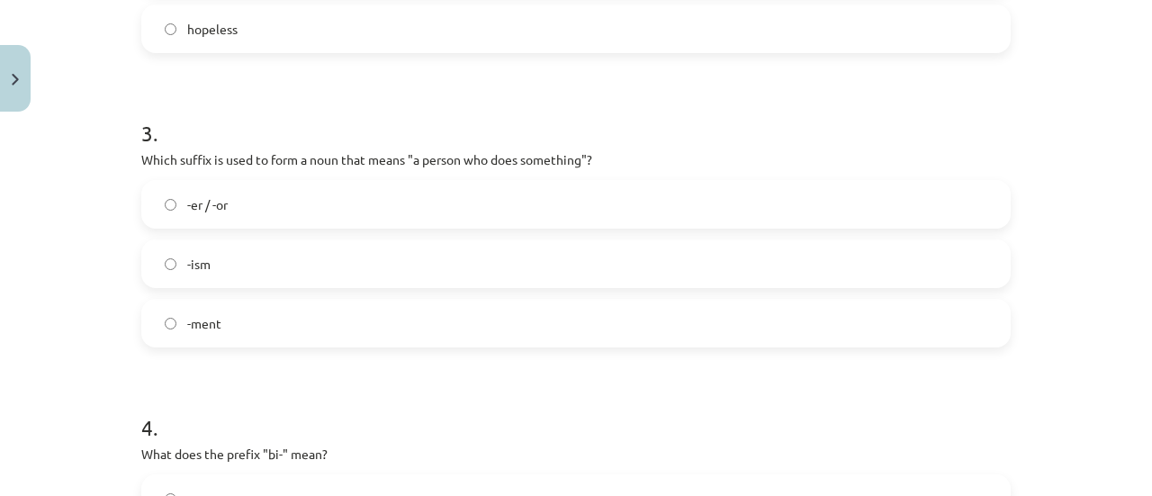
scroll to position [888, 0]
click at [274, 206] on label "-er / -or" at bounding box center [576, 203] width 866 height 45
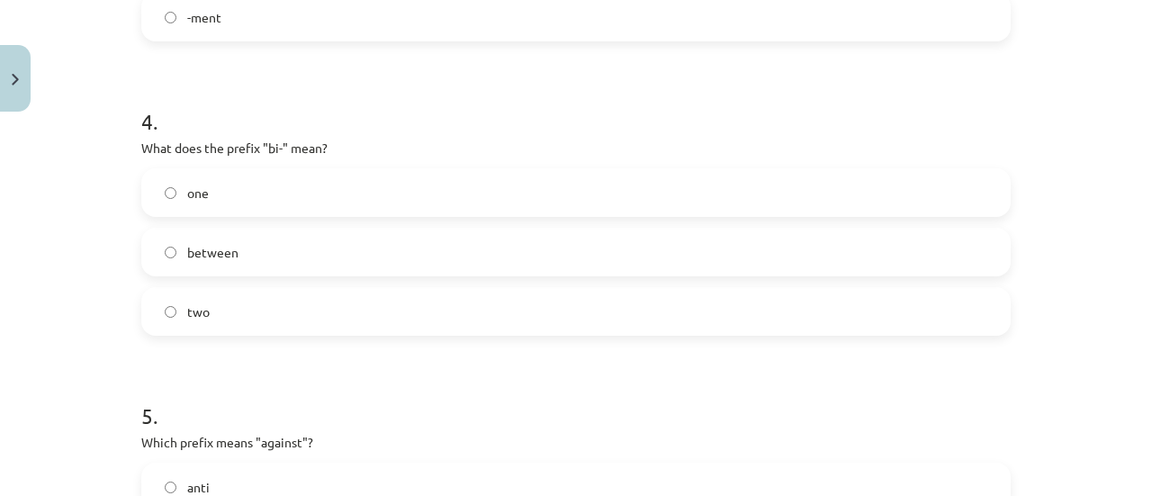
scroll to position [1193, 0]
click at [197, 306] on span "two" at bounding box center [198, 312] width 23 height 19
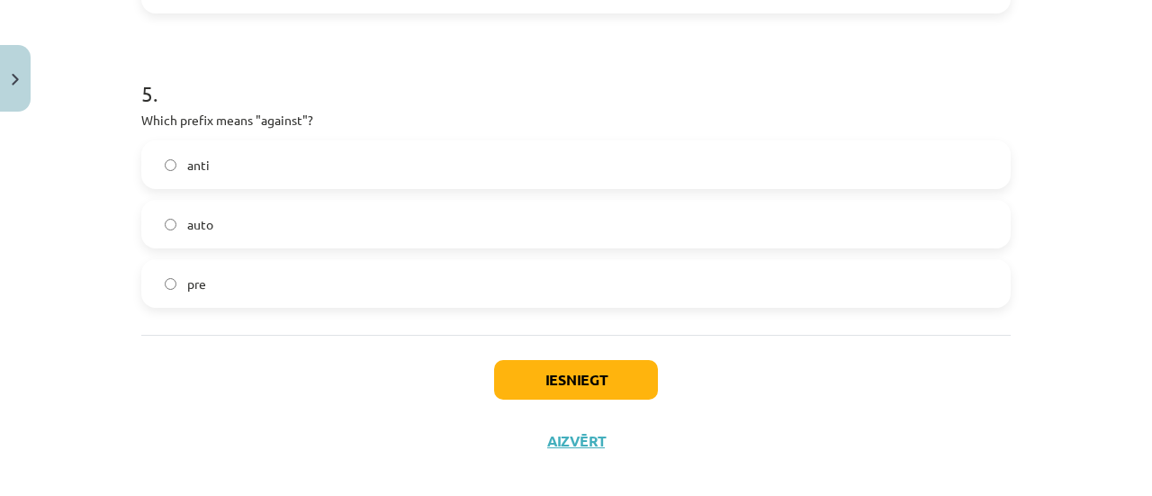
scroll to position [1518, 0]
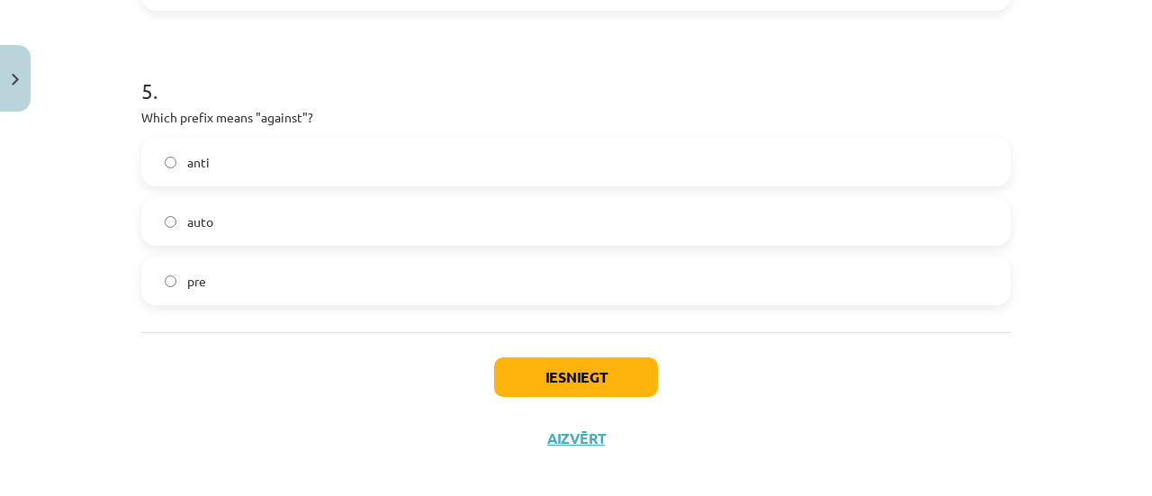
click at [194, 154] on span "anti" at bounding box center [198, 162] width 23 height 19
click at [578, 382] on button "Iesniegt" at bounding box center [576, 377] width 164 height 40
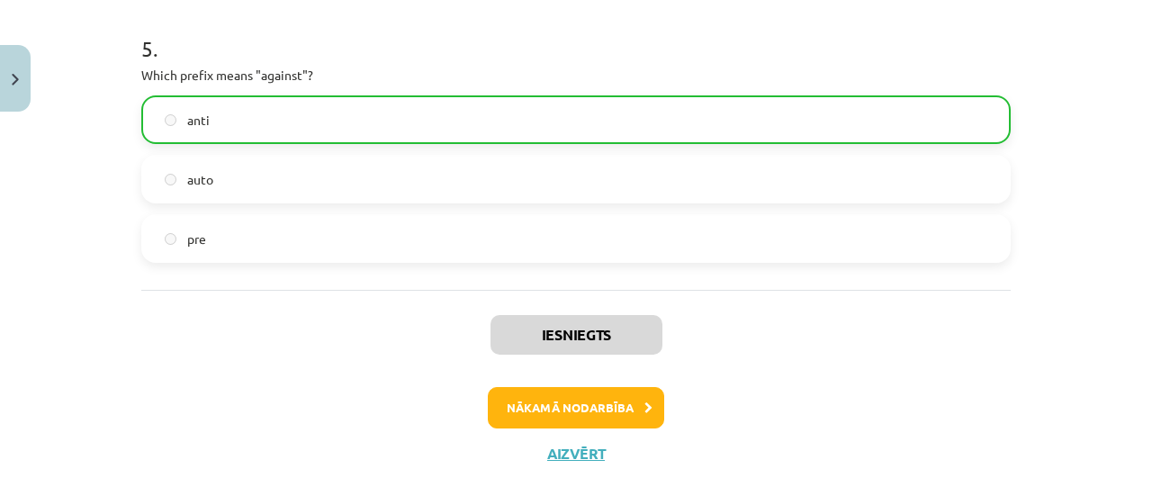
scroll to position [1591, 0]
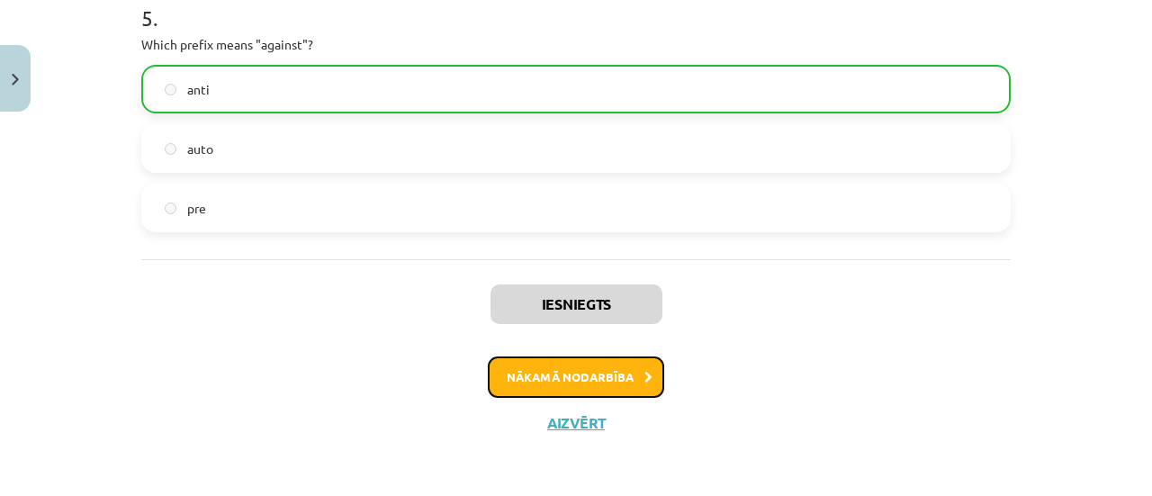
click at [572, 368] on button "Nākamā nodarbība" at bounding box center [576, 376] width 176 height 41
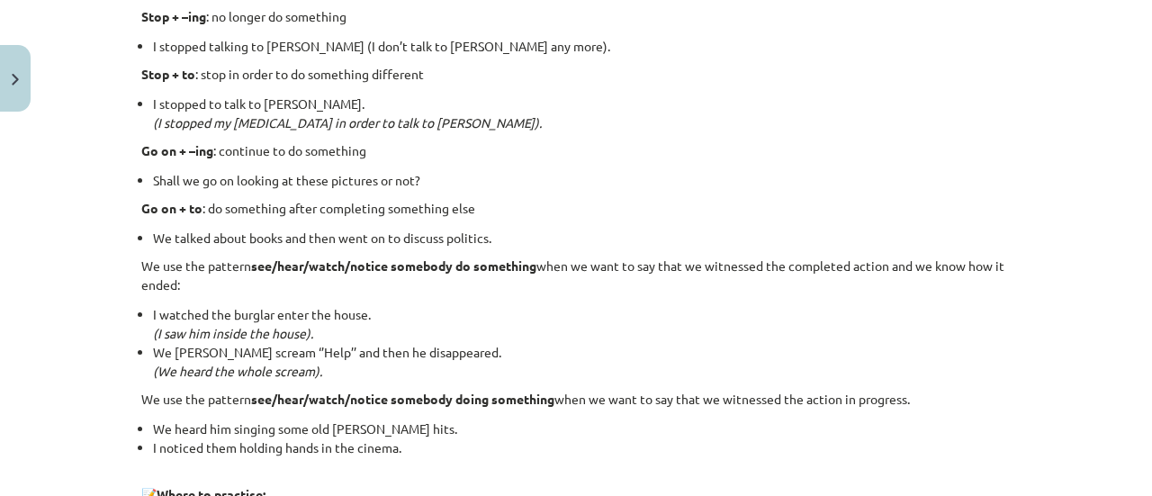
scroll to position [2572, 0]
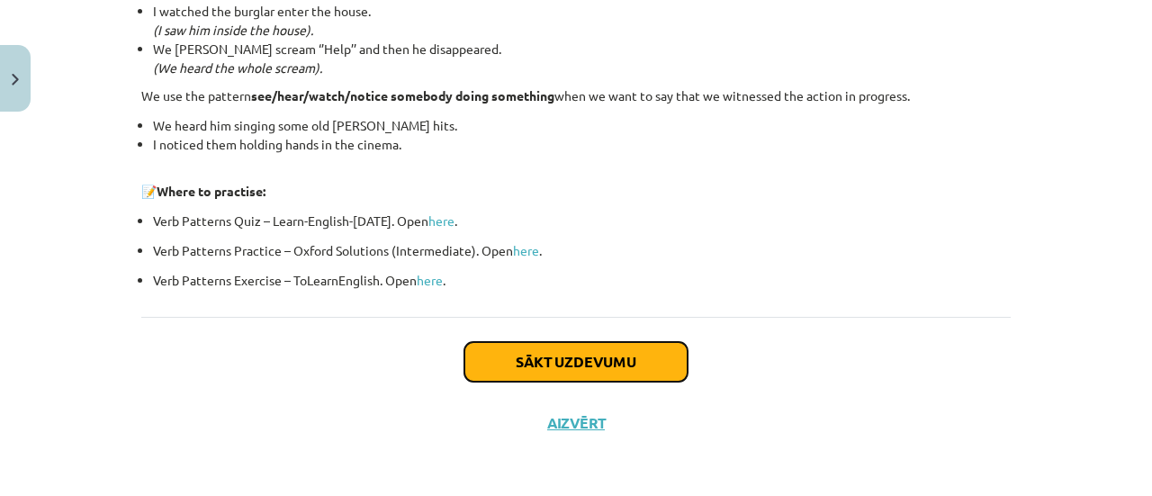
drag, startPoint x: 571, startPoint y: 368, endPoint x: 538, endPoint y: 365, distance: 32.5
click at [538, 365] on button "Sākt uzdevumu" at bounding box center [575, 362] width 223 height 40
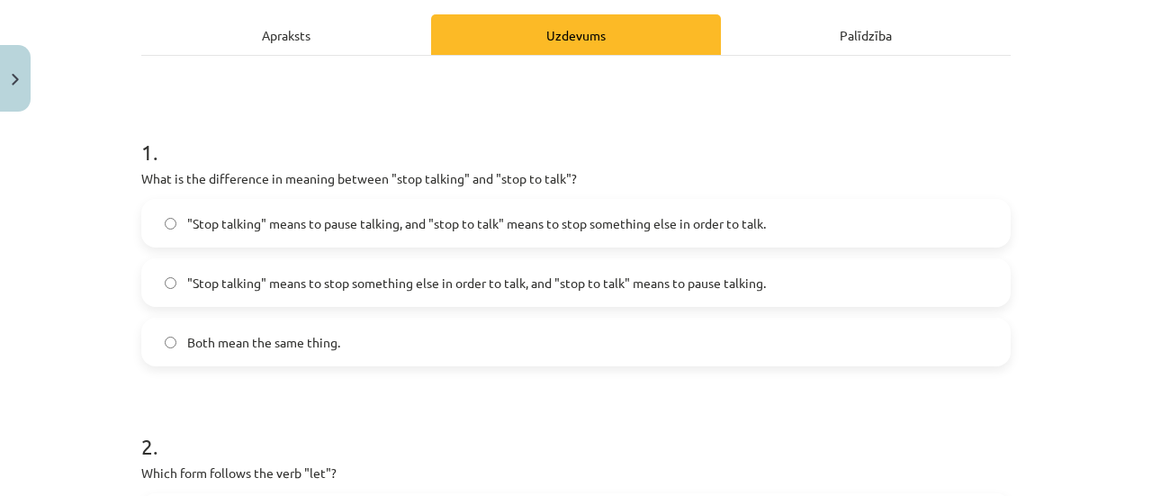
scroll to position [250, 0]
click at [232, 235] on label ""Stop talking" means to pause talking, and "stop to talk" means to stop somethi…" at bounding box center [576, 223] width 866 height 45
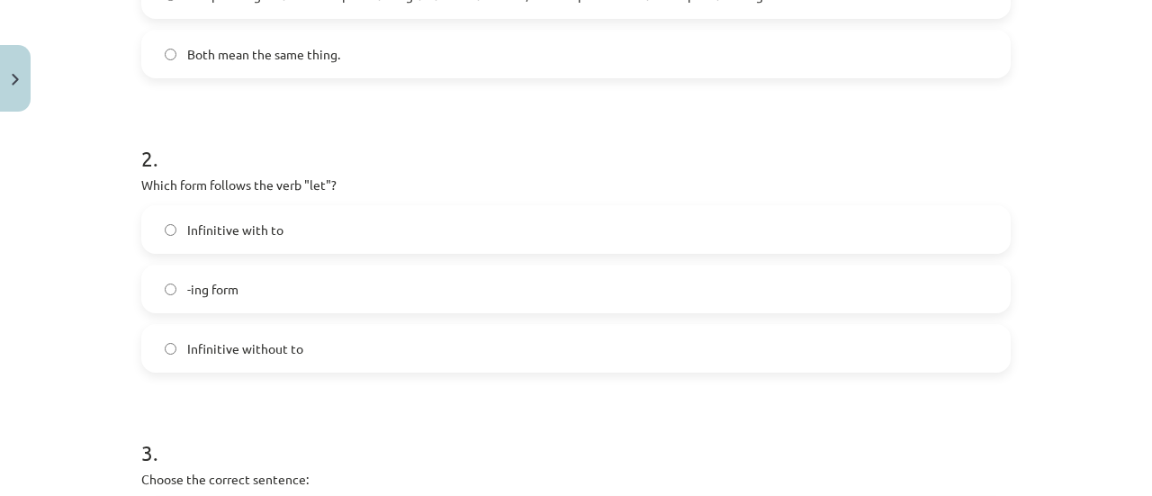
scroll to position [539, 0]
click at [241, 224] on span "Infinitive with to" at bounding box center [235, 229] width 96 height 19
click at [245, 342] on span "Infinitive without to" at bounding box center [245, 347] width 116 height 19
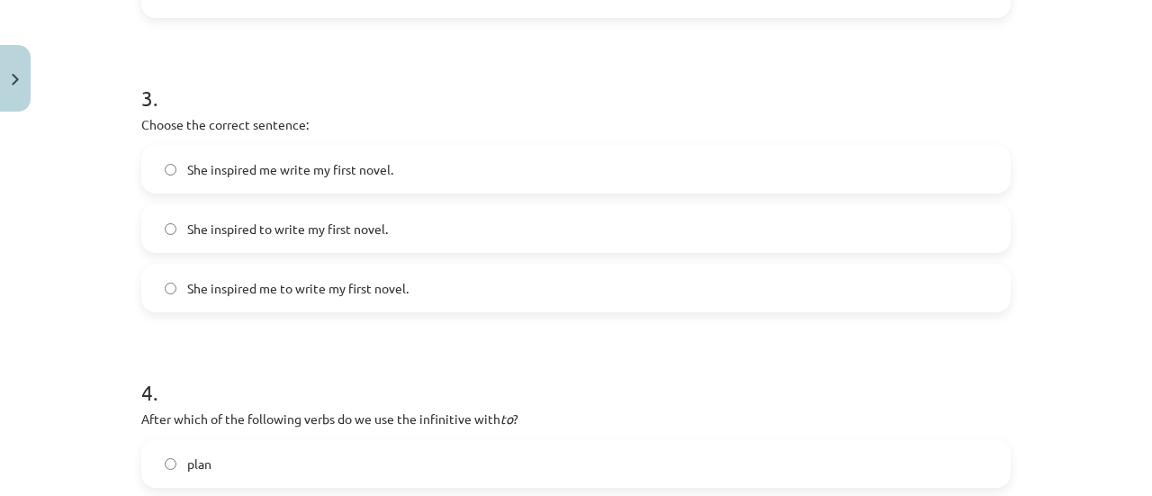
scroll to position [892, 0]
click at [281, 290] on span "She inspired me to write my first novel." at bounding box center [297, 289] width 221 height 19
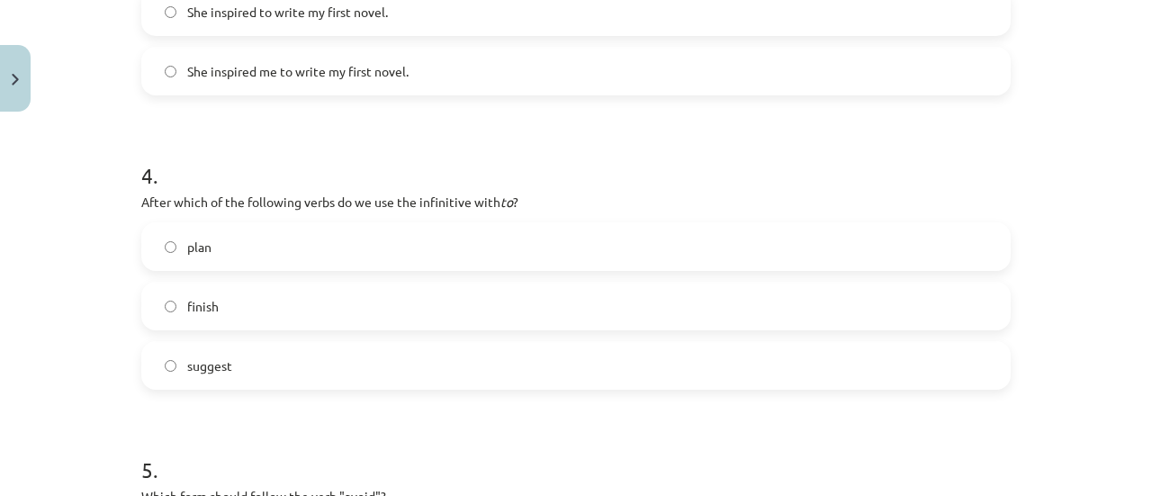
scroll to position [1111, 0]
click at [194, 251] on span "plan" at bounding box center [199, 246] width 24 height 19
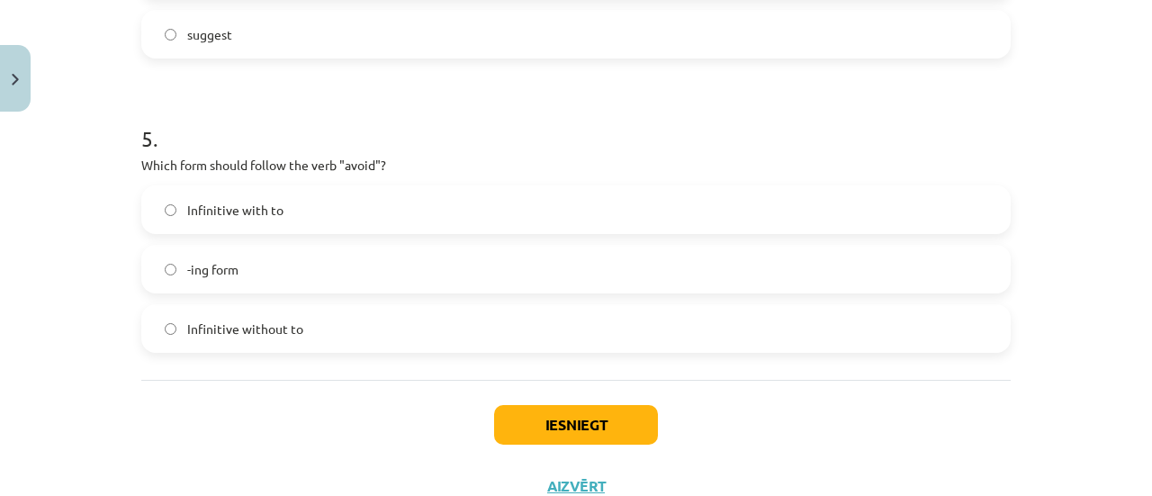
scroll to position [1440, 0]
click at [216, 276] on span "-ing form" at bounding box center [212, 270] width 51 height 19
click at [518, 417] on button "Iesniegt" at bounding box center [576, 426] width 164 height 40
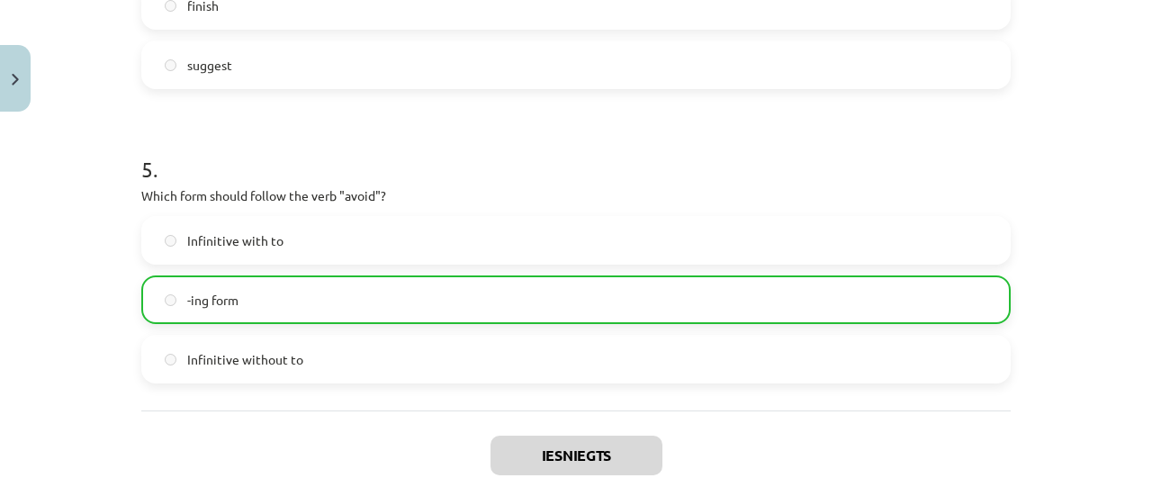
scroll to position [1562, 0]
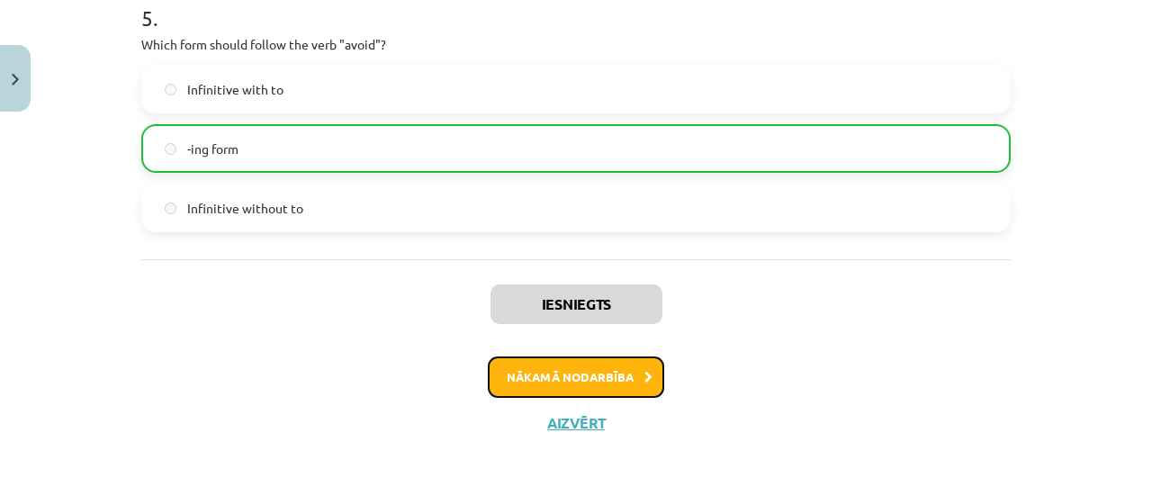
click at [568, 383] on button "Nākamā nodarbība" at bounding box center [576, 376] width 176 height 41
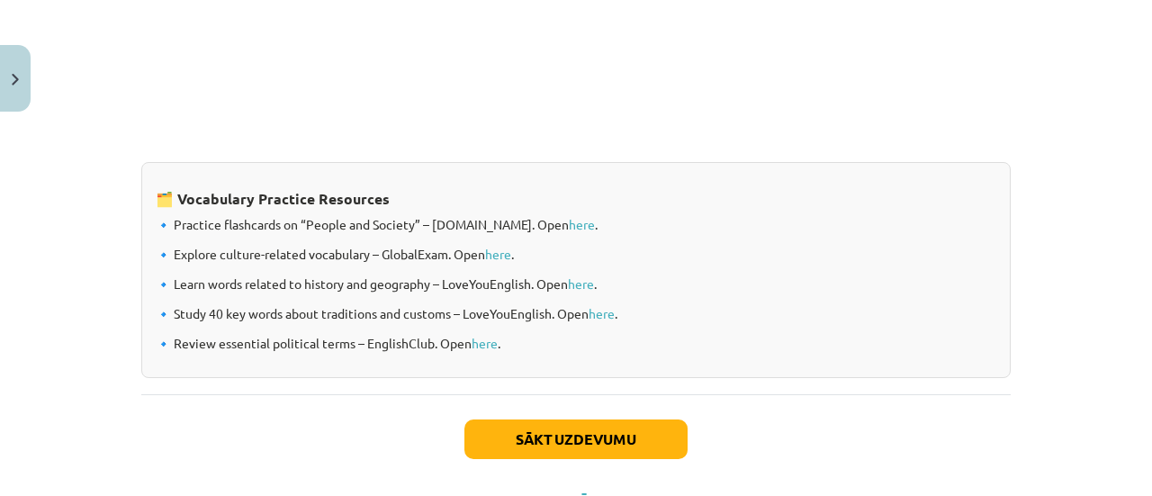
scroll to position [1626, 0]
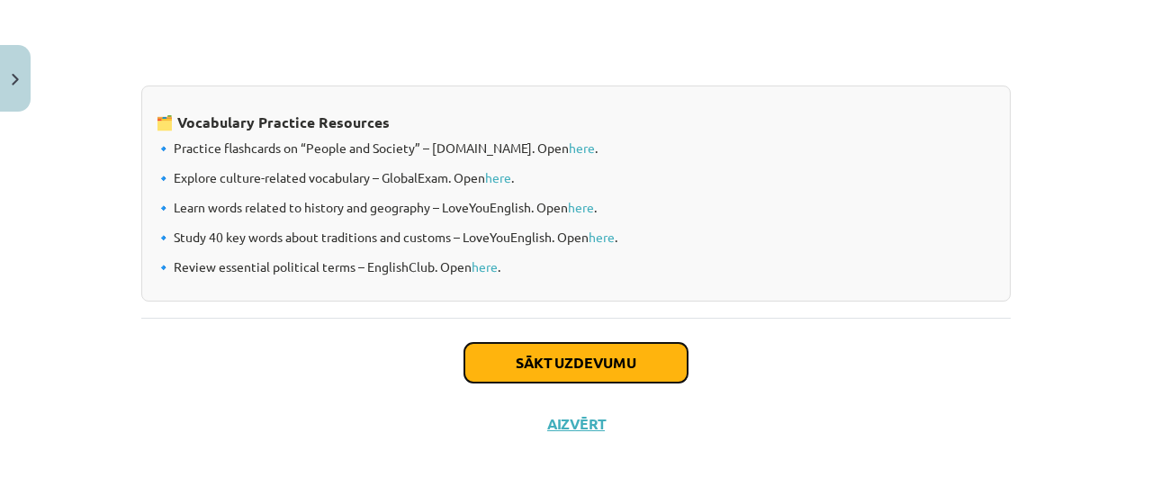
click at [530, 357] on button "Sākt uzdevumu" at bounding box center [575, 363] width 223 height 40
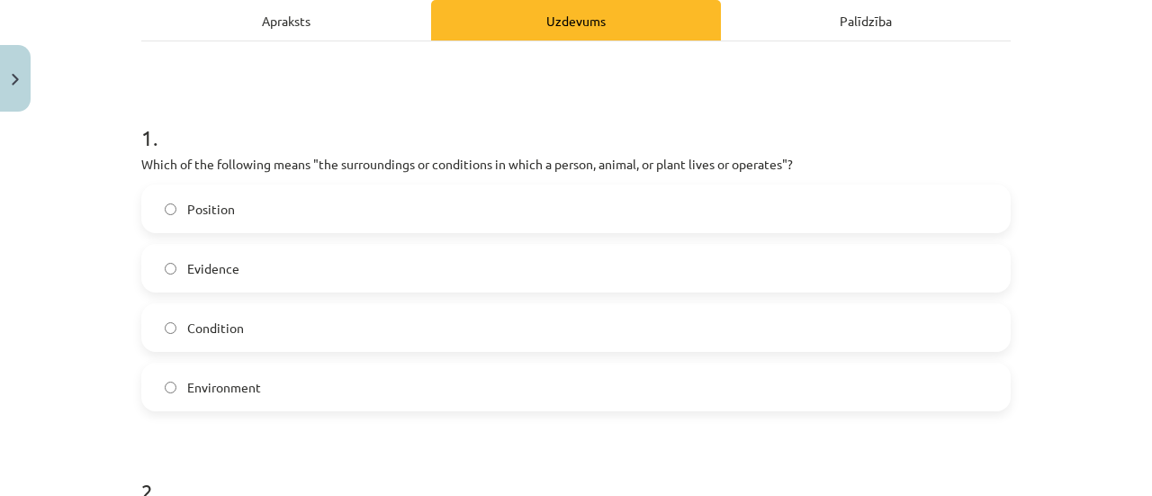
scroll to position [268, 0]
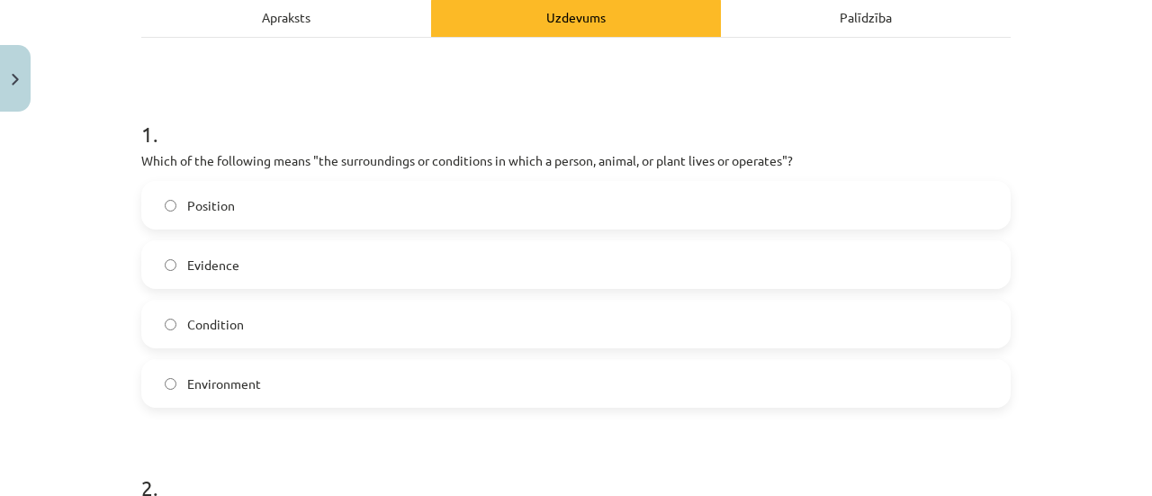
click at [247, 396] on label "Environment" at bounding box center [576, 383] width 866 height 45
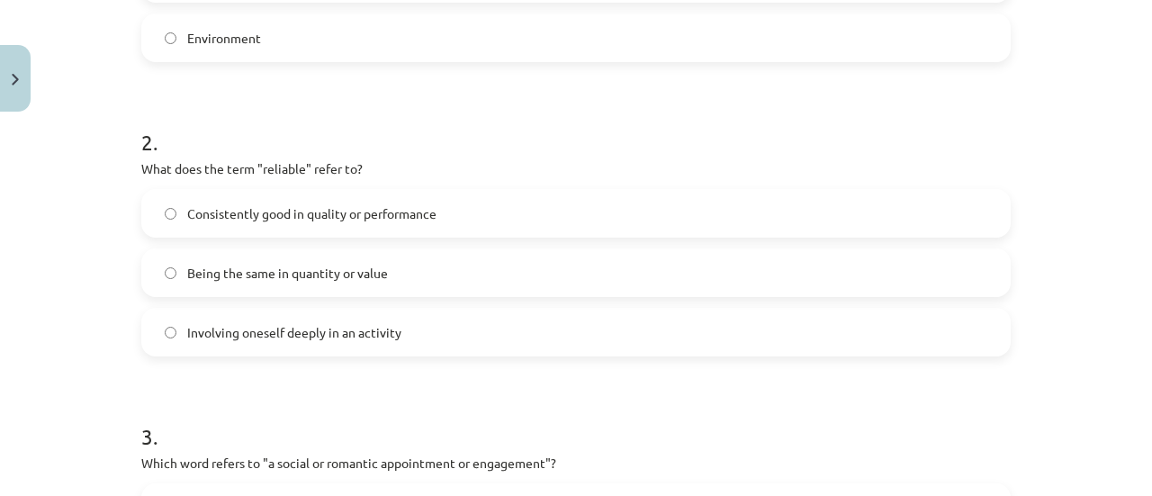
scroll to position [617, 0]
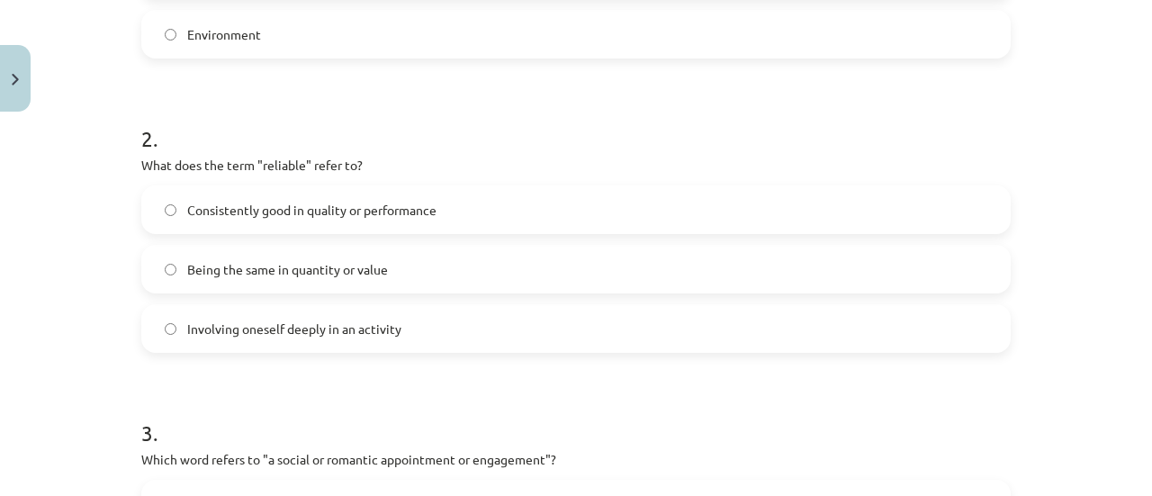
click at [275, 210] on span "Consistently good in quality or performance" at bounding box center [311, 210] width 249 height 19
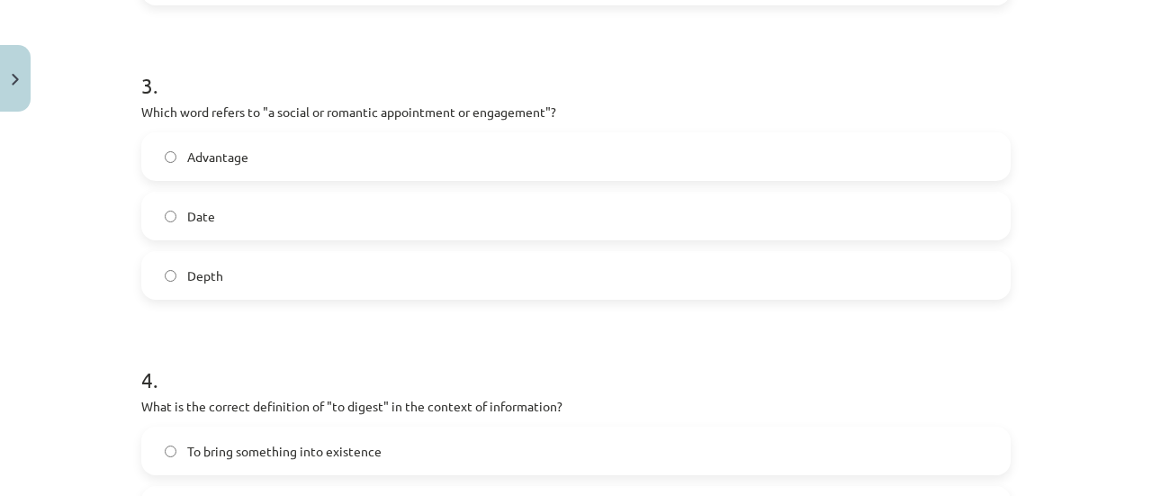
scroll to position [954, 0]
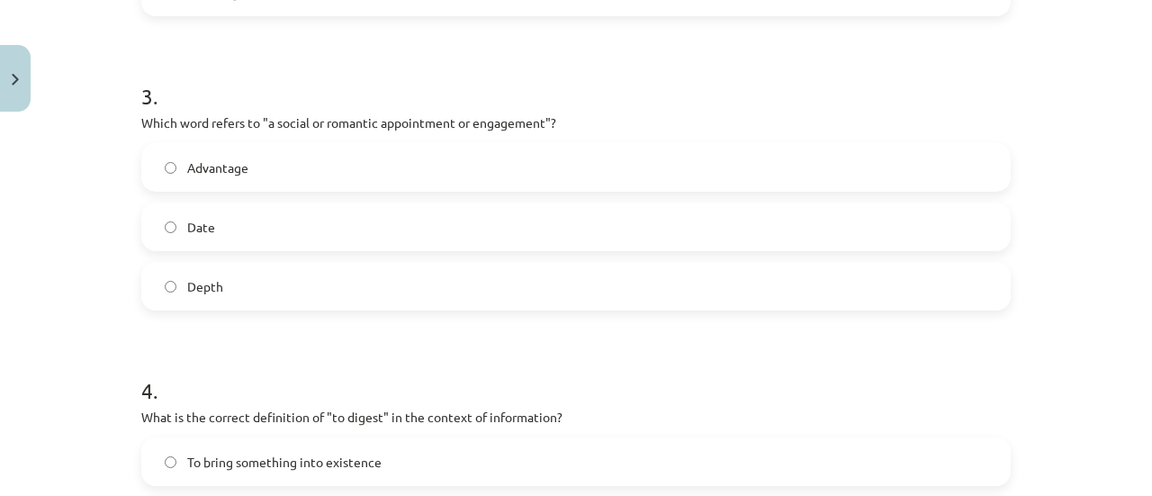
click at [229, 227] on label "Date" at bounding box center [576, 226] width 866 height 45
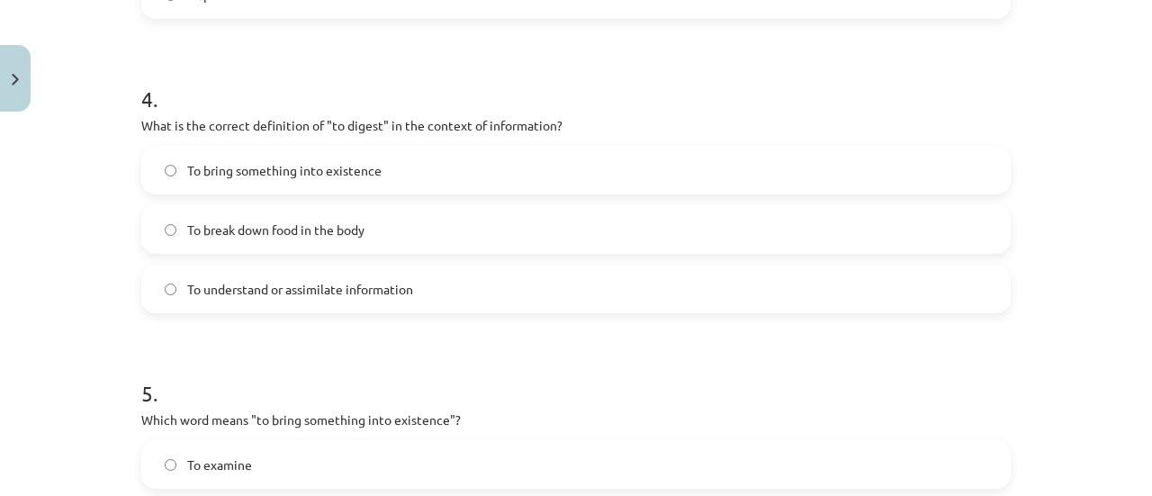
scroll to position [1244, 0]
click at [256, 295] on span "To understand or assimilate information" at bounding box center [300, 291] width 226 height 19
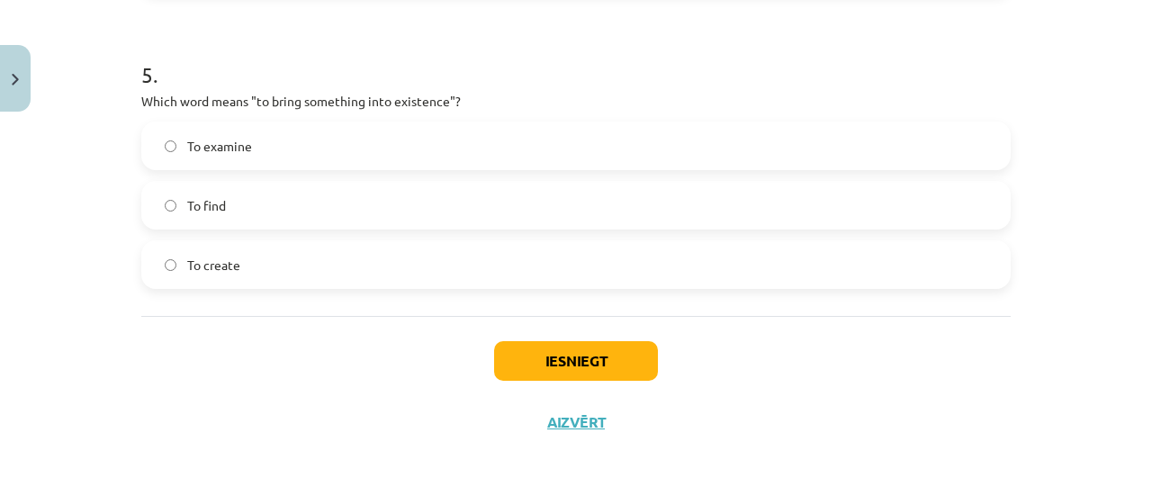
scroll to position [1557, 0]
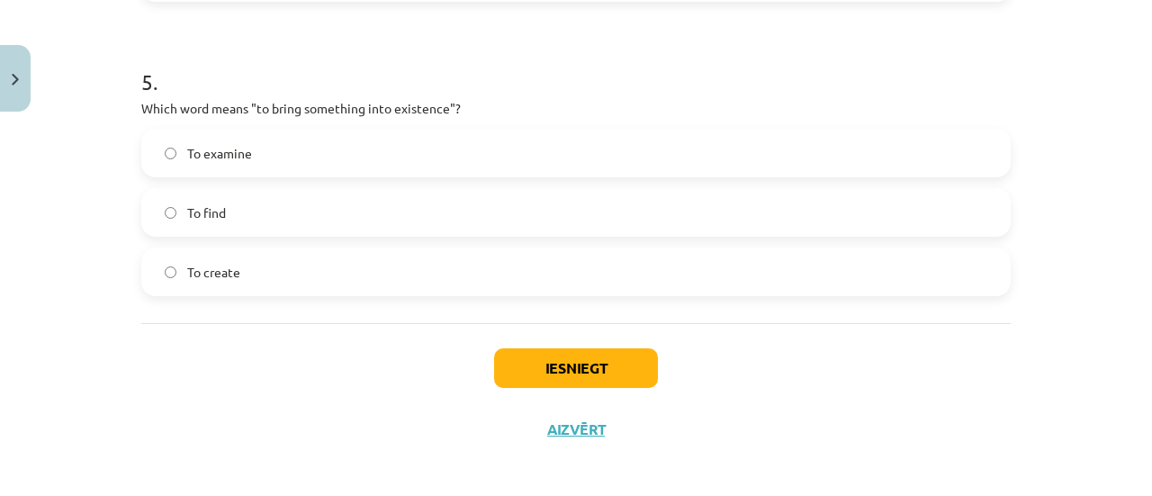
click at [244, 267] on label "To create" at bounding box center [576, 271] width 866 height 45
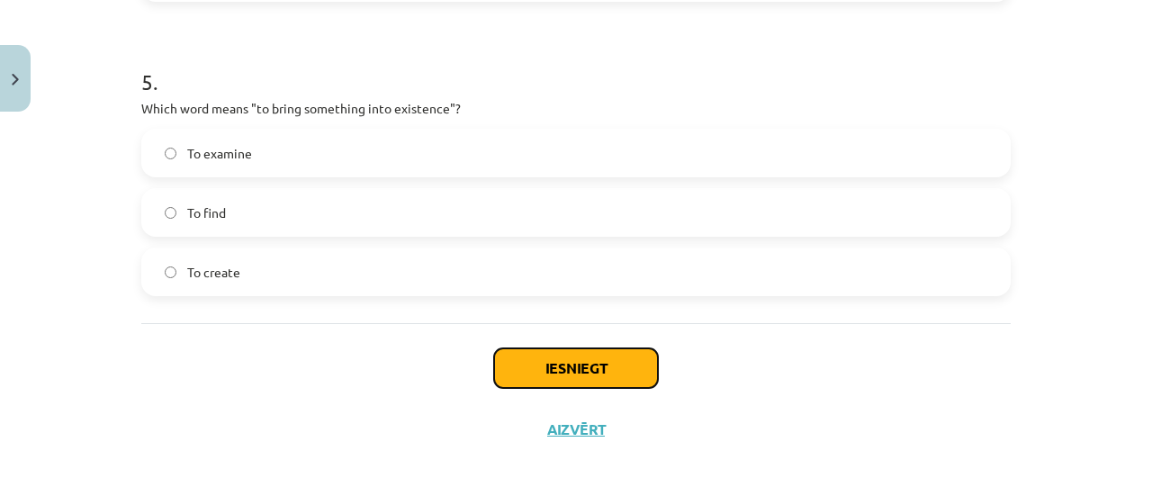
click at [534, 354] on button "Iesniegt" at bounding box center [576, 368] width 164 height 40
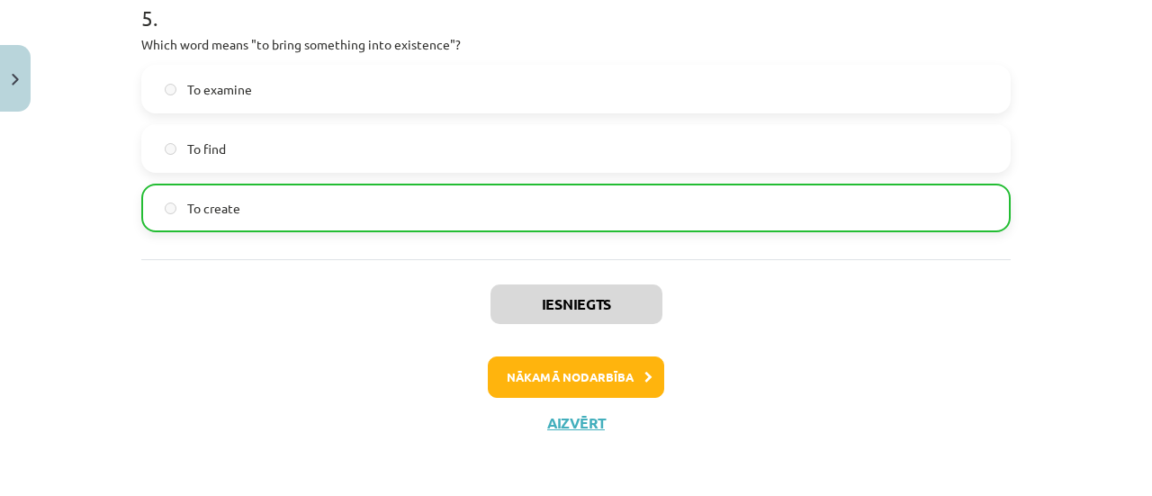
scroll to position [1620, 0]
click at [599, 365] on button "Nākamā nodarbība" at bounding box center [576, 377] width 176 height 41
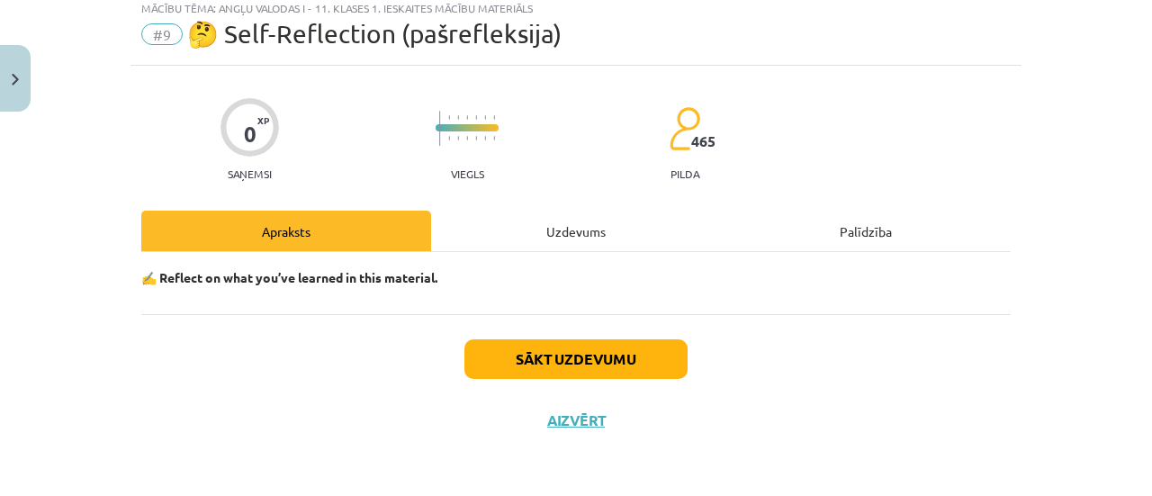
scroll to position [45, 0]
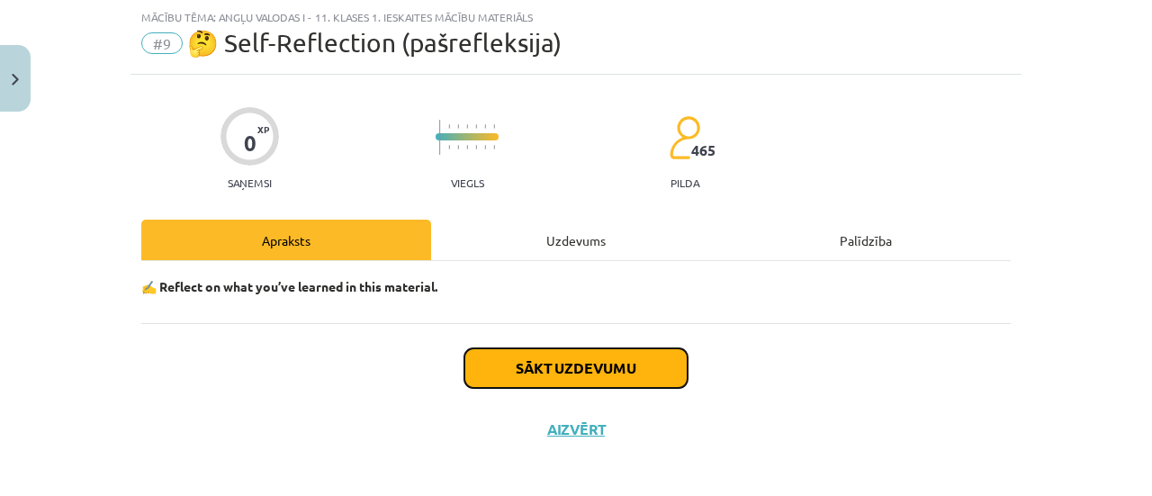
click at [604, 372] on button "Sākt uzdevumu" at bounding box center [575, 368] width 223 height 40
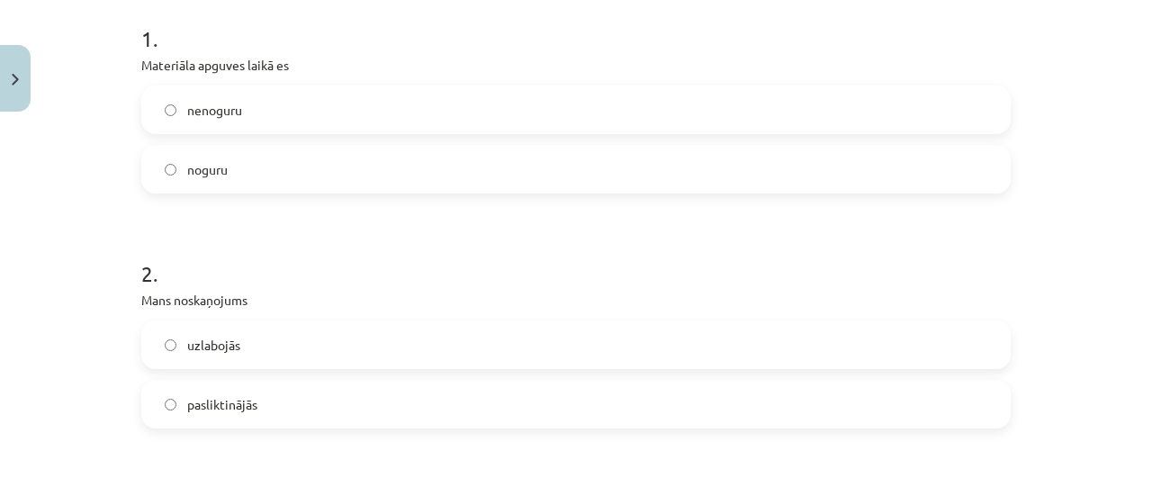
scroll to position [362, 0]
click at [217, 178] on span "noguru" at bounding box center [207, 171] width 41 height 19
click at [279, 109] on label "uzlabojās" at bounding box center [576, 107] width 866 height 45
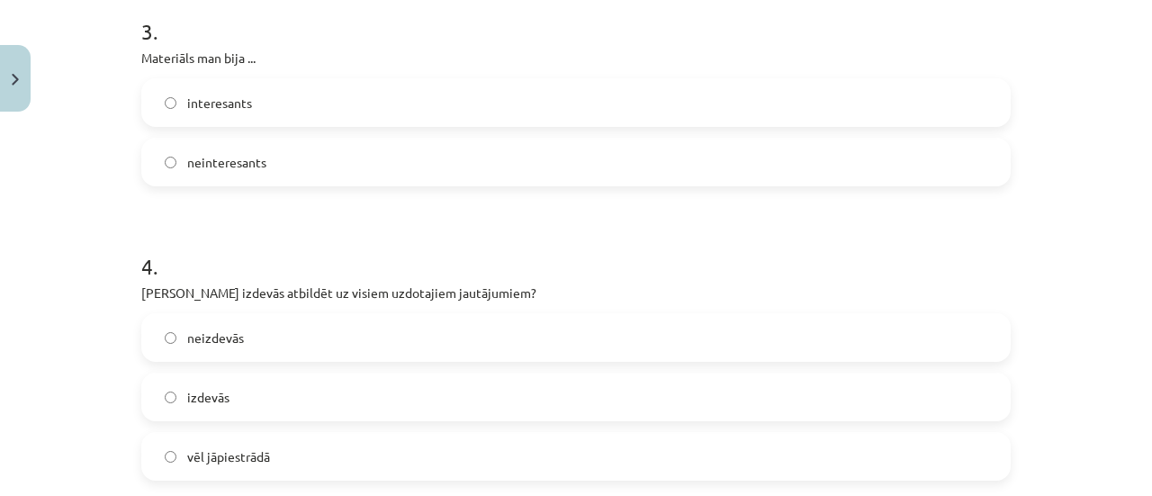
scroll to position [842, 0]
click at [231, 116] on label "interesants" at bounding box center [576, 100] width 866 height 45
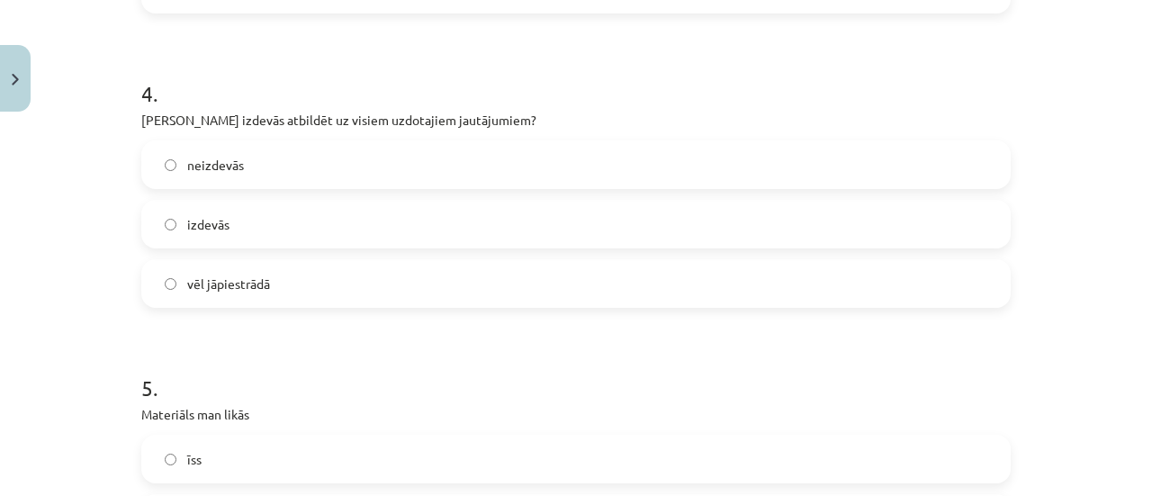
scroll to position [1031, 0]
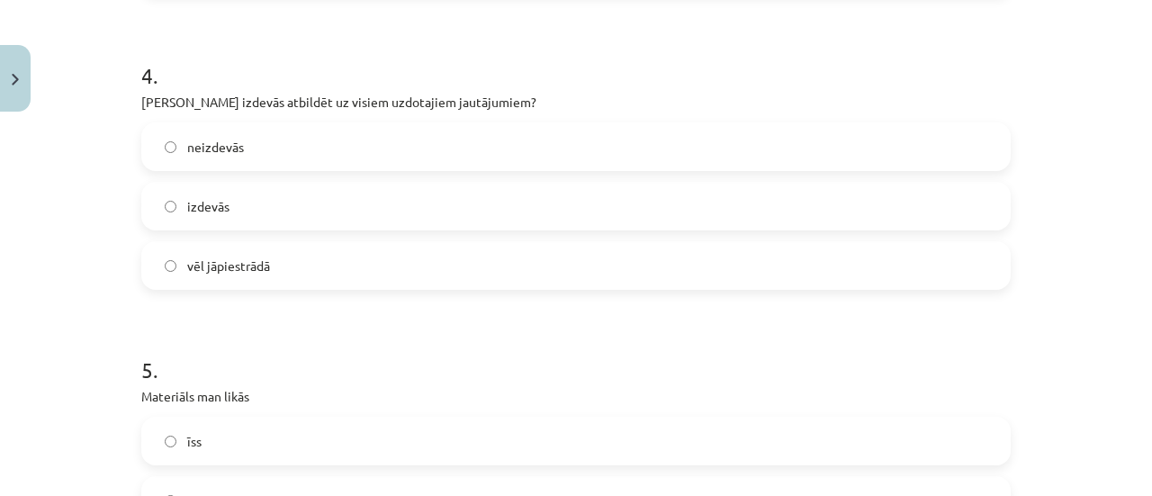
click at [250, 270] on span "vēl jāpiestrādā" at bounding box center [228, 266] width 83 height 19
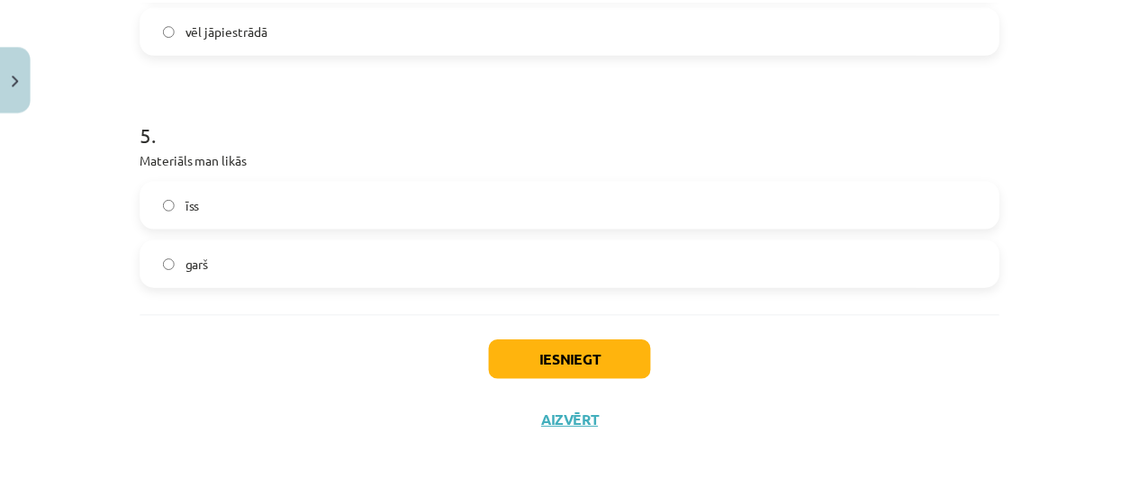
scroll to position [1267, 0]
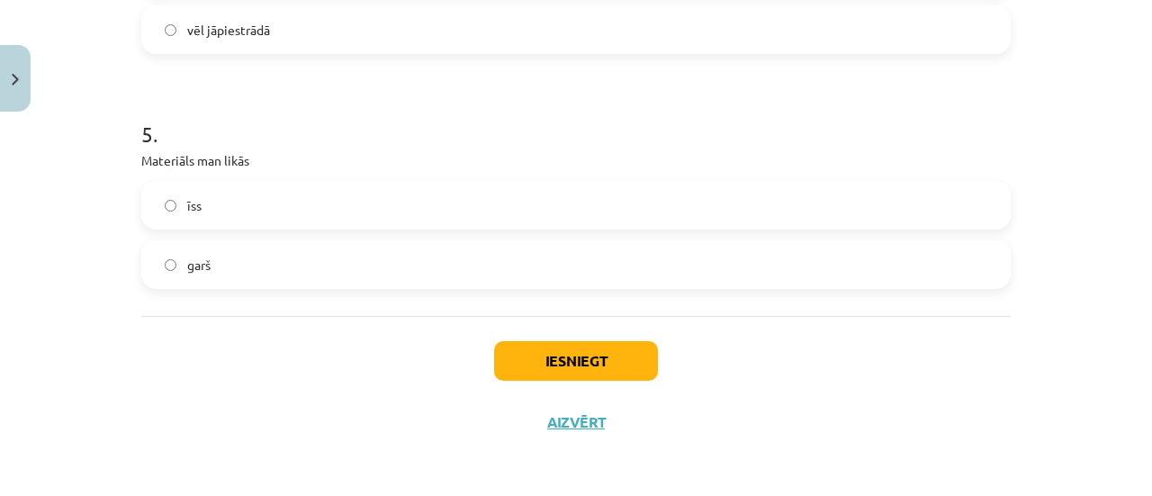
click at [245, 253] on label "garš" at bounding box center [576, 264] width 866 height 45
click at [545, 357] on button "Iesniegt" at bounding box center [576, 361] width 164 height 40
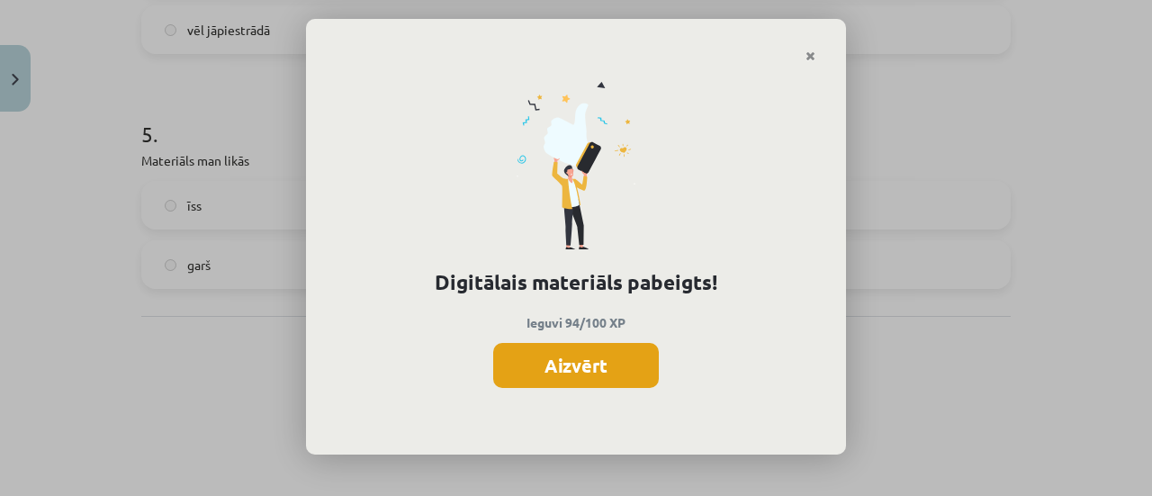
click at [590, 366] on button "Aizvērt" at bounding box center [576, 365] width 166 height 45
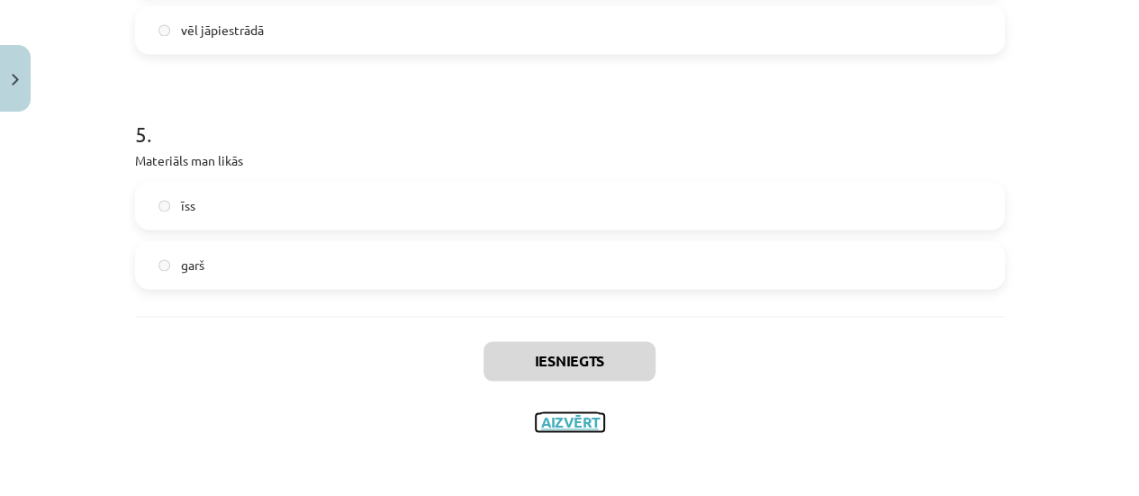
click at [575, 427] on button "Aizvērt" at bounding box center [570, 422] width 68 height 18
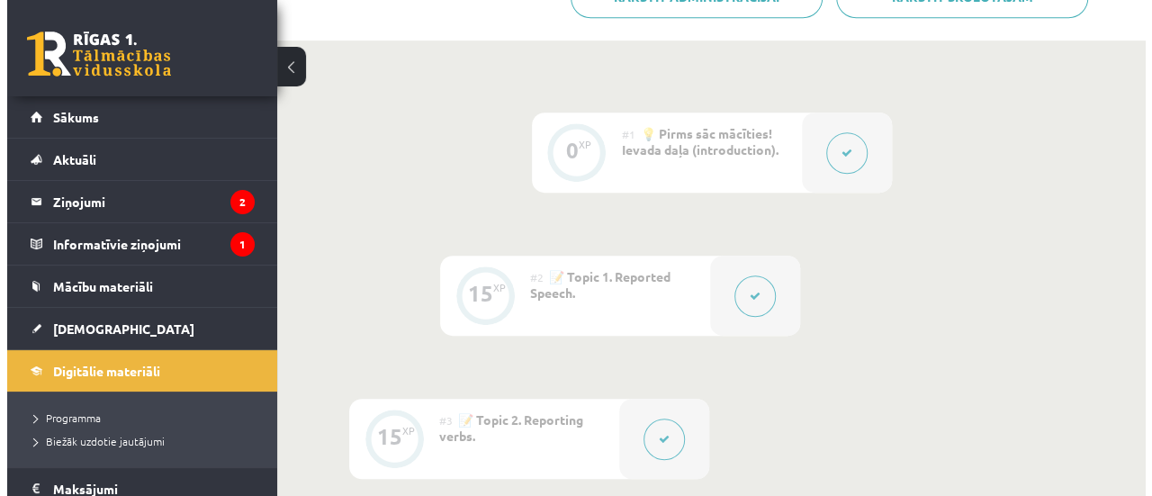
scroll to position [0, 0]
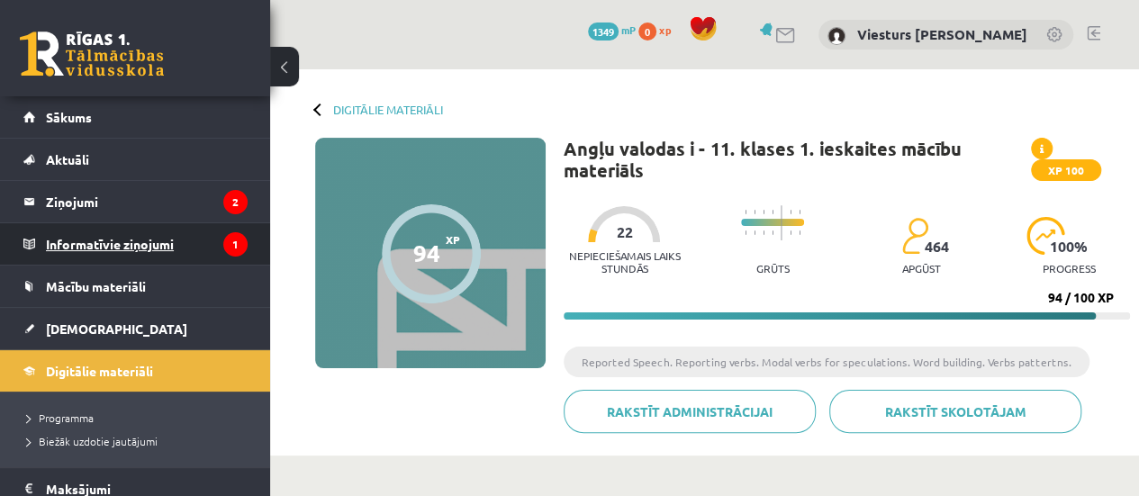
click at [181, 239] on legend "Informatīvie ziņojumi 1" at bounding box center [147, 243] width 202 height 41
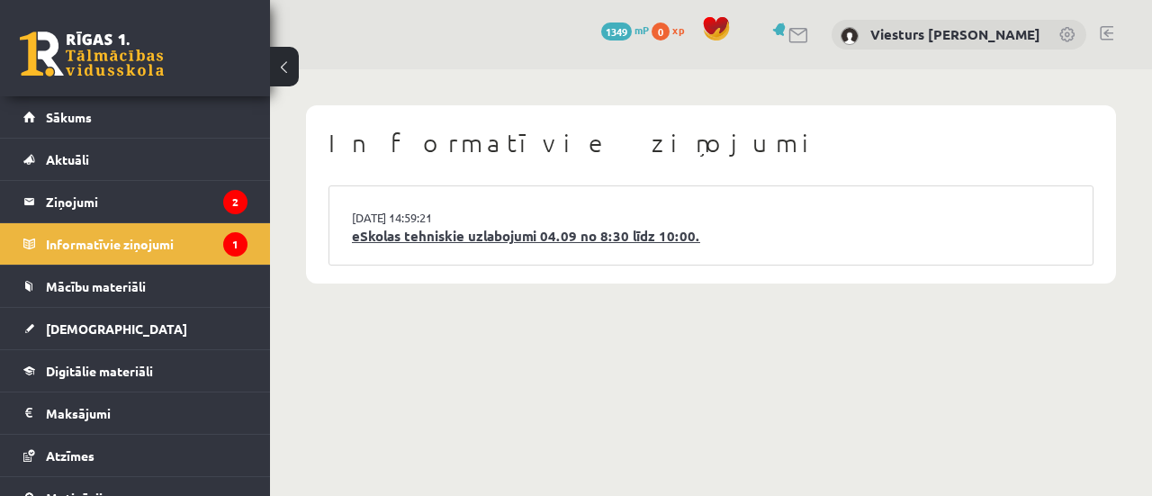
click at [569, 238] on link "eSkolas tehniskie uzlabojumi 04.09 no 8:30 līdz 10:00." at bounding box center [711, 236] width 718 height 21
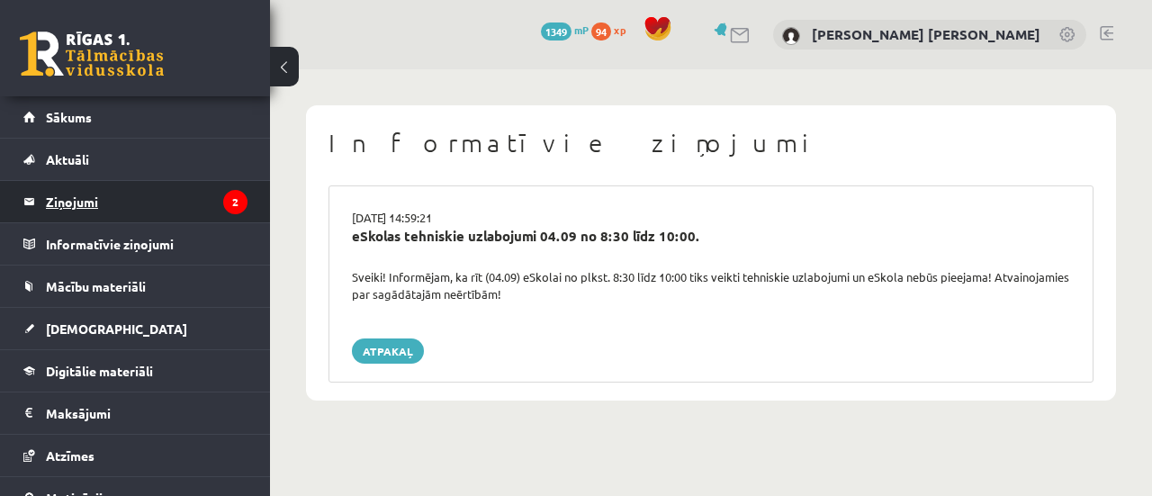
click at [193, 200] on legend "Ziņojumi 2" at bounding box center [147, 201] width 202 height 41
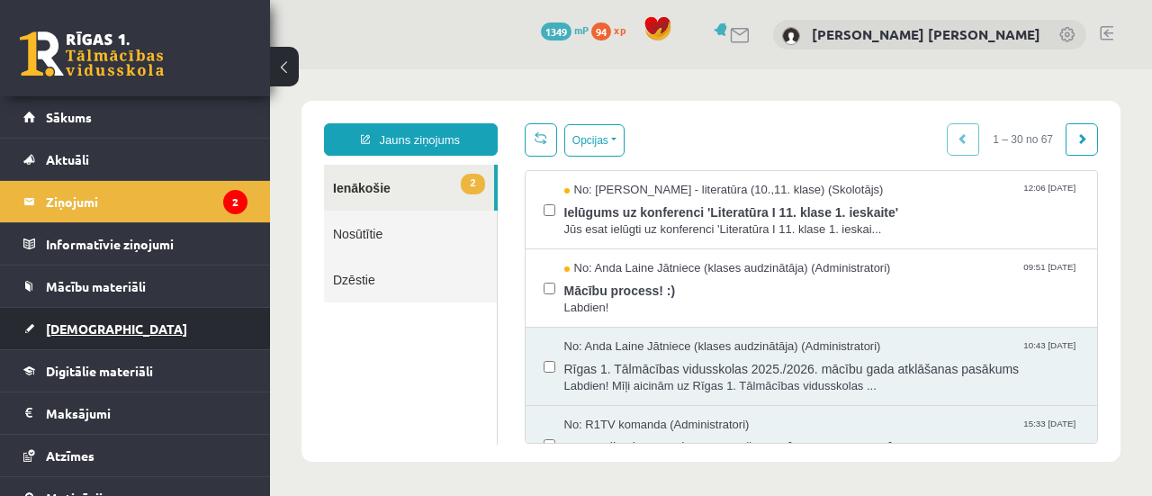
click at [121, 330] on link "[DEMOGRAPHIC_DATA]" at bounding box center [135, 328] width 224 height 41
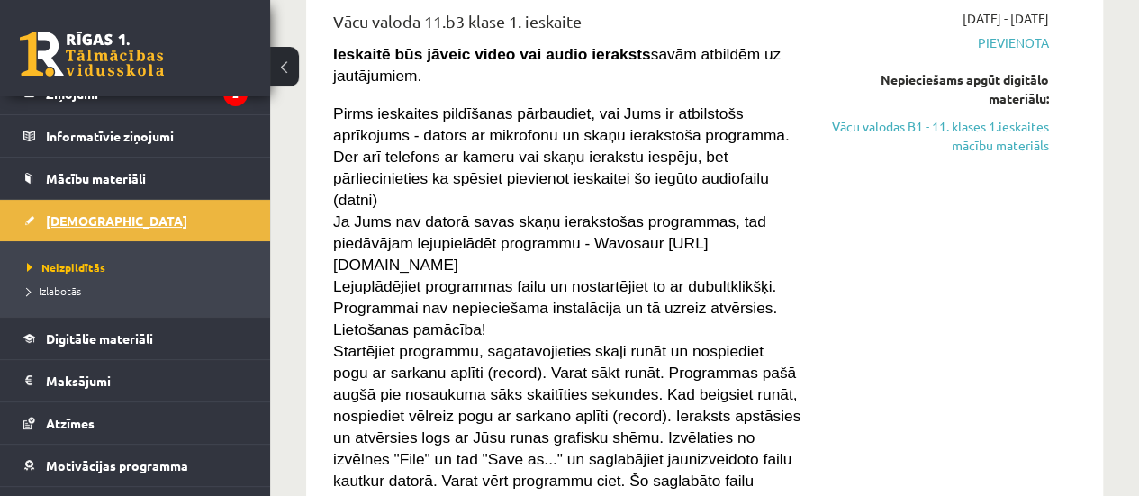
scroll to position [114, 0]
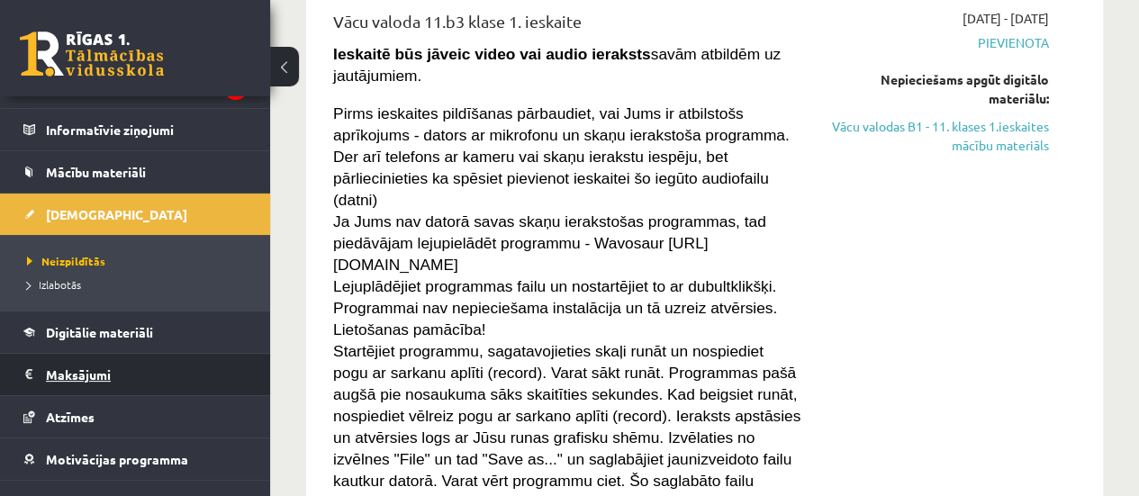
click at [167, 374] on legend "Maksājumi 0" at bounding box center [147, 374] width 202 height 41
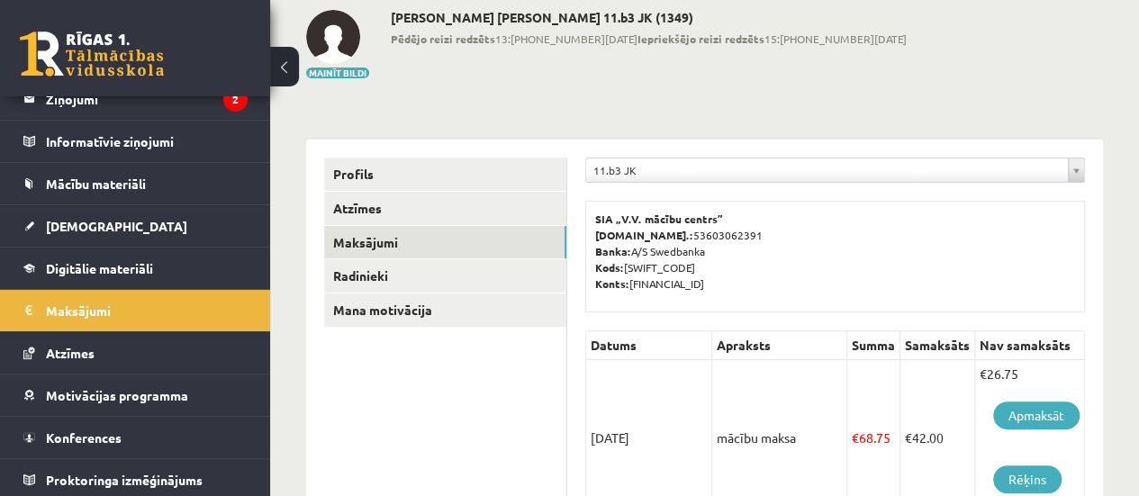
scroll to position [96, 0]
